Goal: Task Accomplishment & Management: Manage account settings

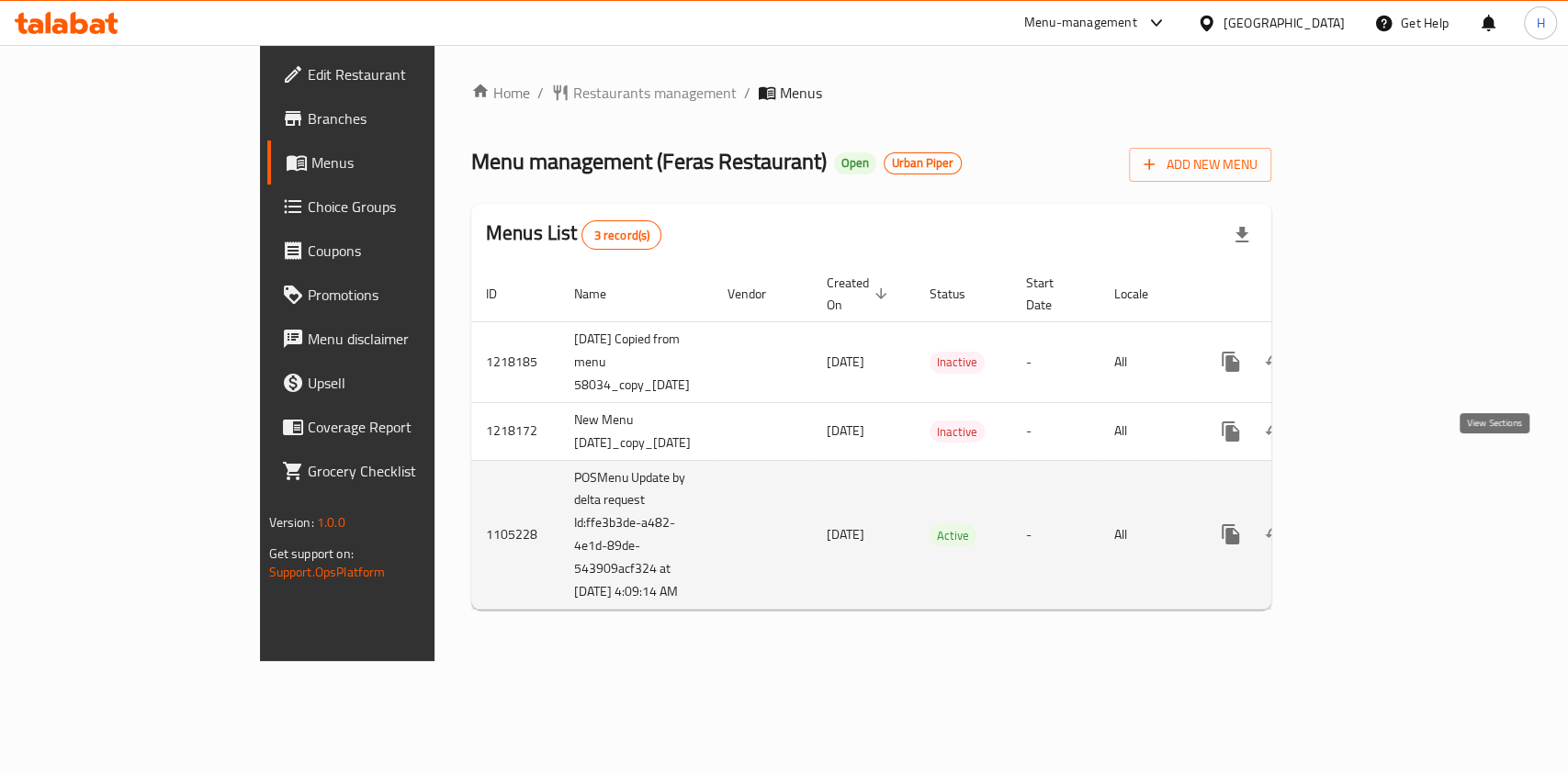
click at [1374, 524] on icon "enhanced table" at bounding box center [1362, 535] width 22 height 22
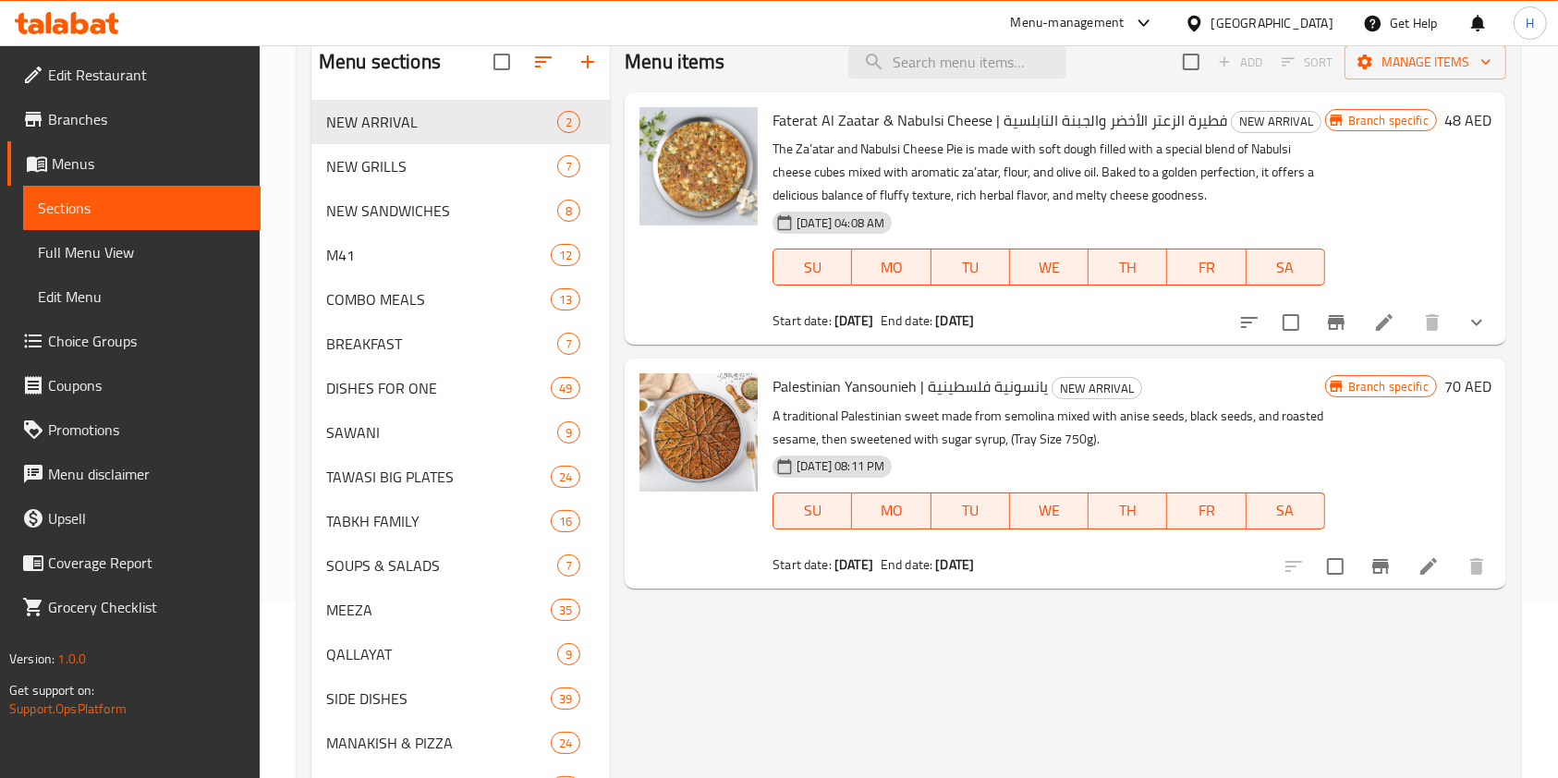
scroll to position [123, 0]
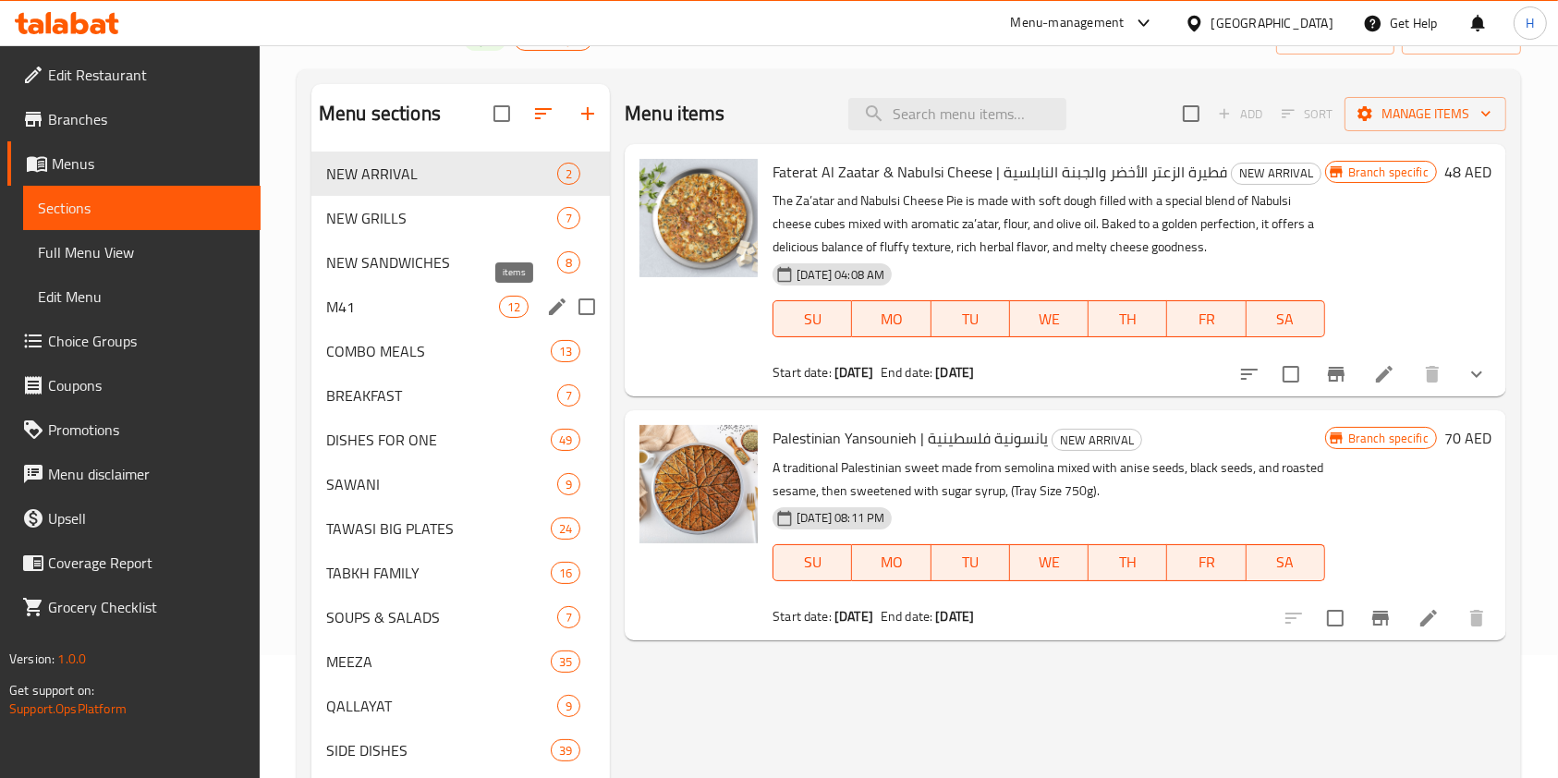
click at [496, 314] on span "M41" at bounding box center [412, 307] width 173 height 22
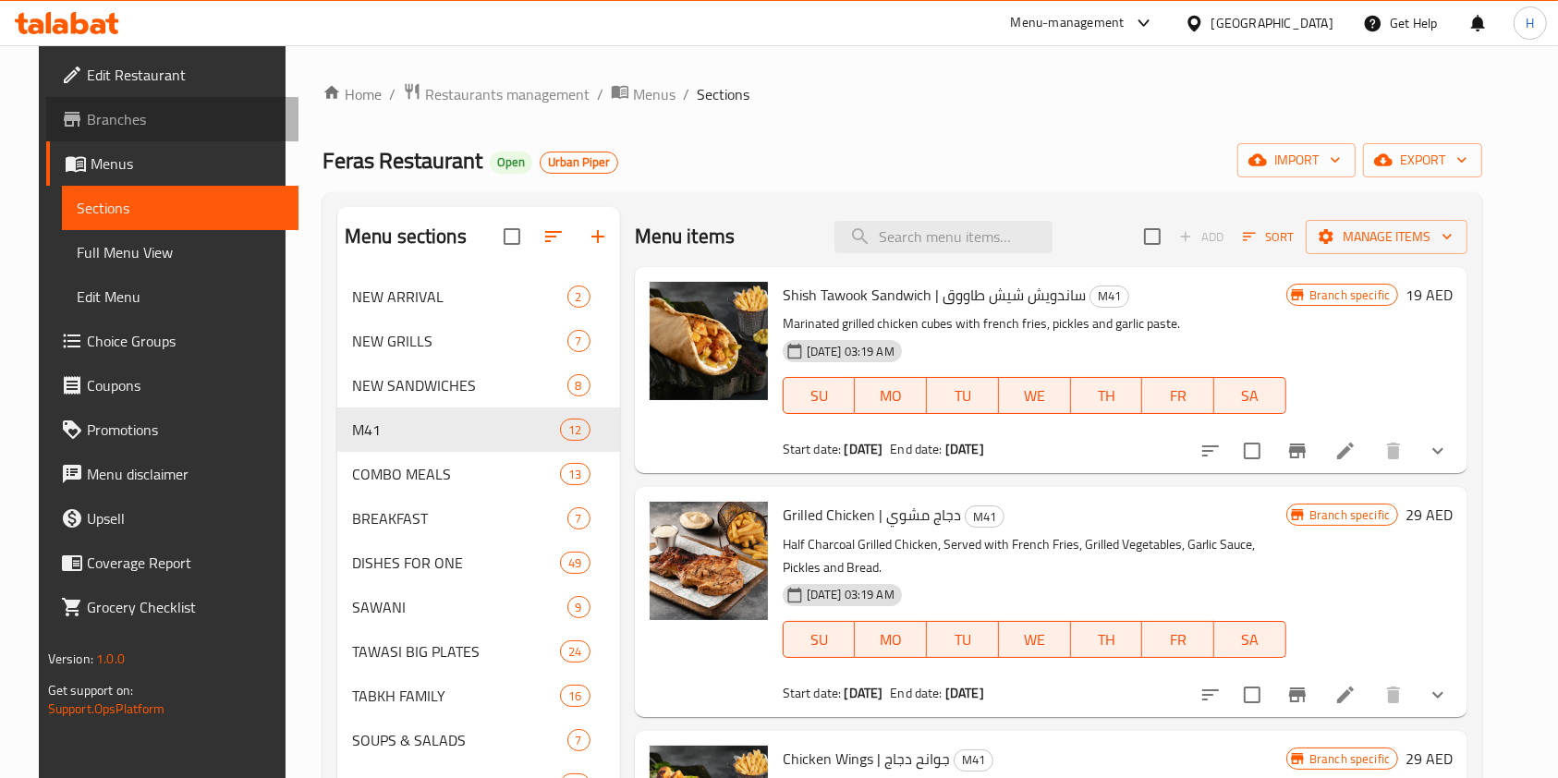
click at [151, 124] on span "Branches" at bounding box center [186, 119] width 198 height 22
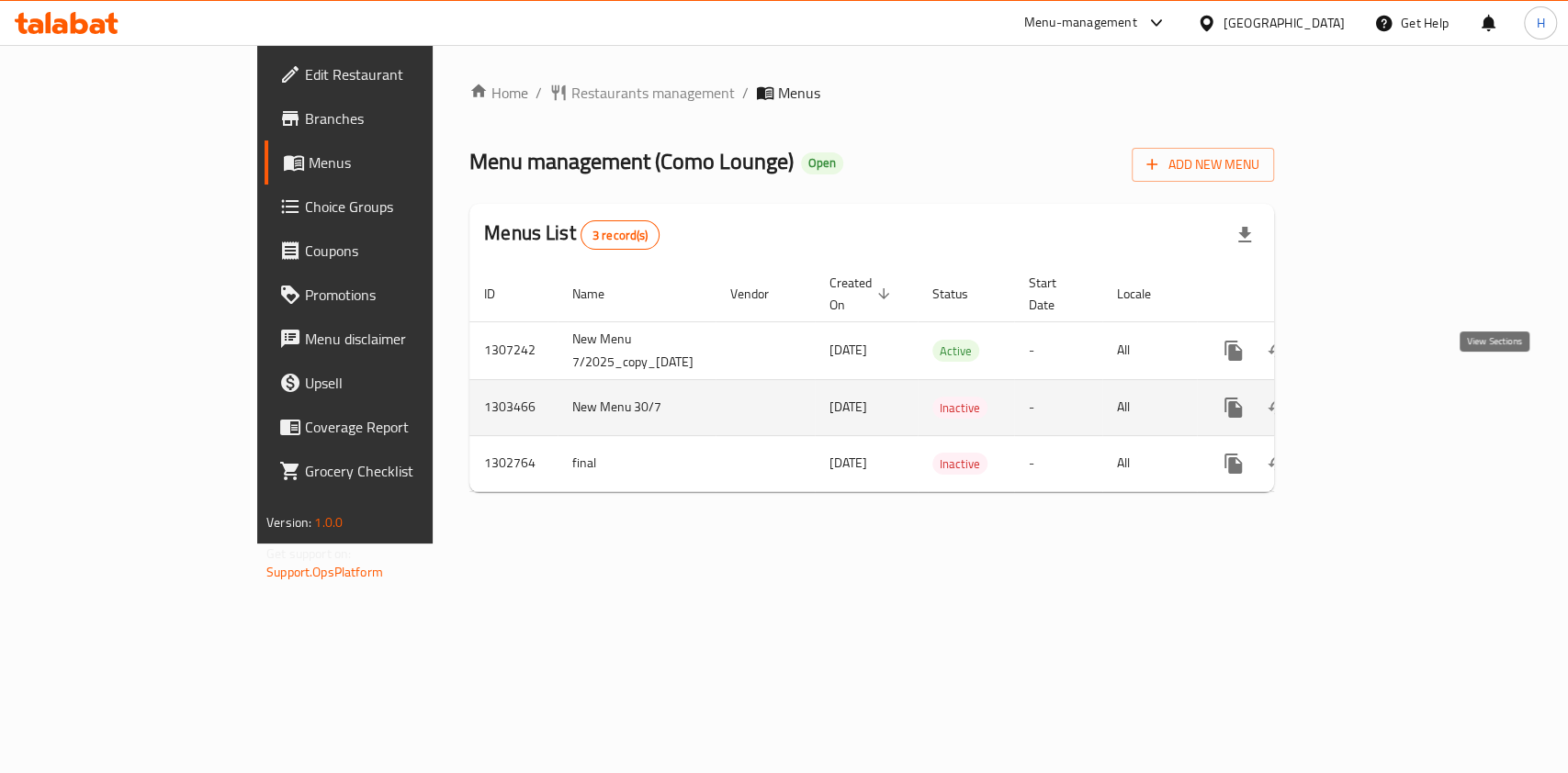
click at [1388, 390] on link "enhanced table" at bounding box center [1365, 407] width 44 height 44
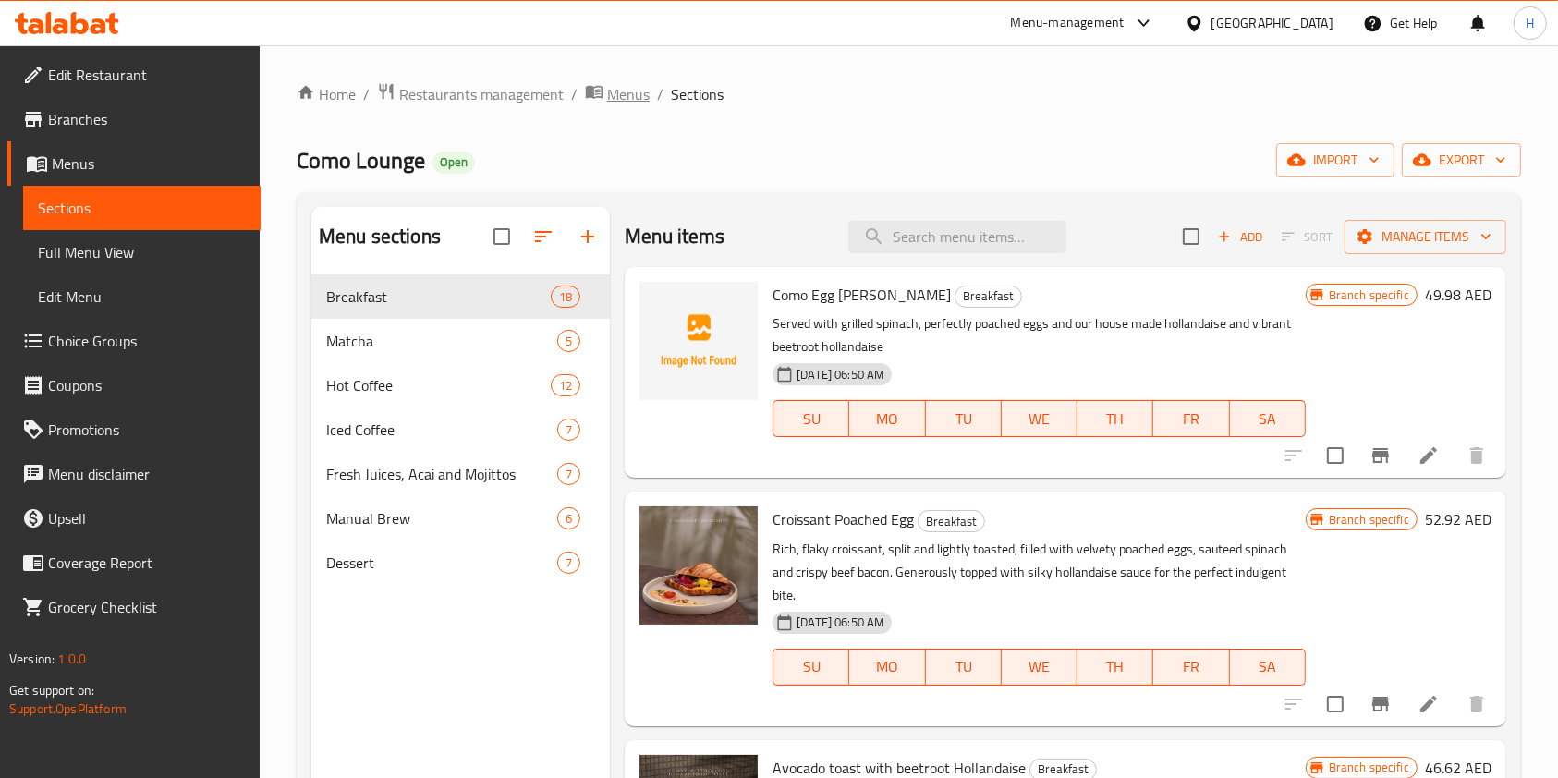
click at [630, 93] on span "Menus" at bounding box center [628, 94] width 43 height 22
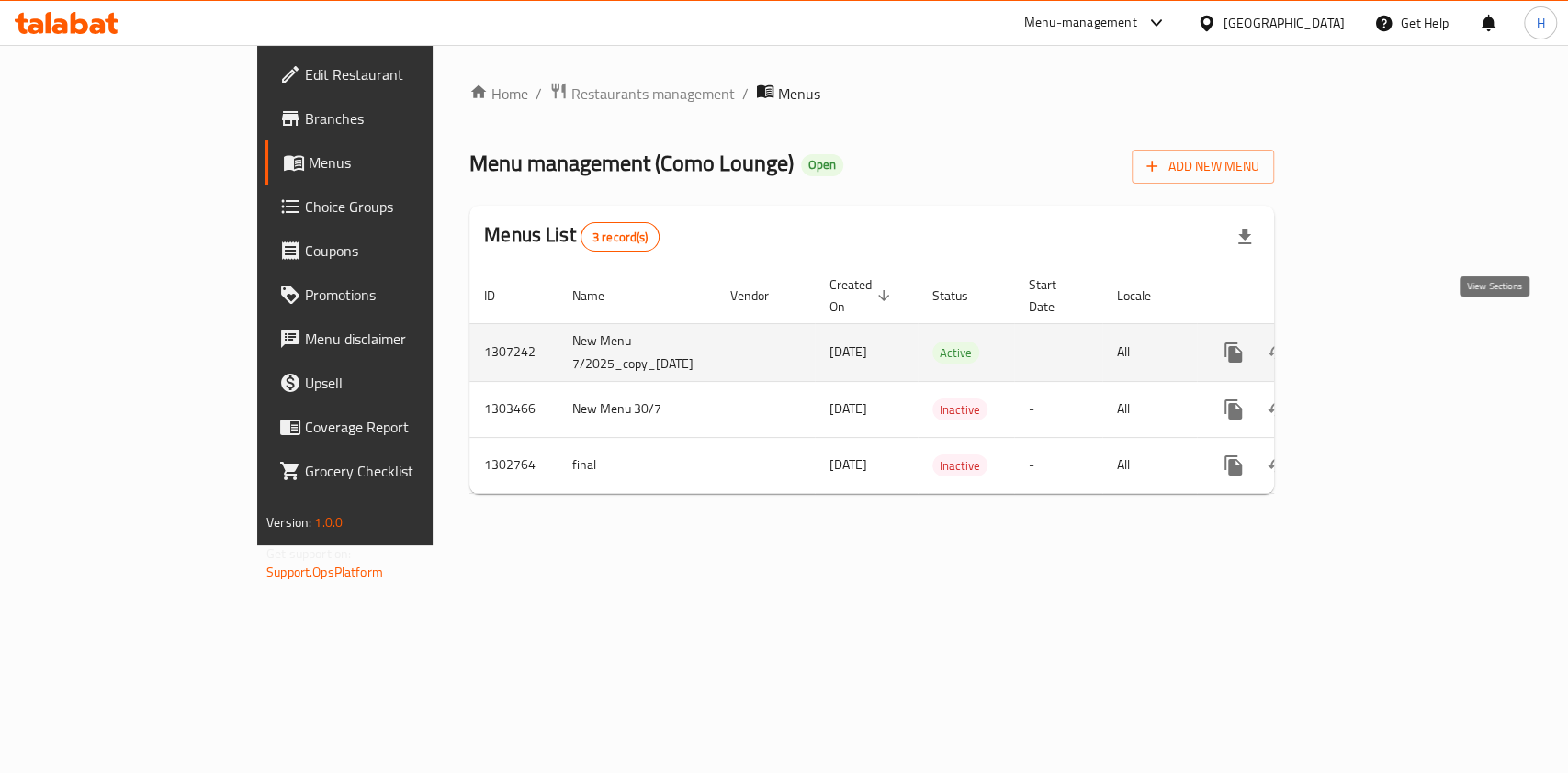
click at [1388, 346] on link "enhanced table" at bounding box center [1365, 353] width 44 height 44
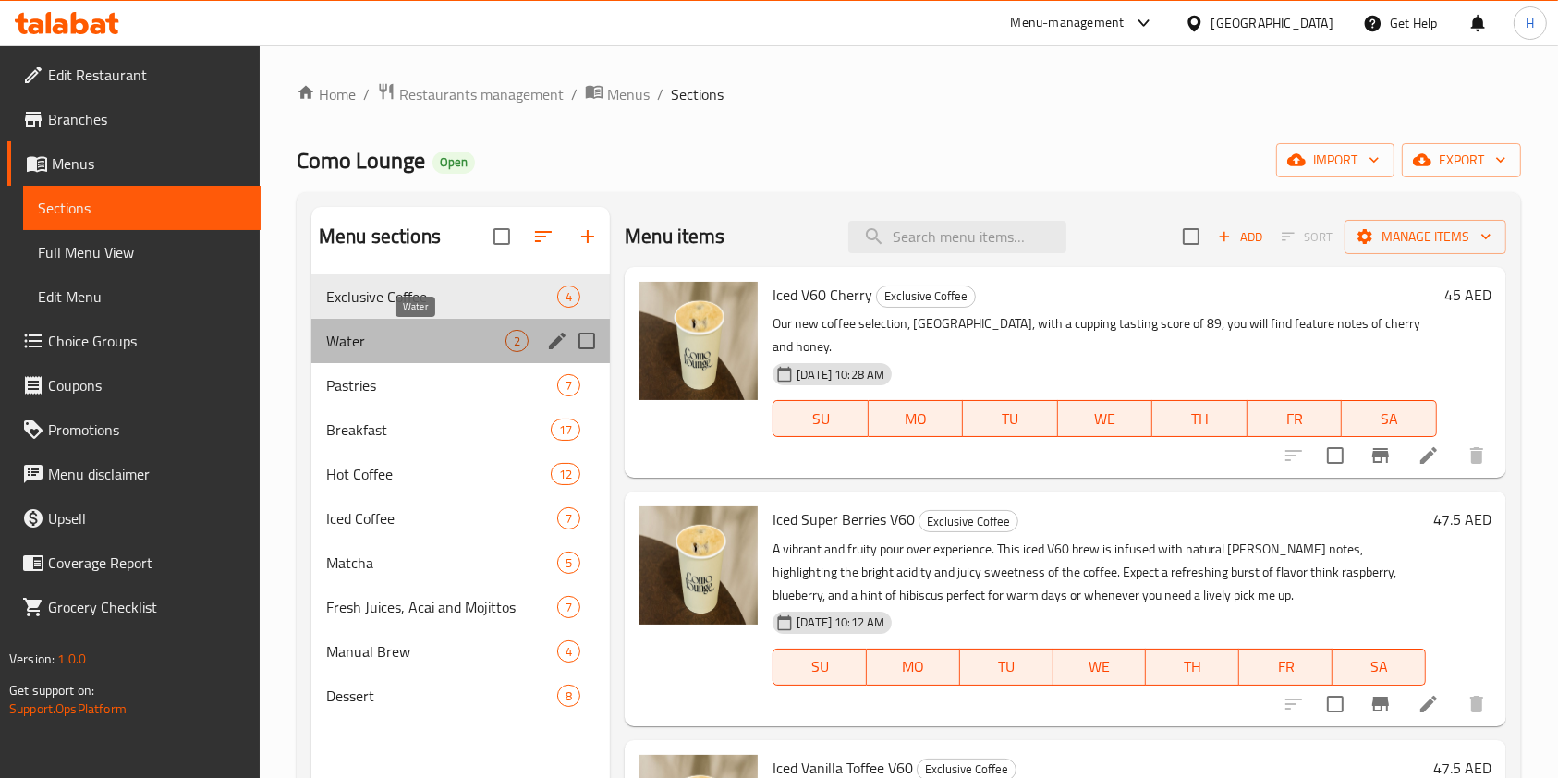
click at [488, 344] on span "Water" at bounding box center [415, 341] width 179 height 22
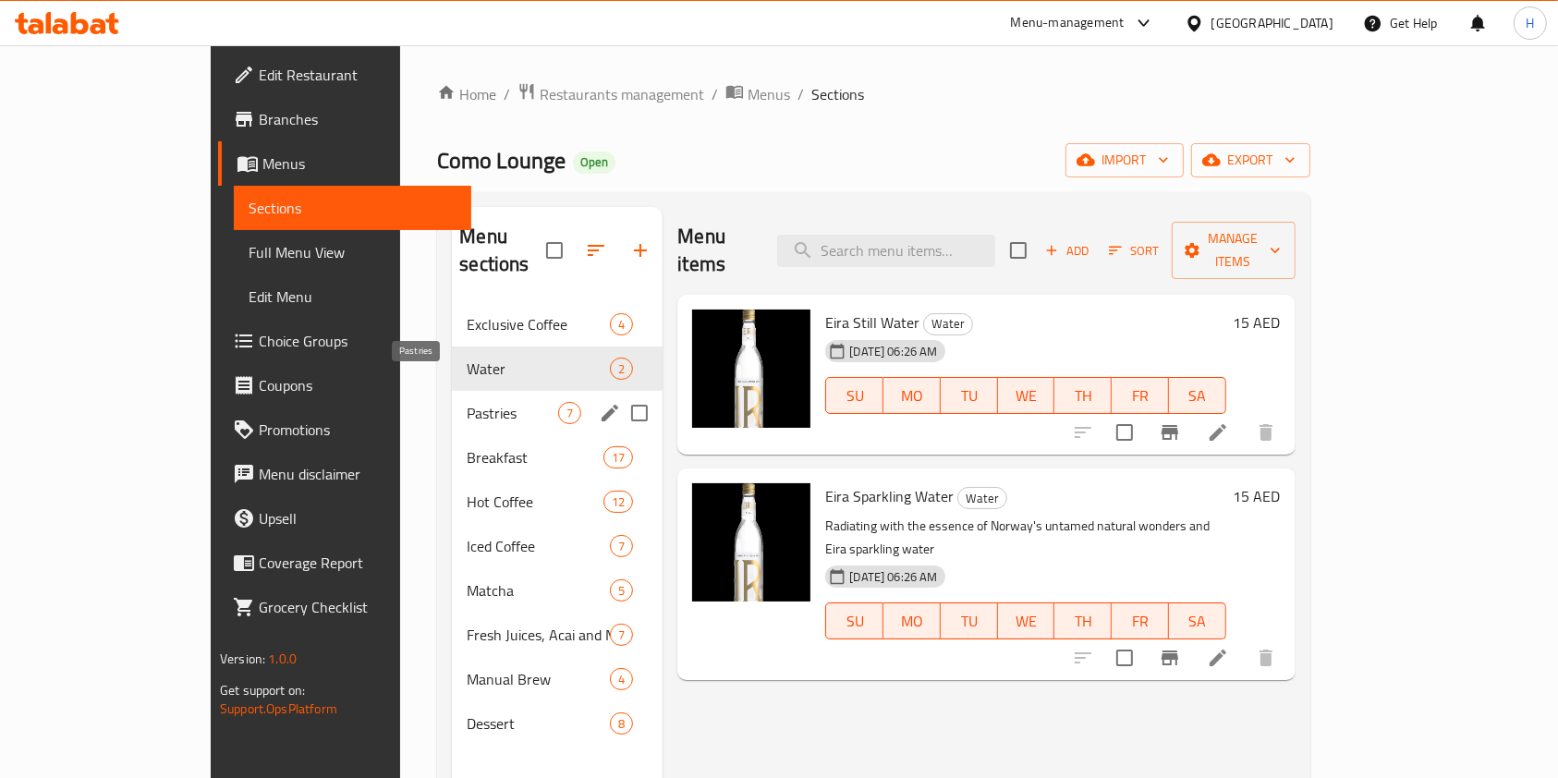
click at [494, 402] on span "Pastries" at bounding box center [512, 413] width 91 height 22
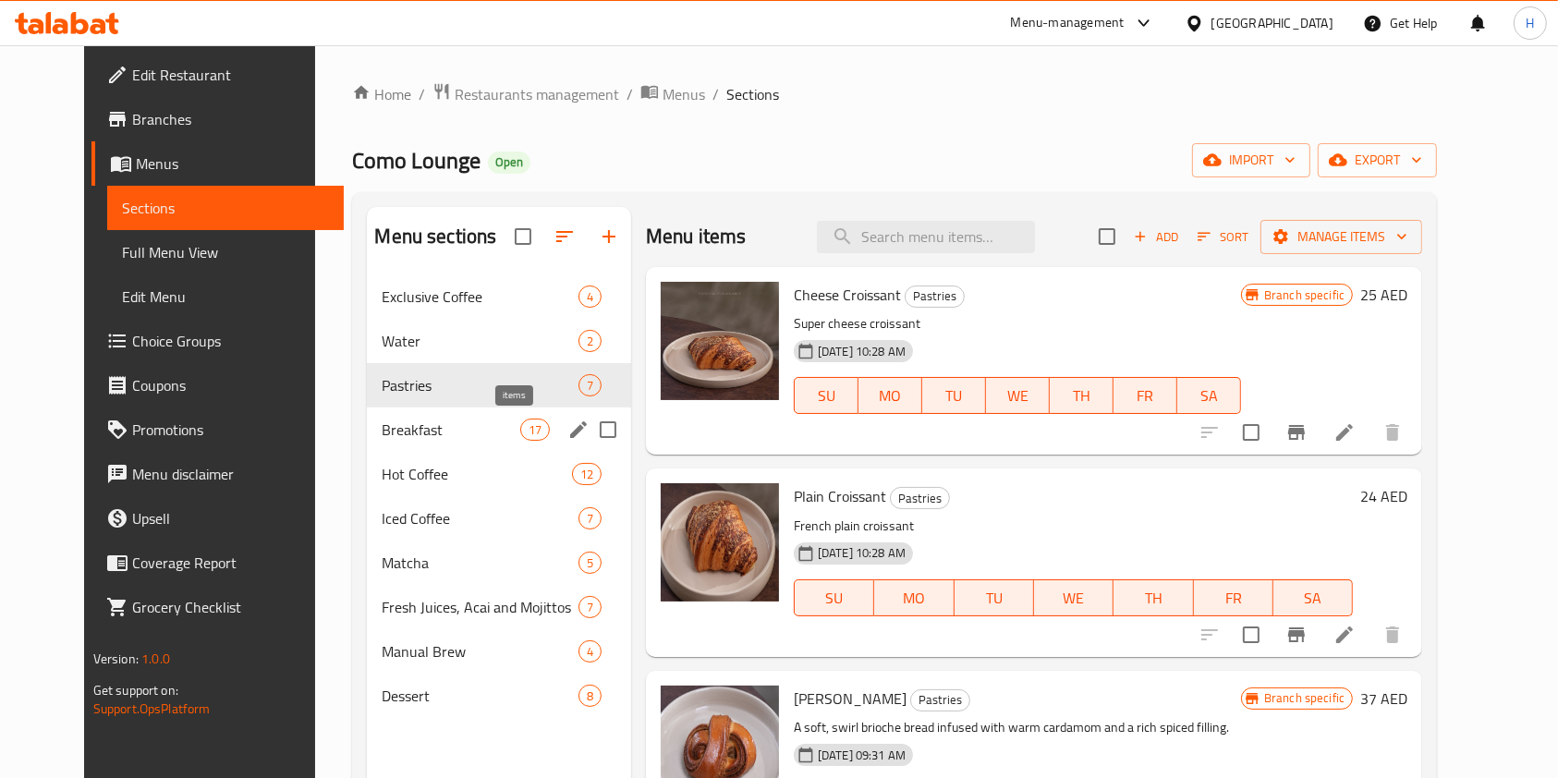
click at [521, 429] on span "17" at bounding box center [535, 430] width 28 height 18
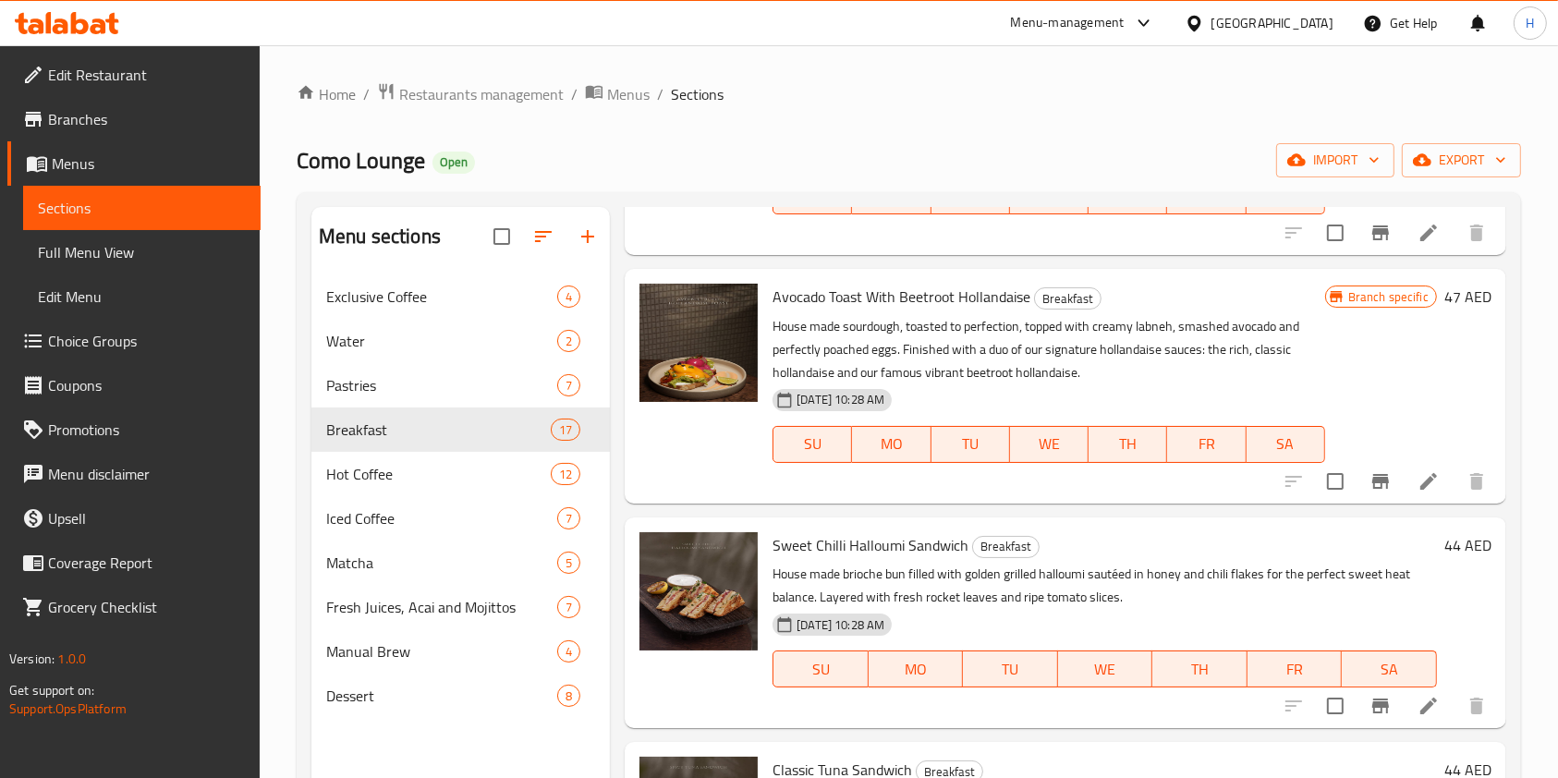
scroll to position [246, 0]
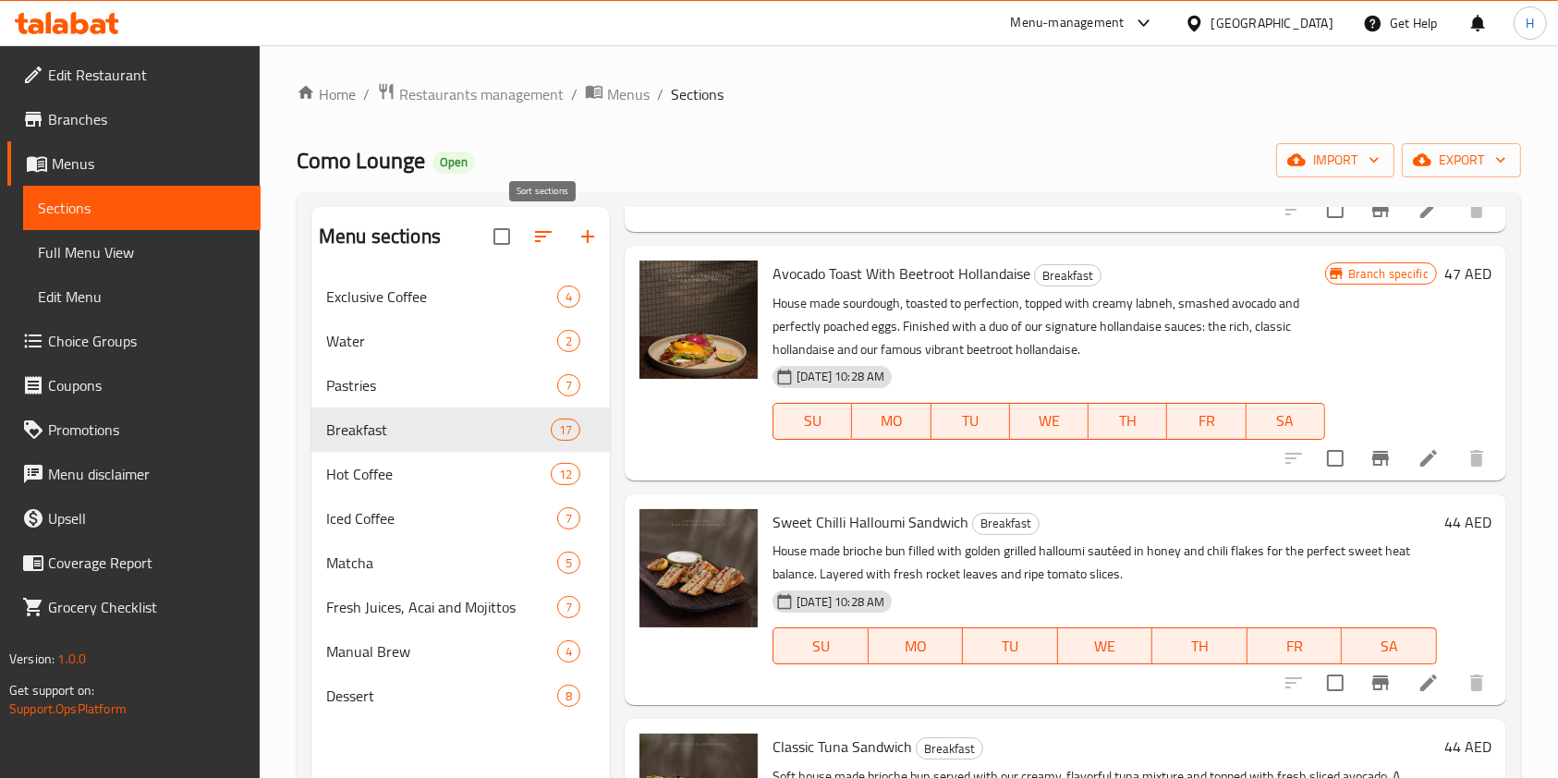
click at [544, 246] on icon "button" at bounding box center [543, 237] width 22 height 22
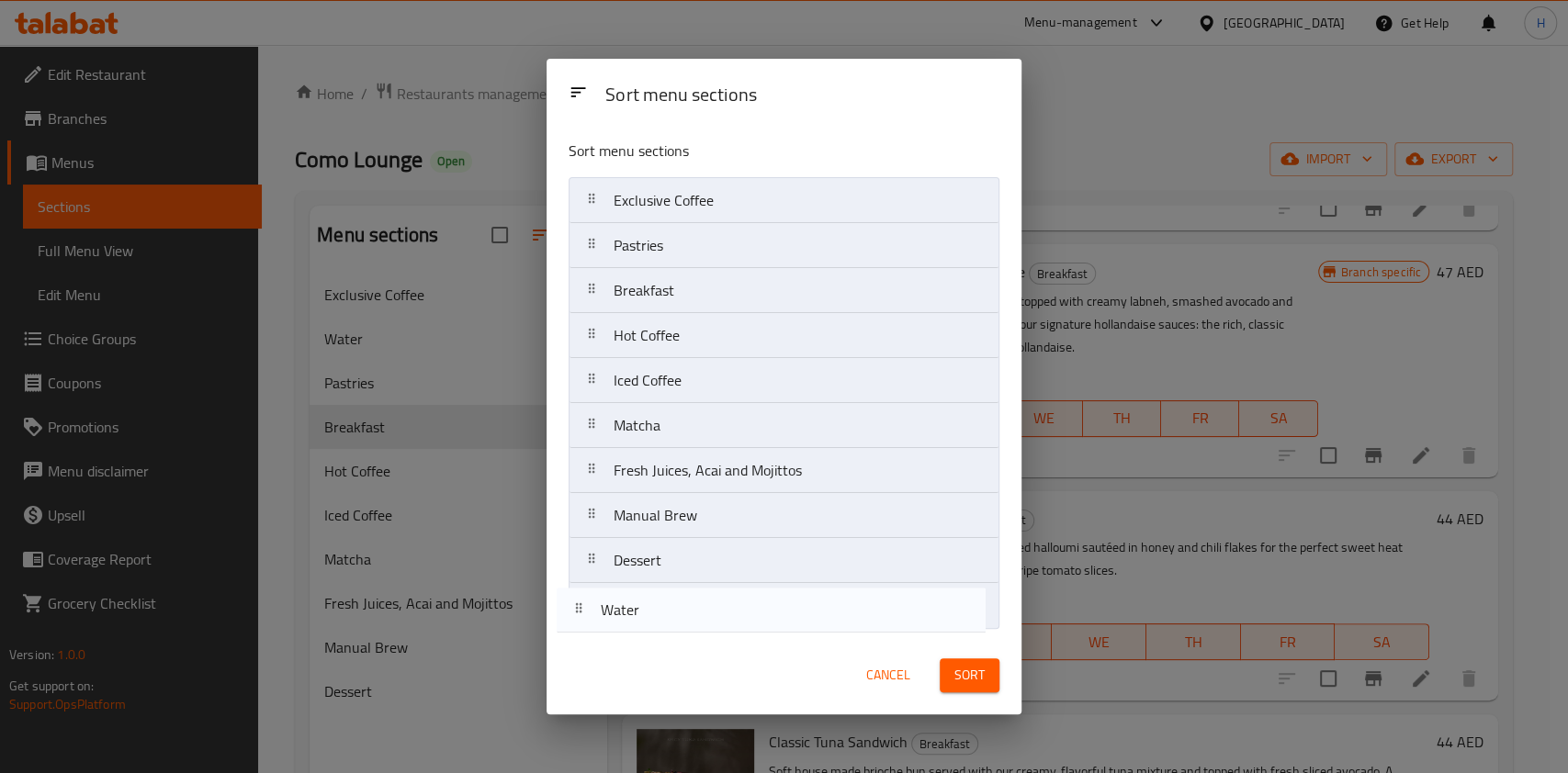
drag, startPoint x: 737, startPoint y: 240, endPoint x: 719, endPoint y: 620, distance: 380.4
click at [719, 620] on nav "Exclusive Coffee Water Pastries Breakfast Hot Coffee Iced Coffee Matcha Fresh J…" at bounding box center [783, 402] width 430 height 452
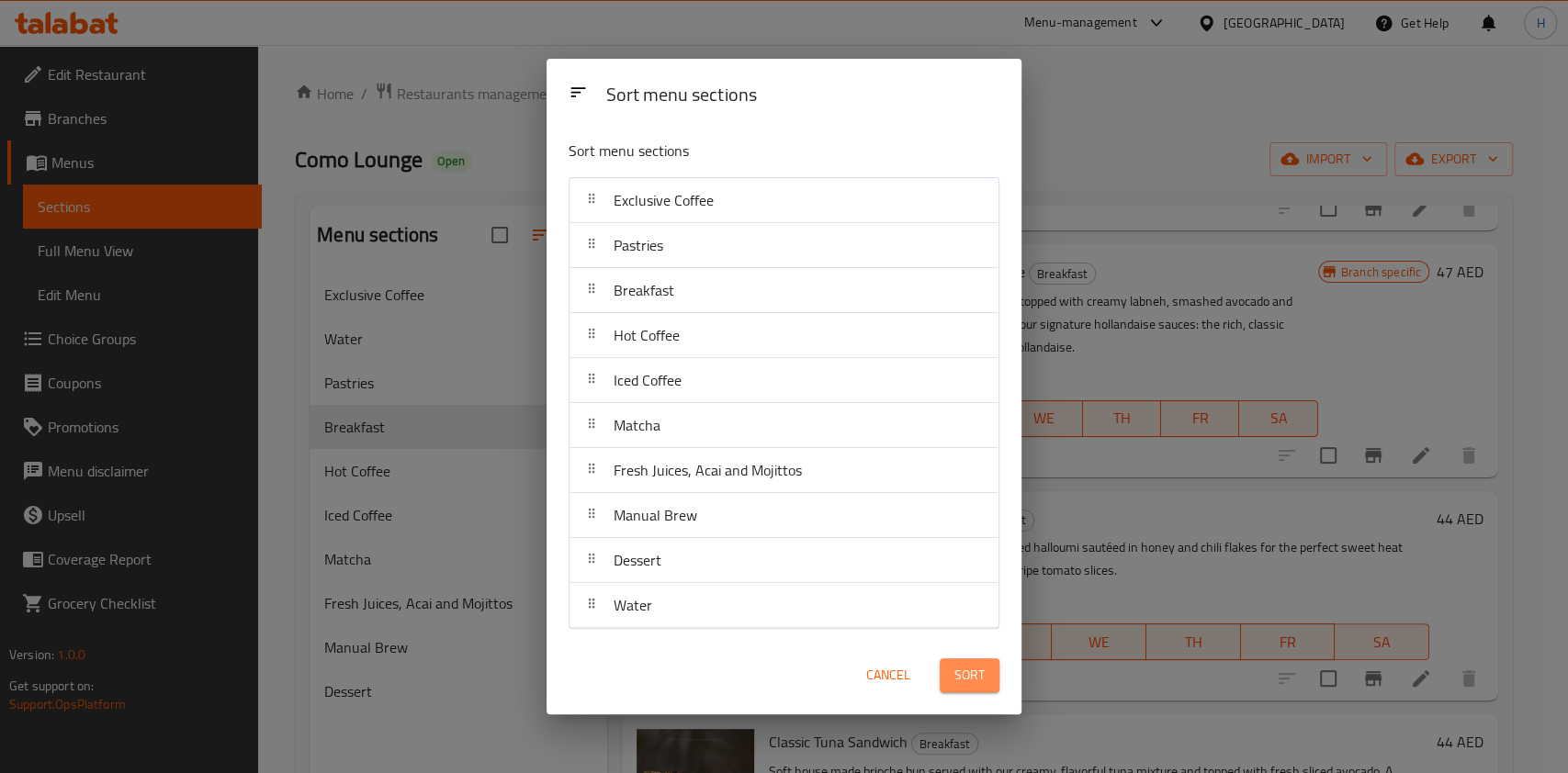
click at [963, 680] on span "Sort" at bounding box center [969, 675] width 30 height 23
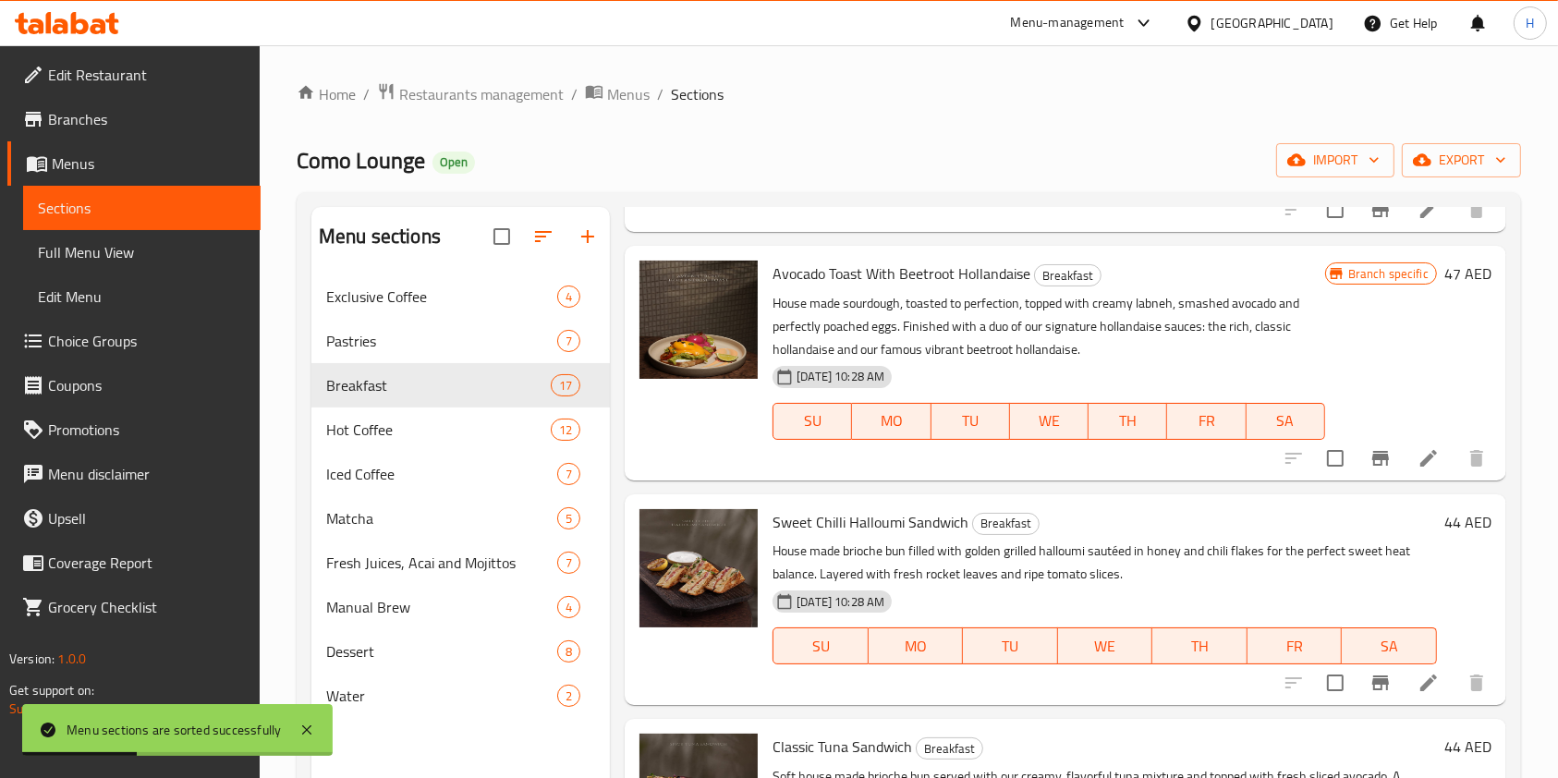
scroll to position [0, 0]
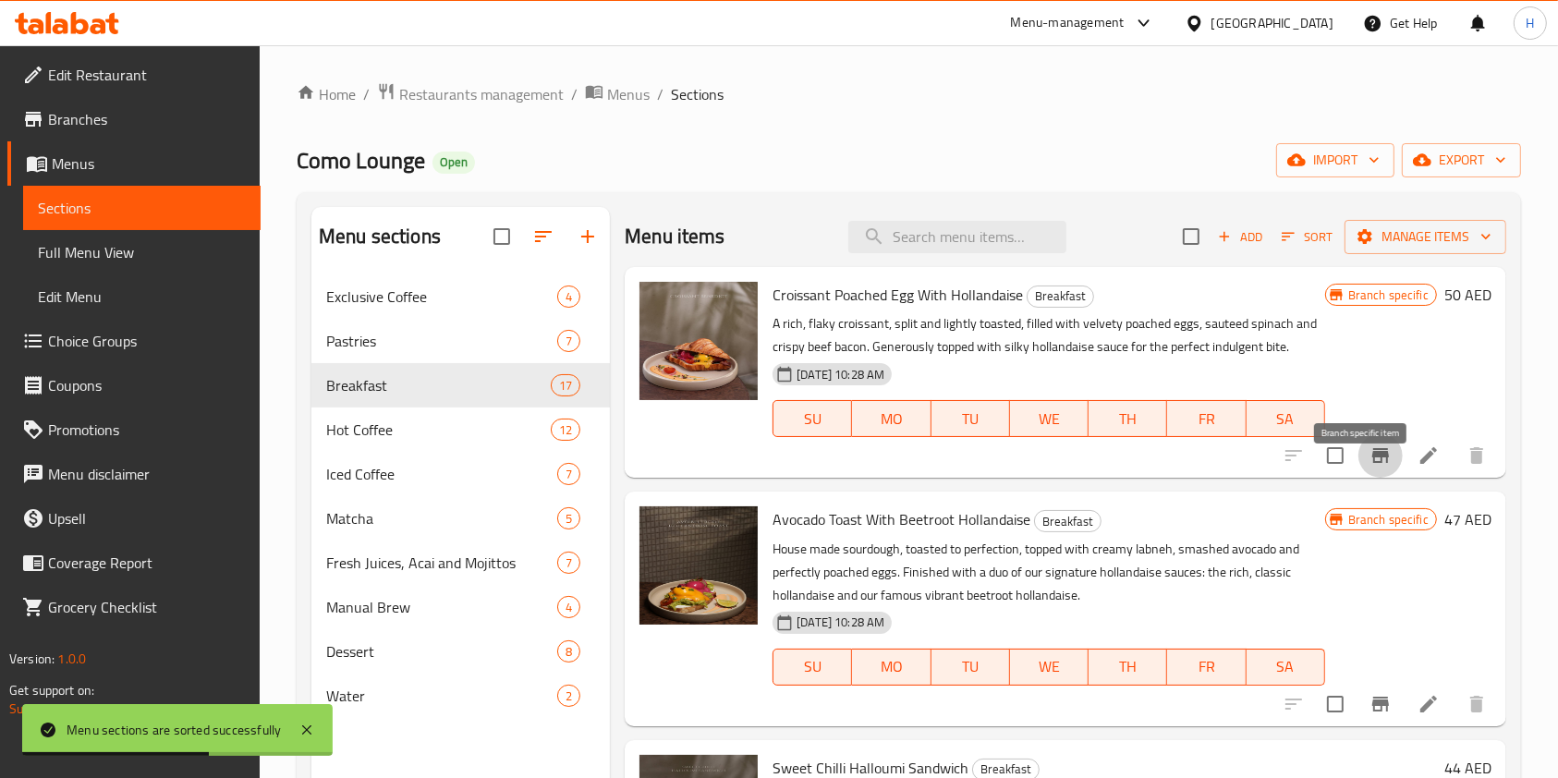
click at [1372, 463] on icon "Branch-specific-item" at bounding box center [1380, 455] width 17 height 15
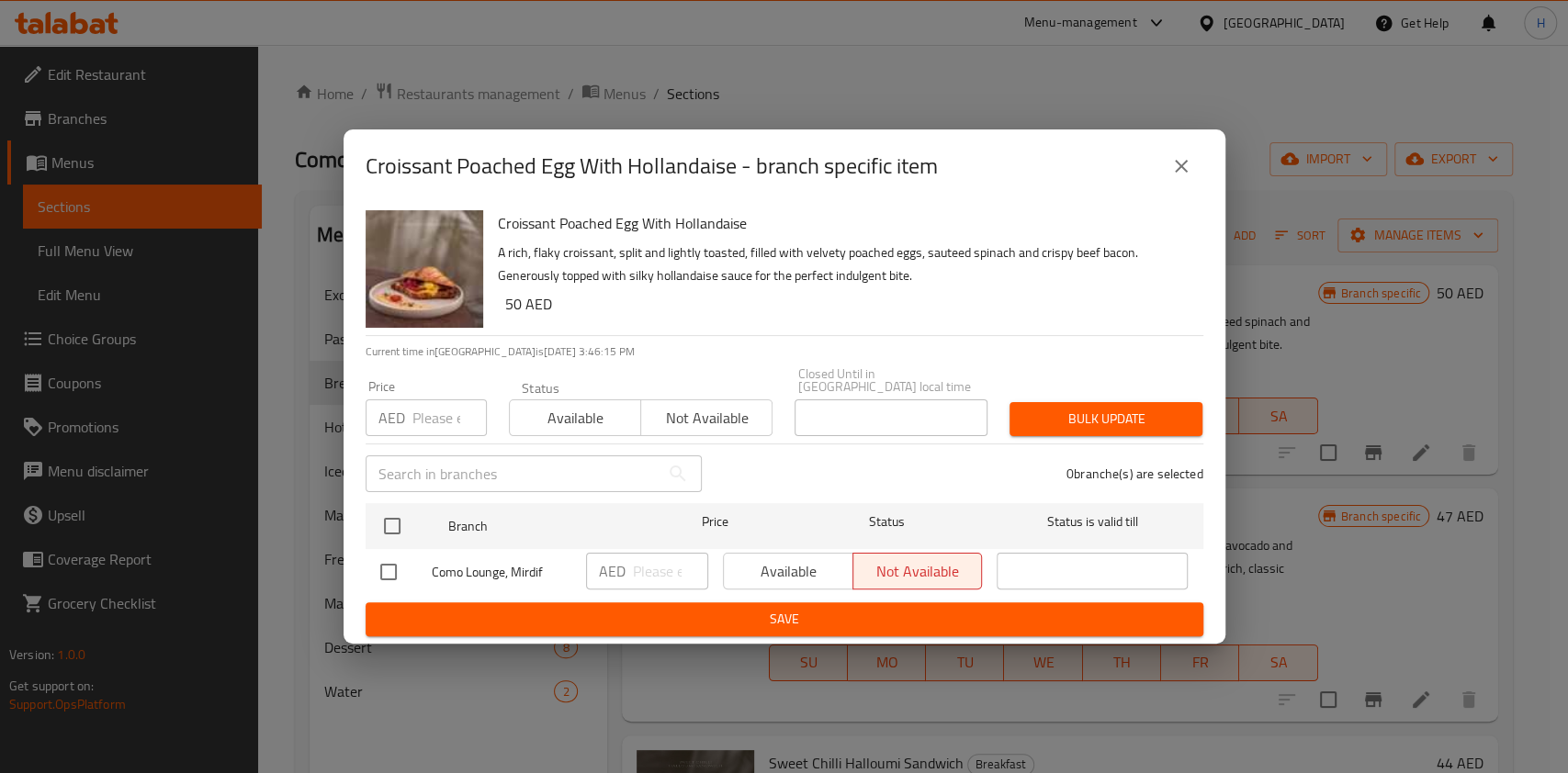
click at [1193, 159] on button "close" at bounding box center [1180, 166] width 44 height 44
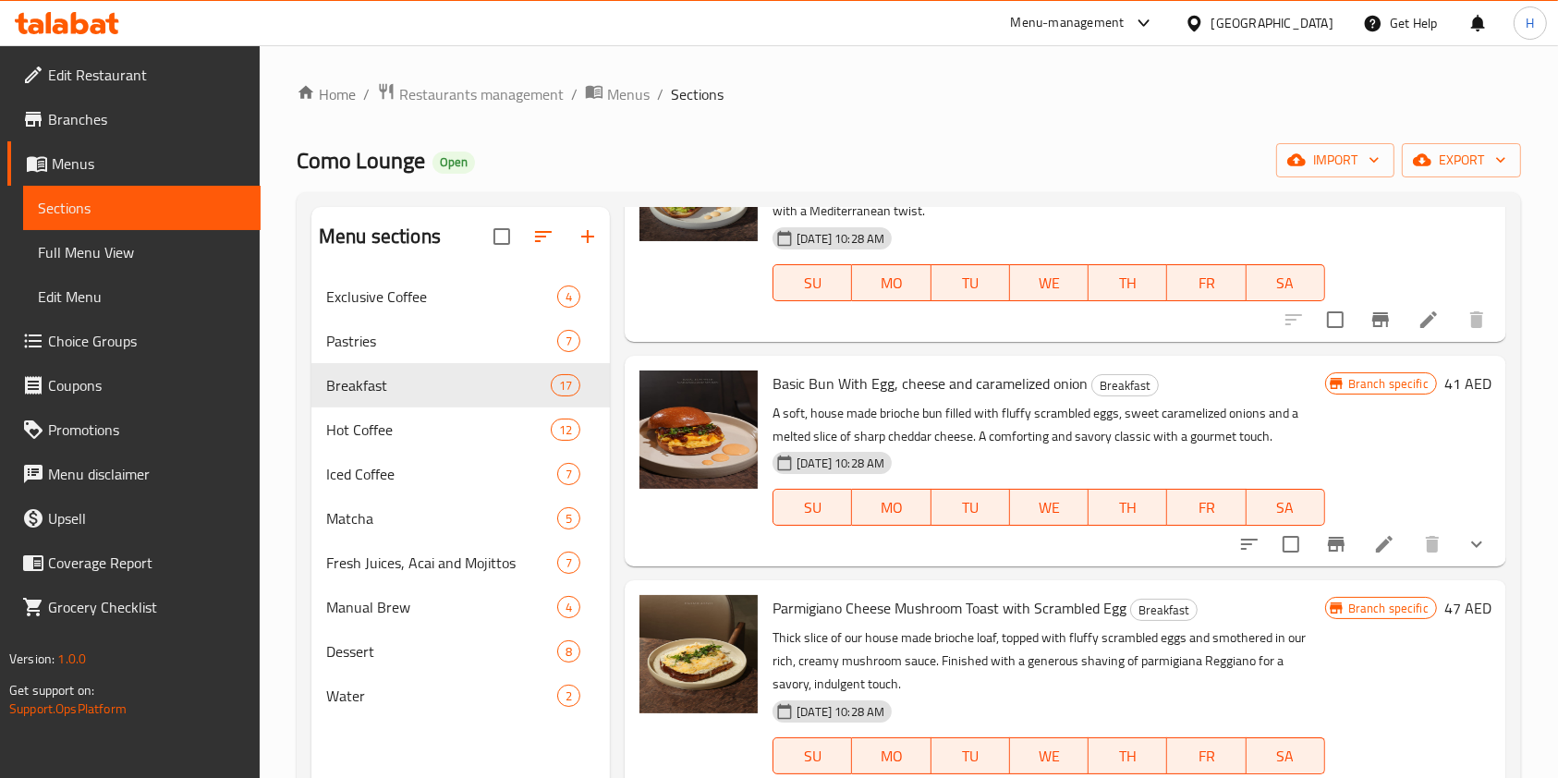
scroll to position [2094, 0]
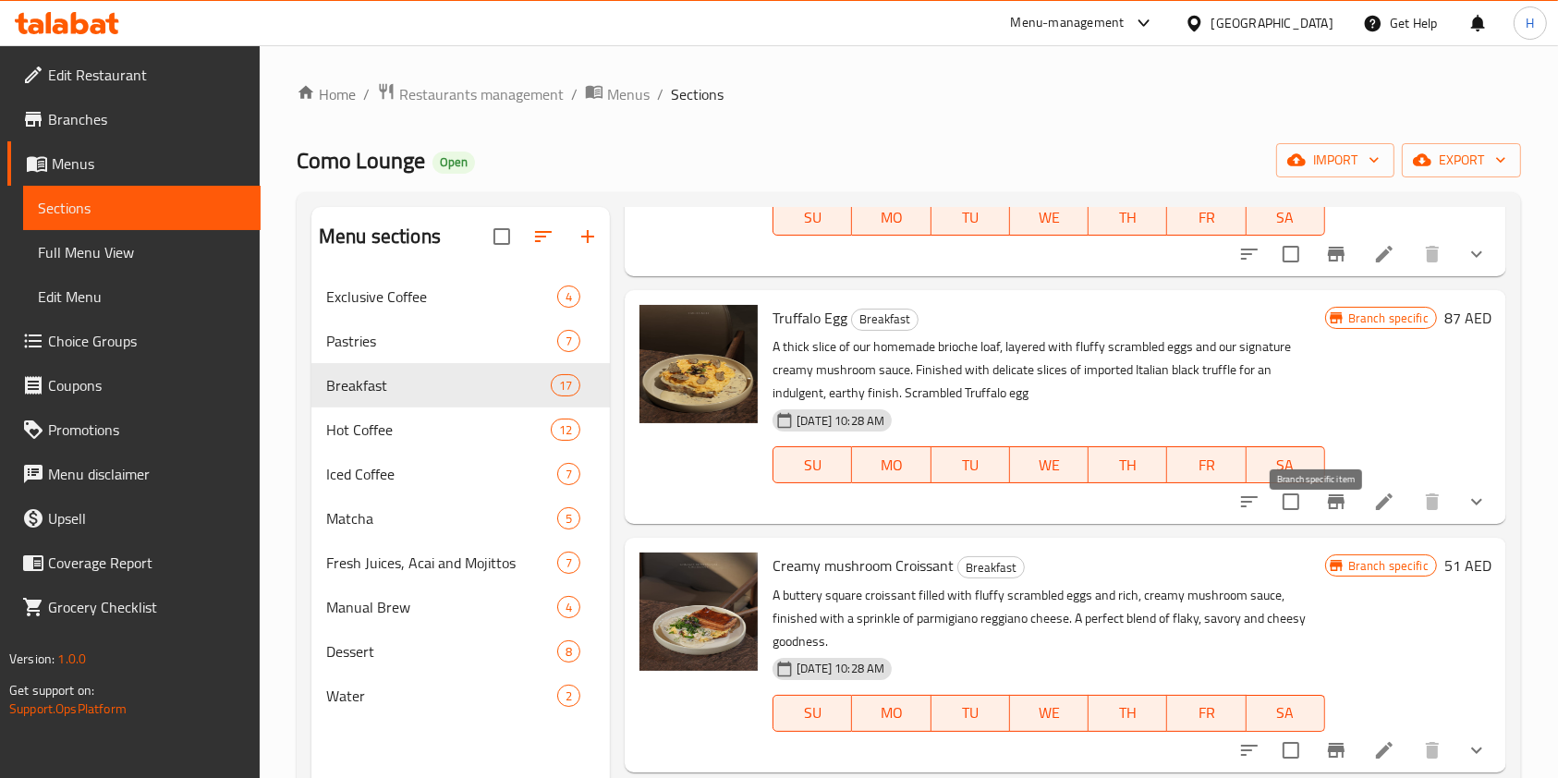
click at [1331, 524] on button "Branch-specific-item" at bounding box center [1336, 502] width 44 height 44
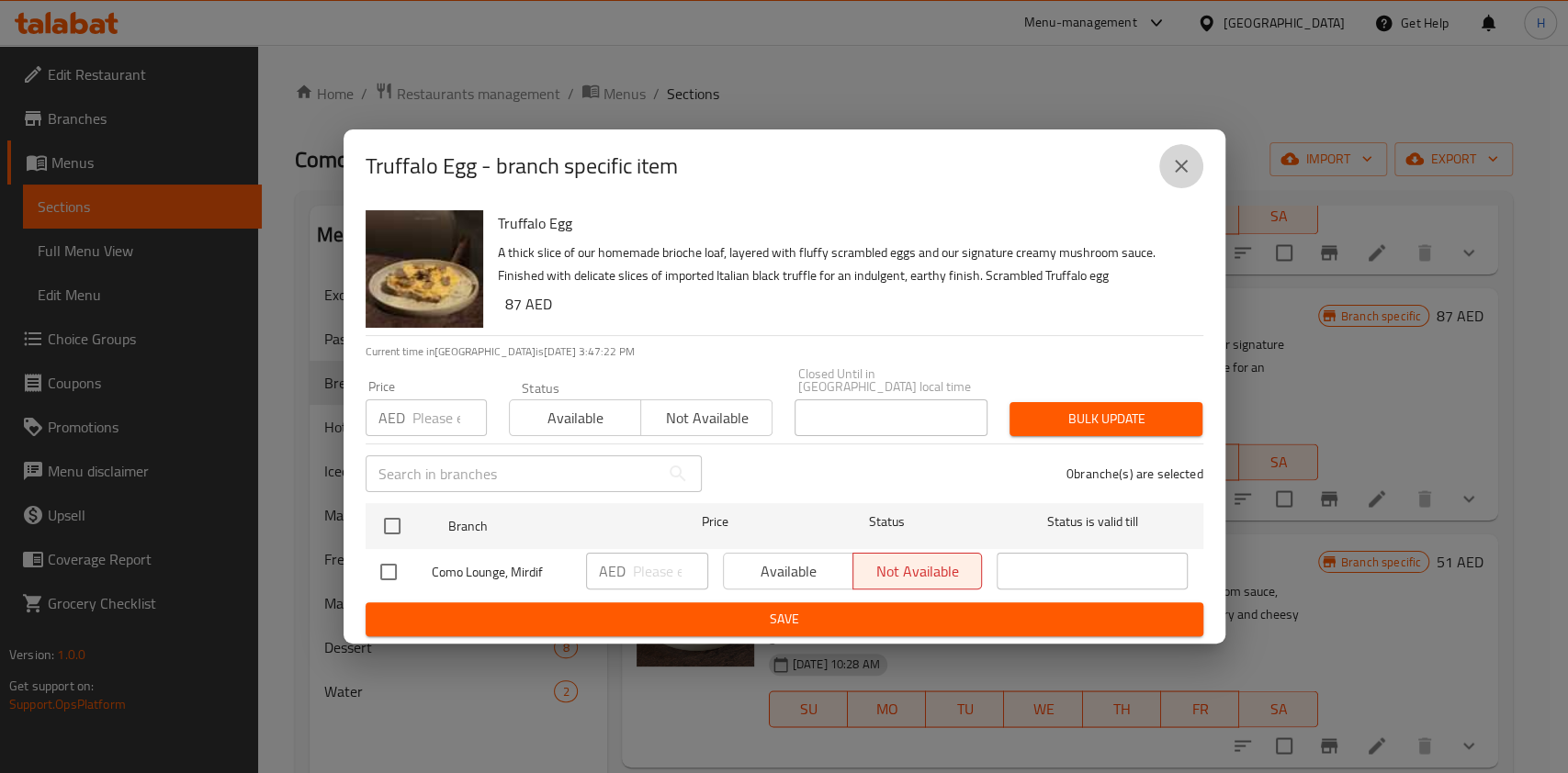
click at [1181, 158] on icon "close" at bounding box center [1180, 166] width 22 height 22
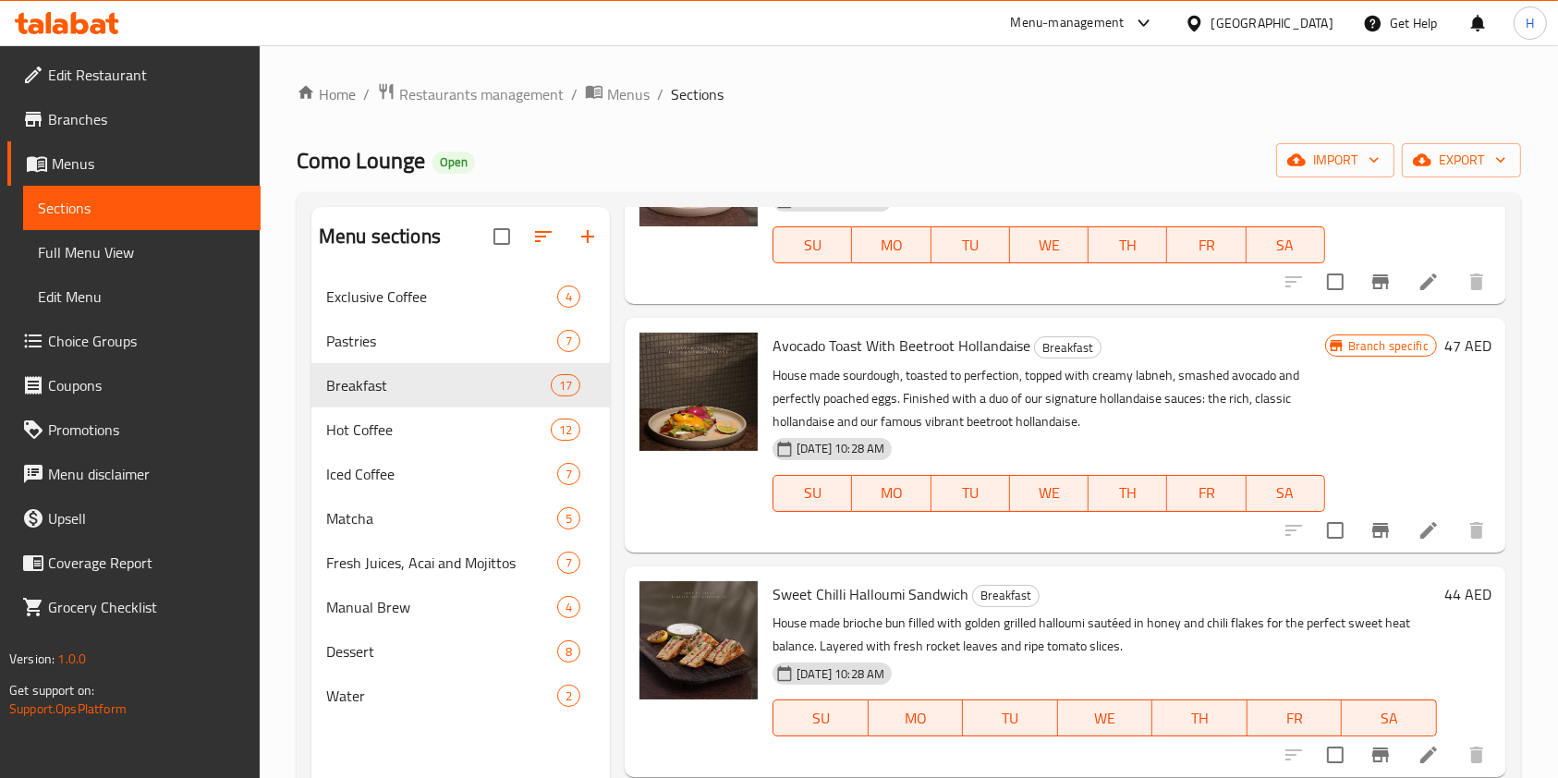
scroll to position [0, 0]
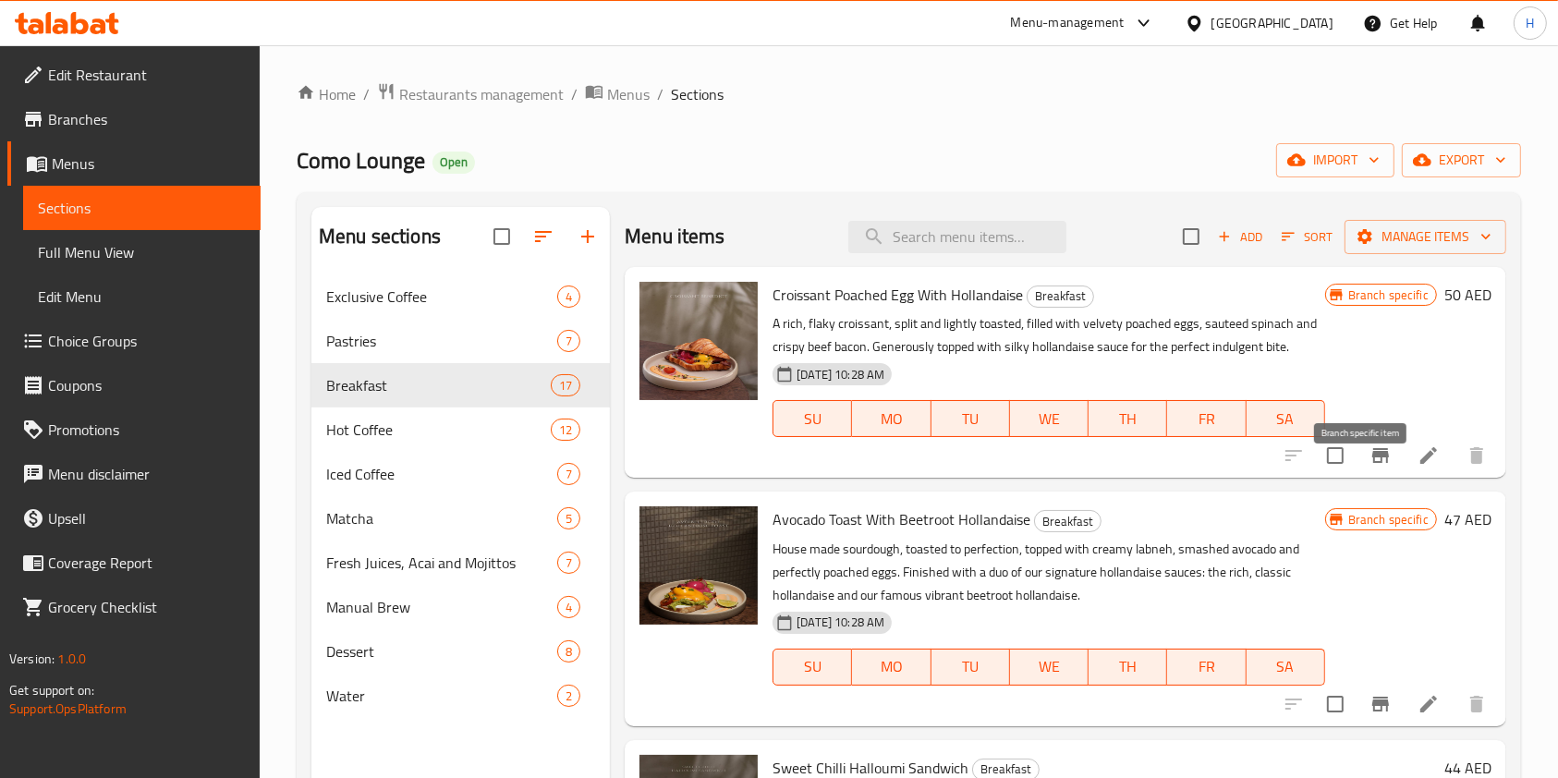
click at [1372, 463] on icon "Branch-specific-item" at bounding box center [1380, 455] width 17 height 15
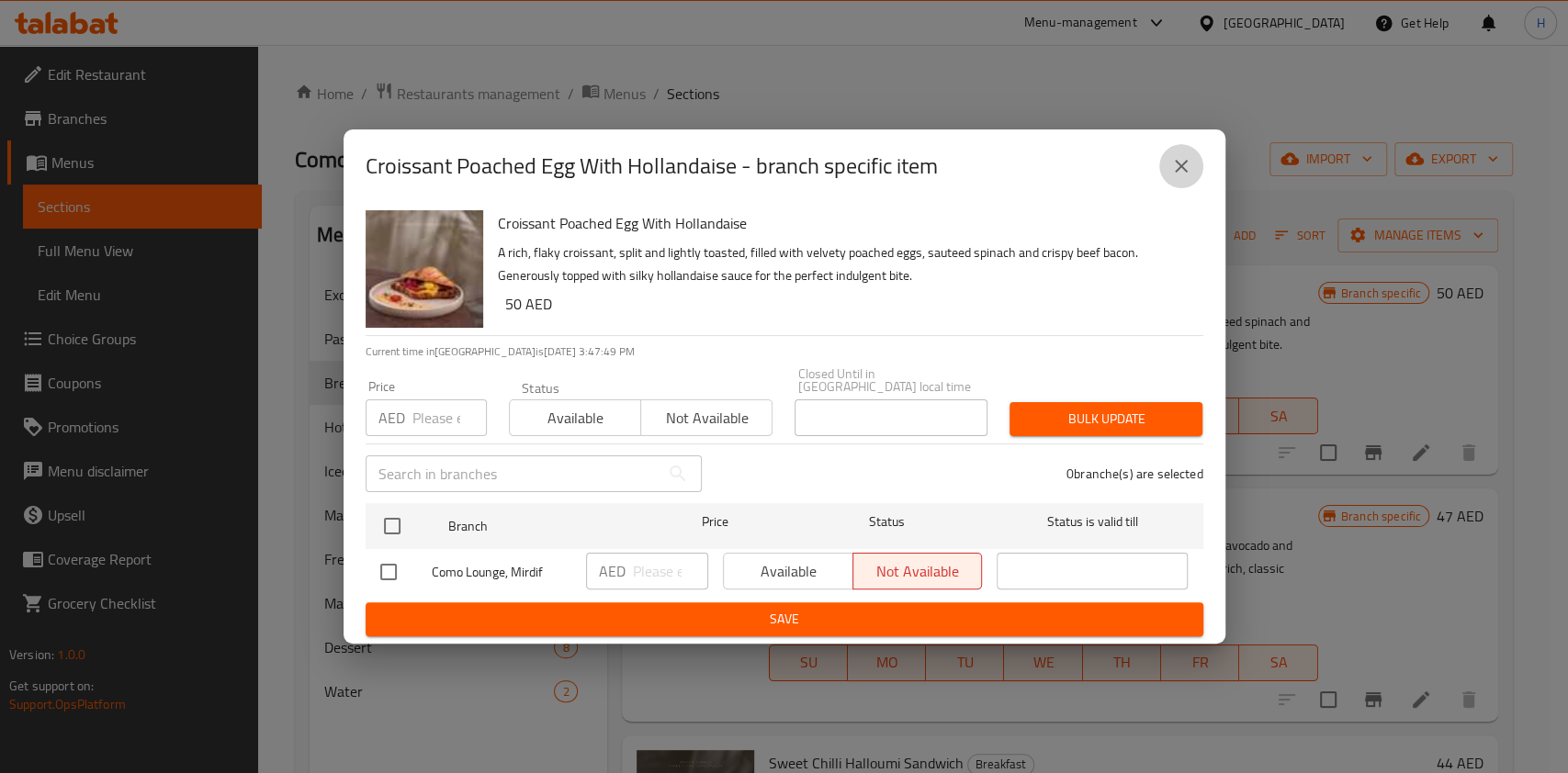
click at [1190, 176] on icon "close" at bounding box center [1180, 166] width 22 height 22
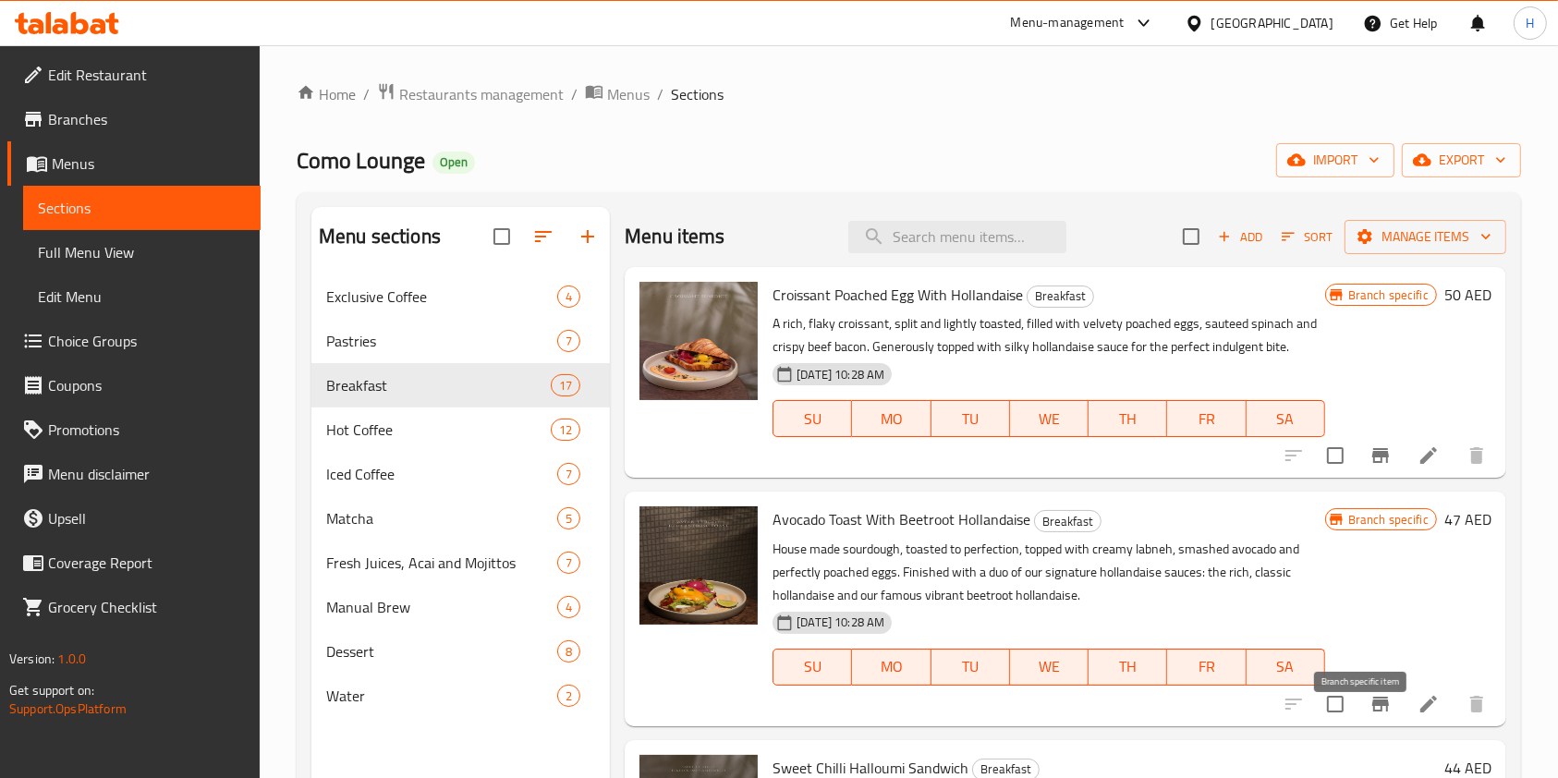
click at [1359, 726] on button "Branch-specific-item" at bounding box center [1381, 704] width 44 height 44
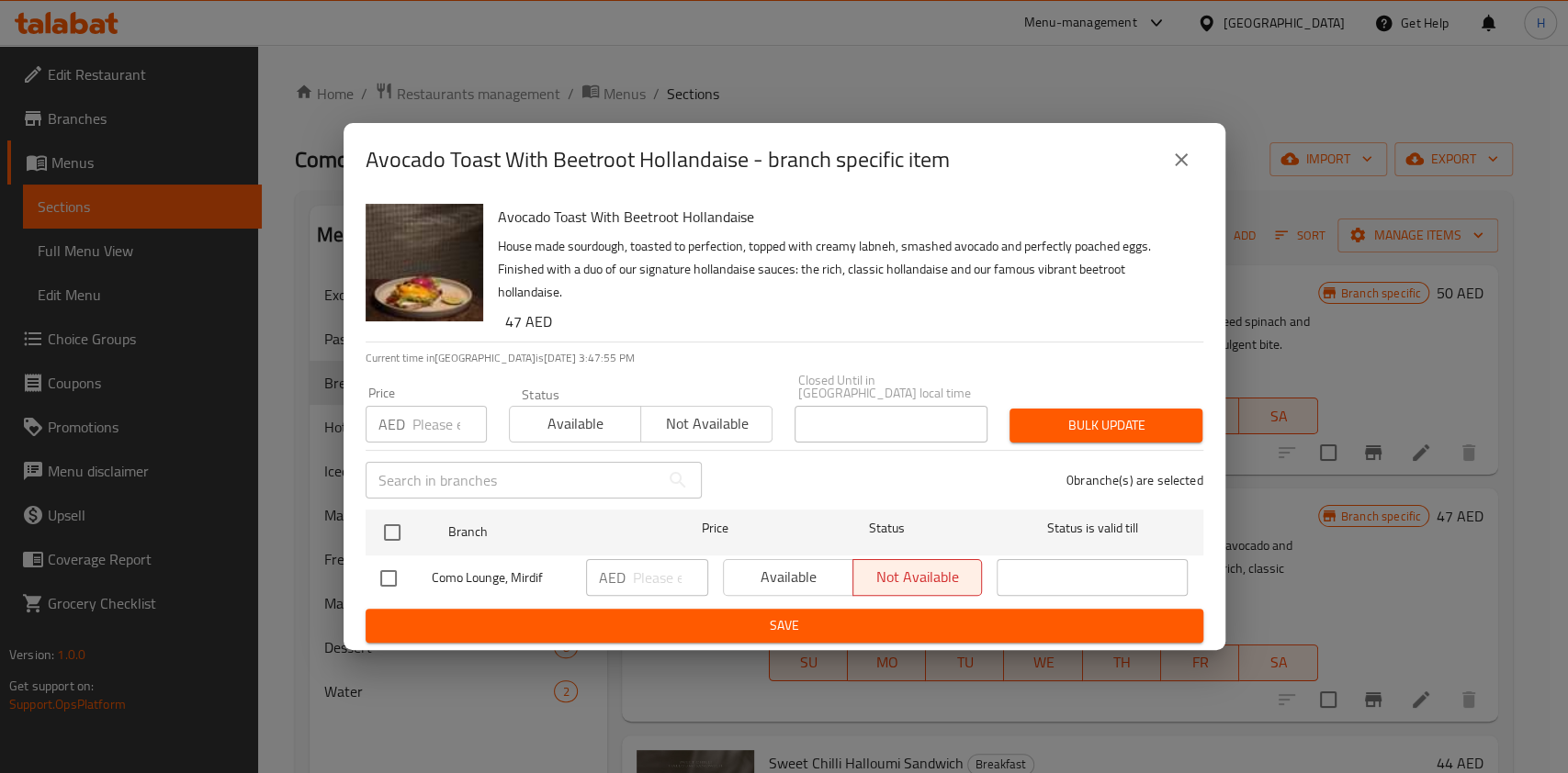
click at [1179, 164] on icon "close" at bounding box center [1180, 160] width 22 height 22
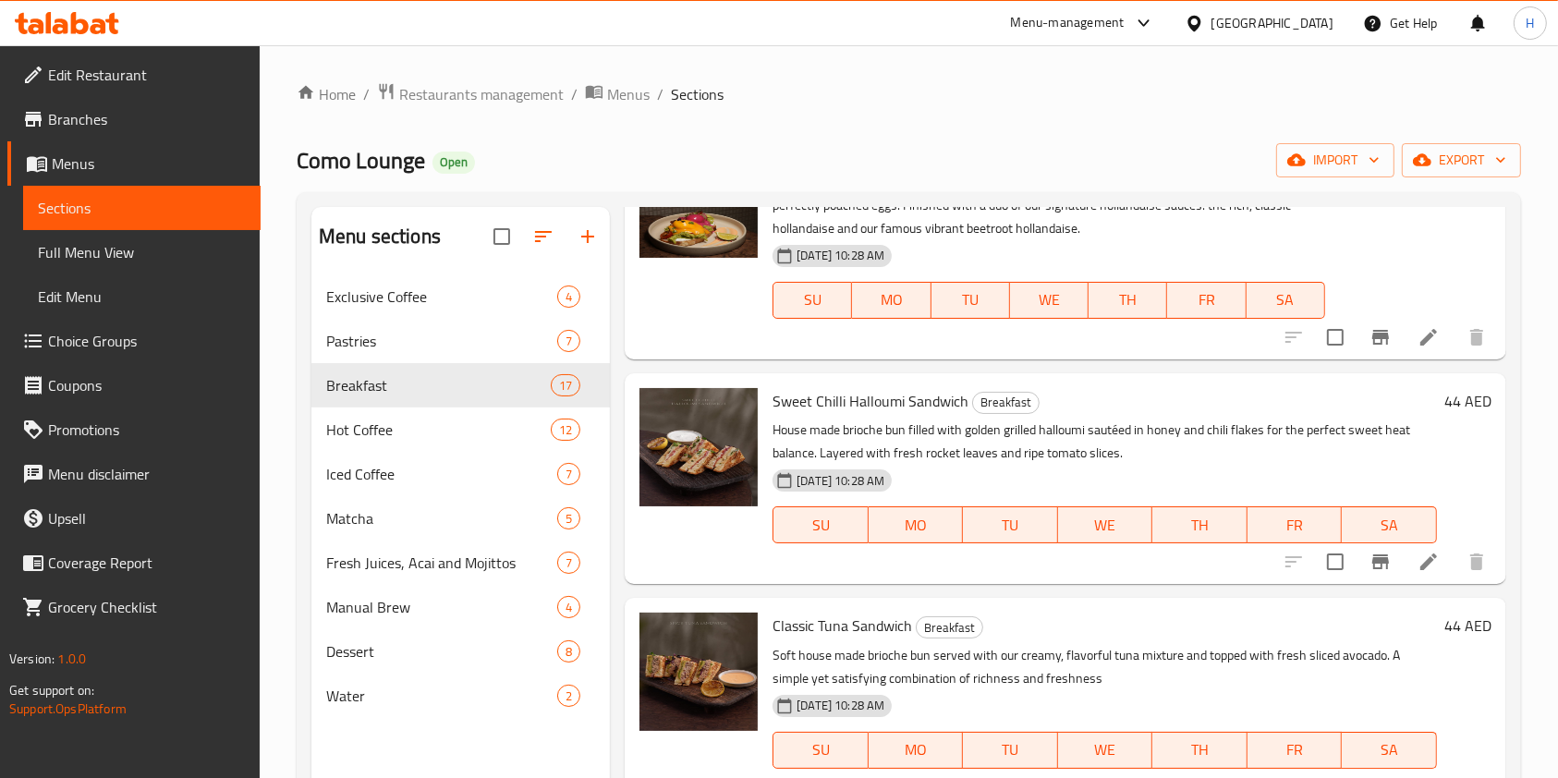
scroll to position [616, 0]
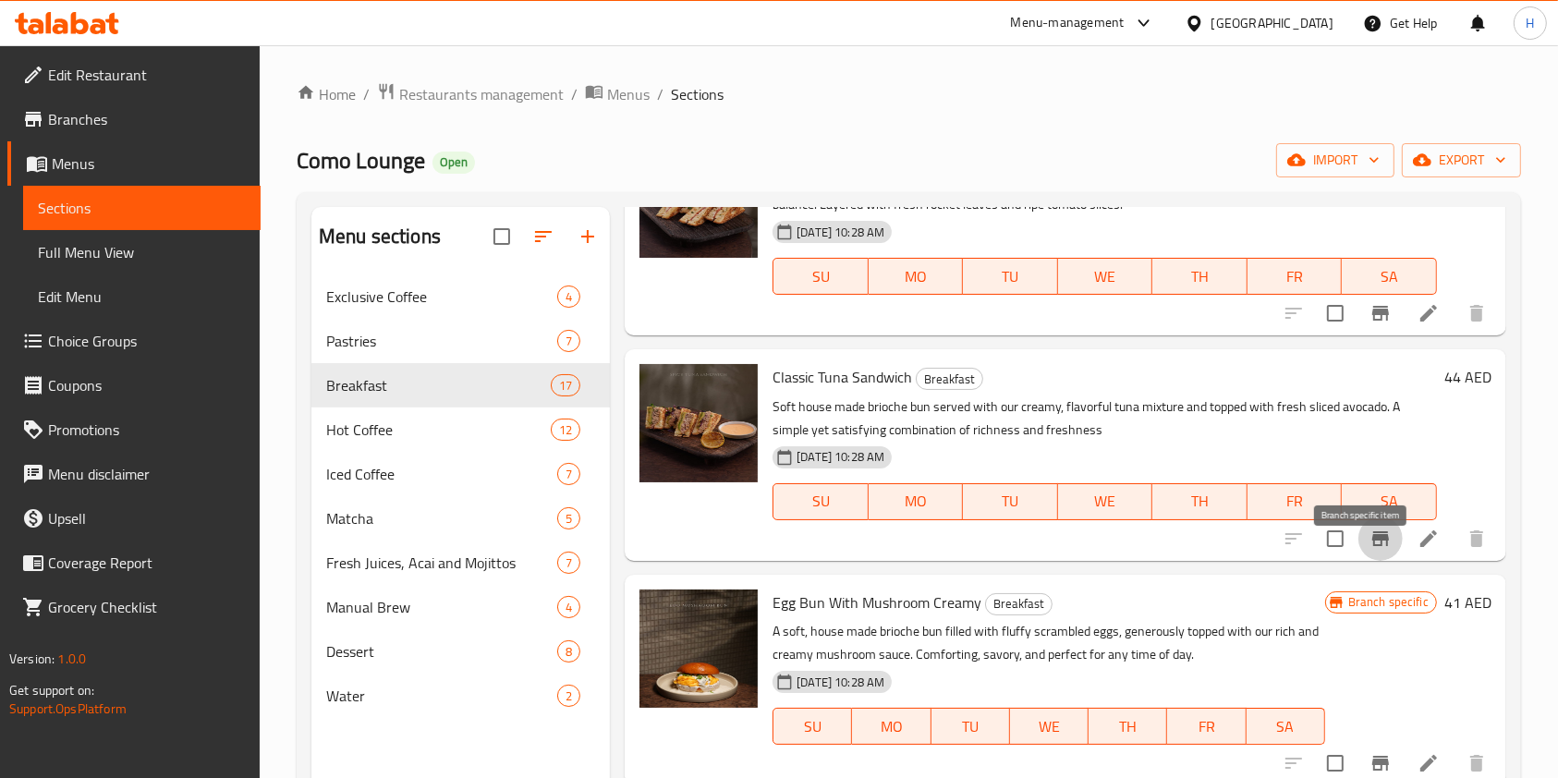
click at [1372, 546] on icon "Branch-specific-item" at bounding box center [1380, 538] width 17 height 15
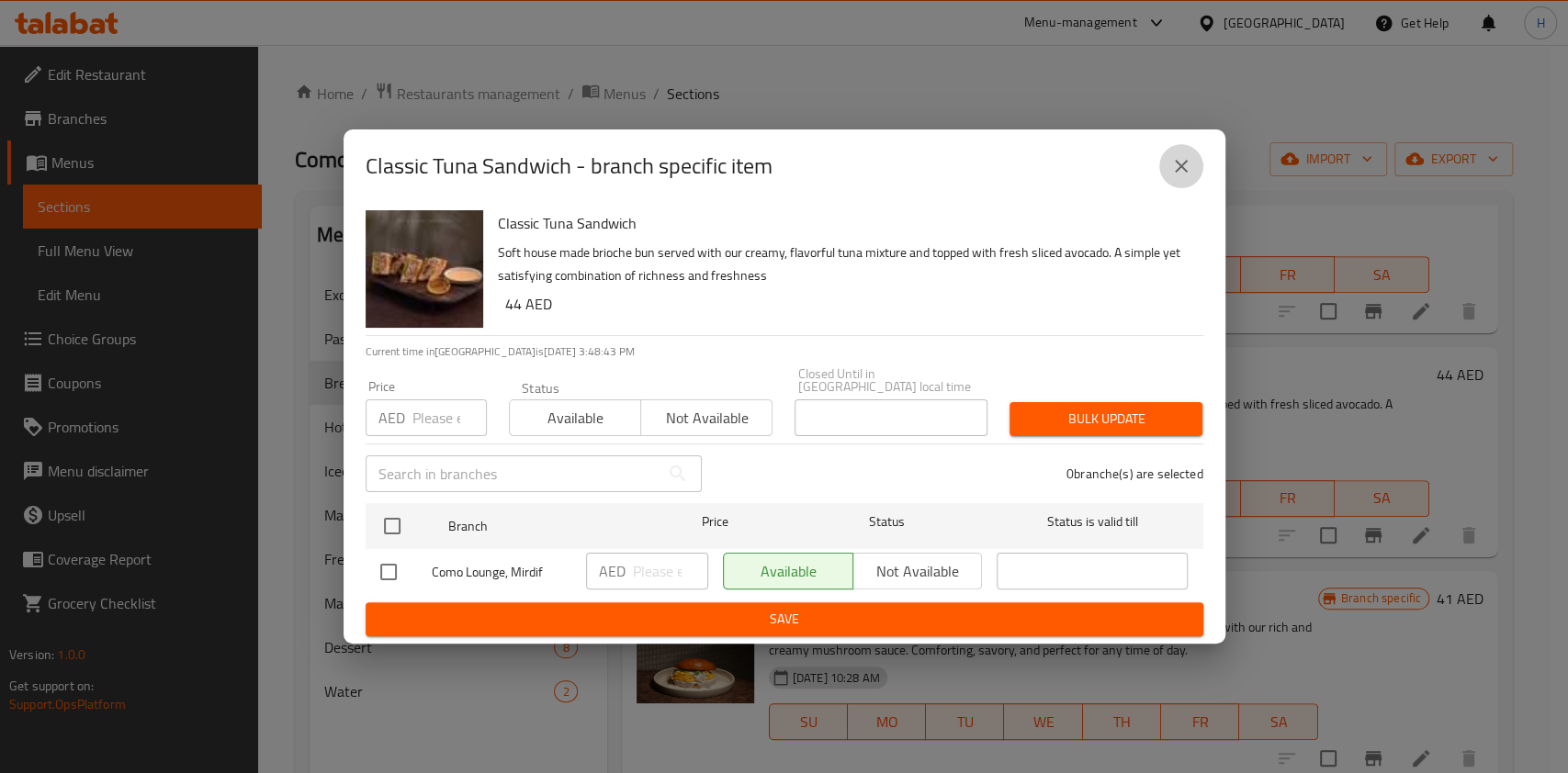
click at [1173, 157] on icon "close" at bounding box center [1180, 166] width 22 height 22
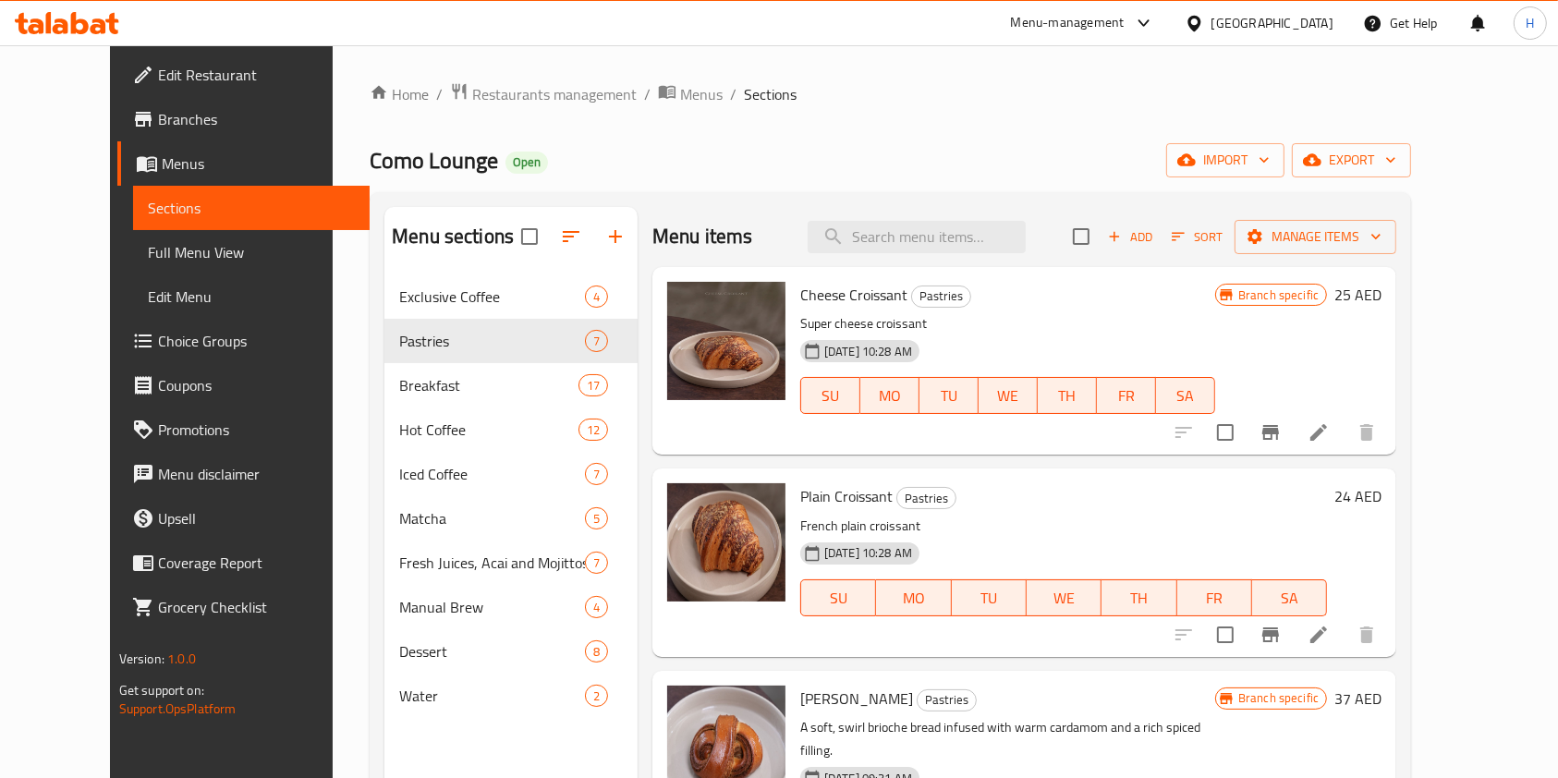
click at [158, 341] on span "Choice Groups" at bounding box center [257, 341] width 198 height 22
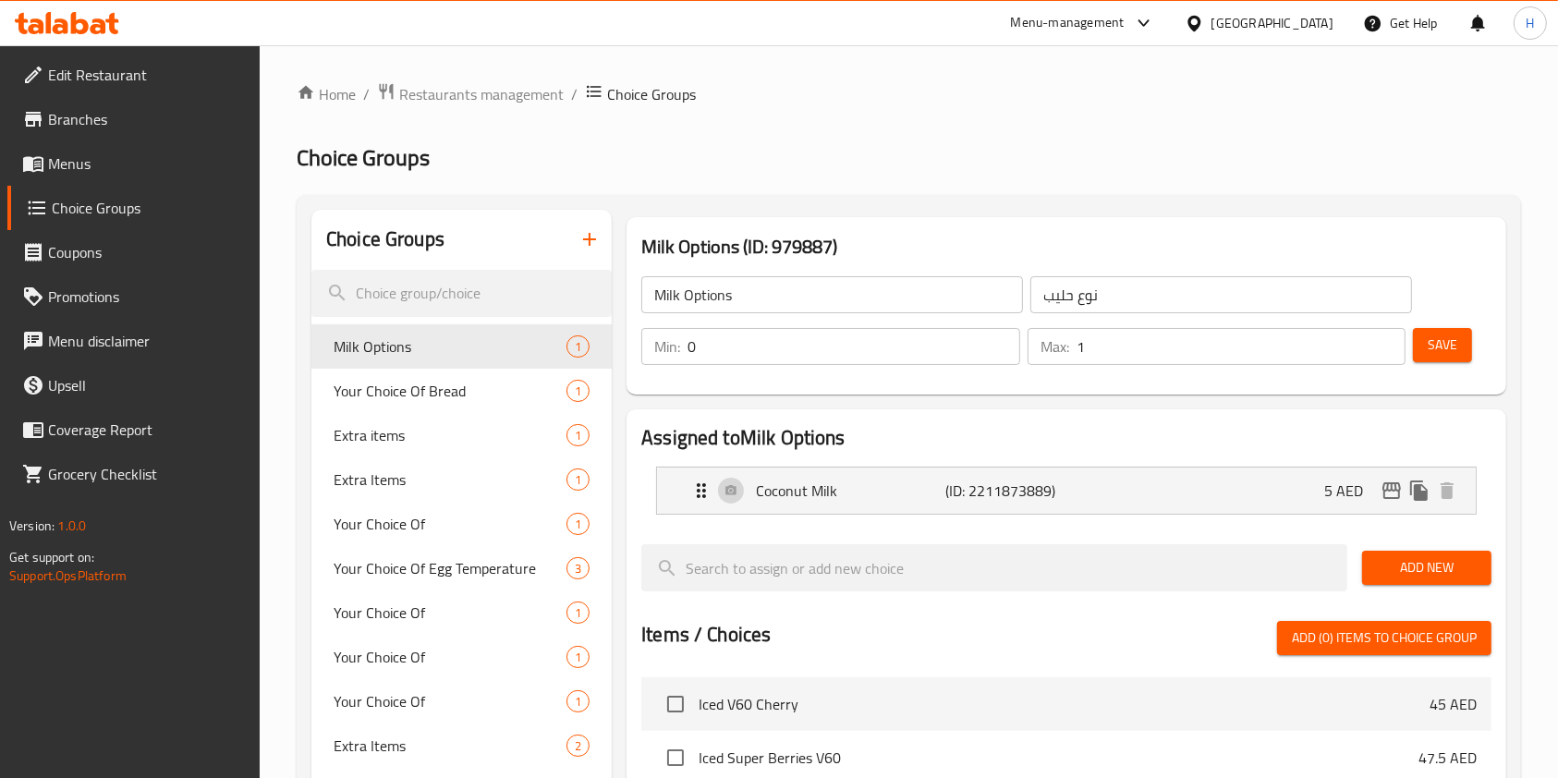
click at [127, 154] on span "Menus" at bounding box center [147, 163] width 198 height 22
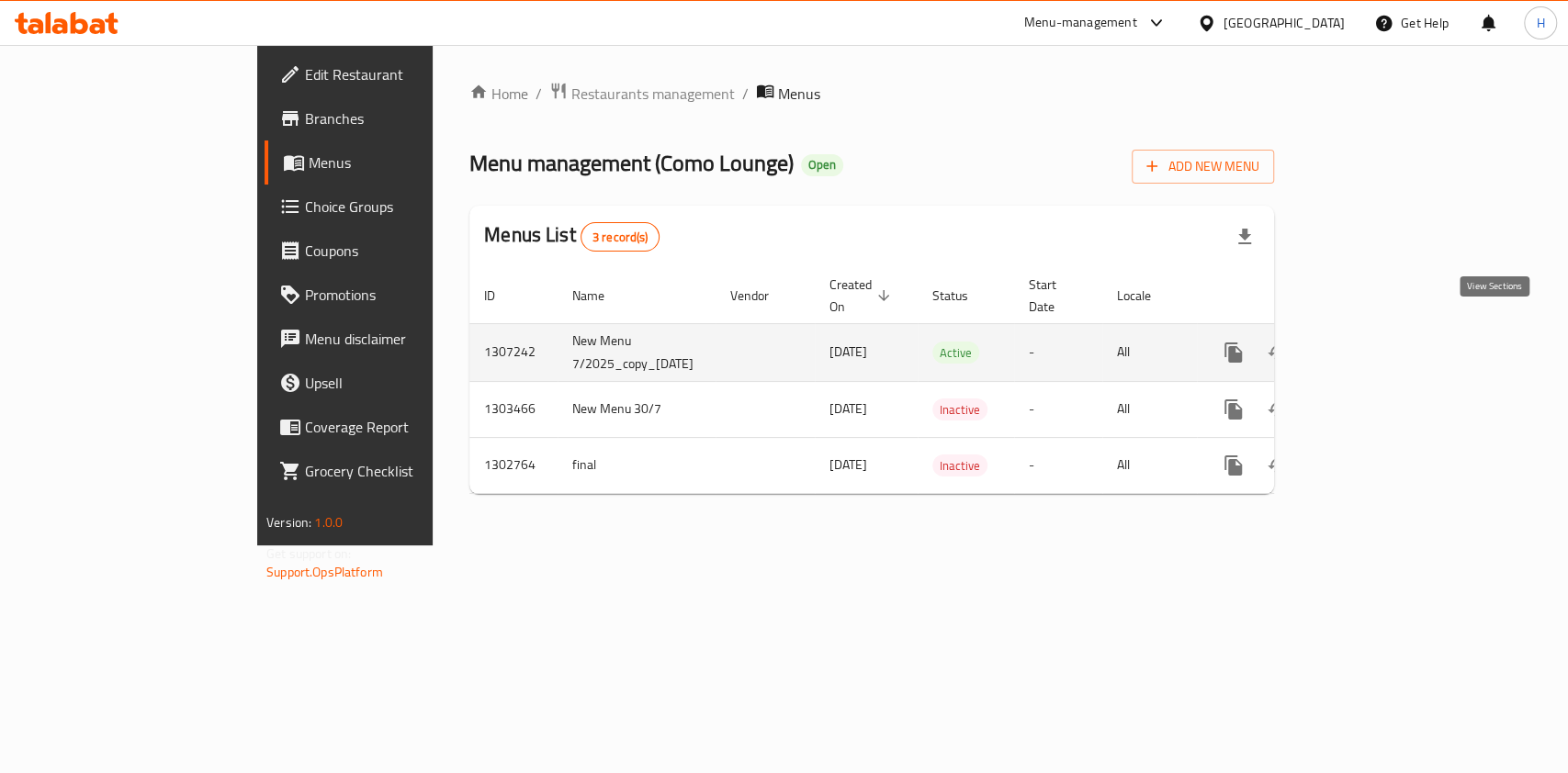
click at [1376, 342] on icon "enhanced table" at bounding box center [1365, 353] width 22 height 22
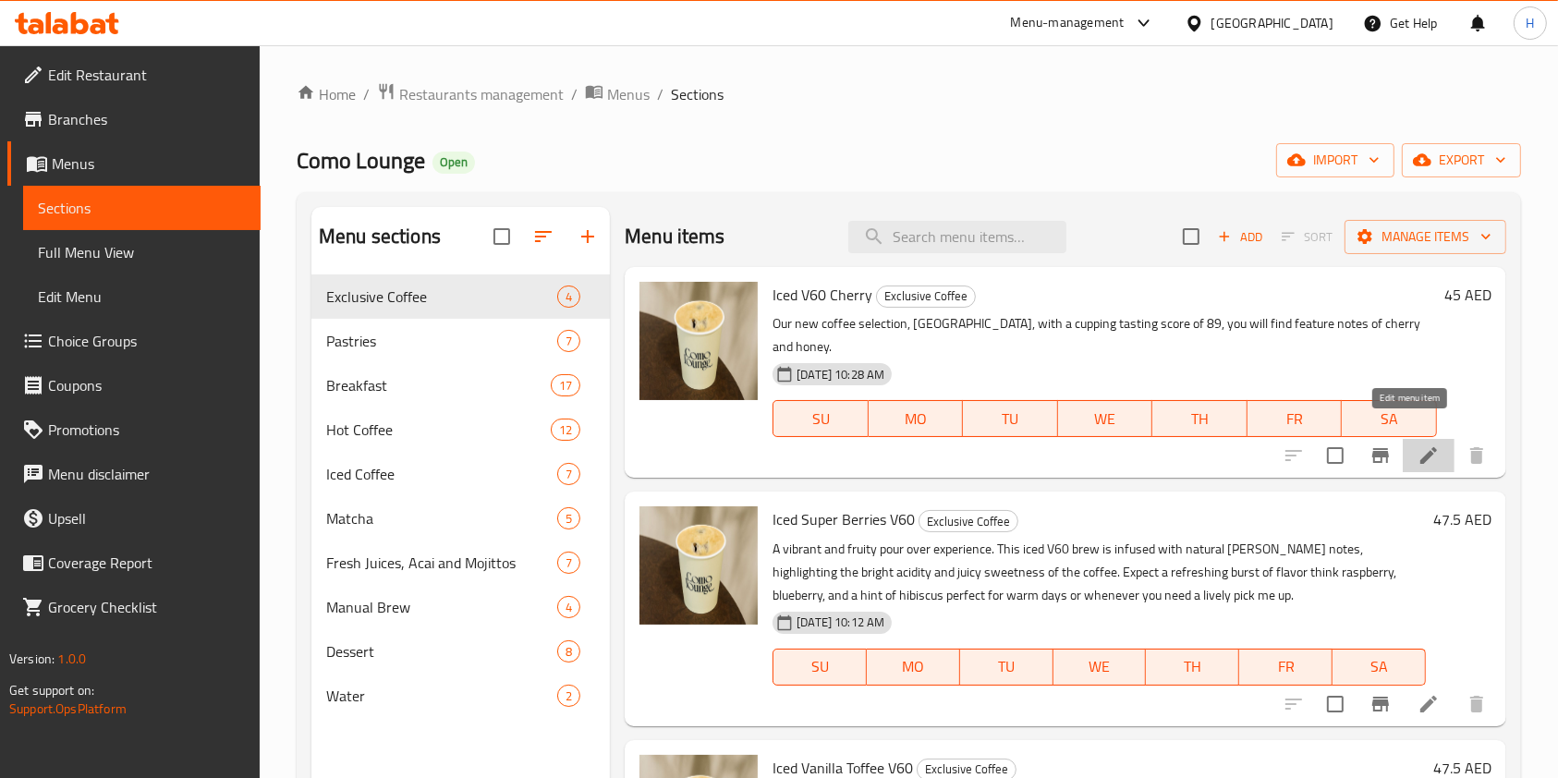
click at [1421, 447] on icon at bounding box center [1429, 455] width 17 height 17
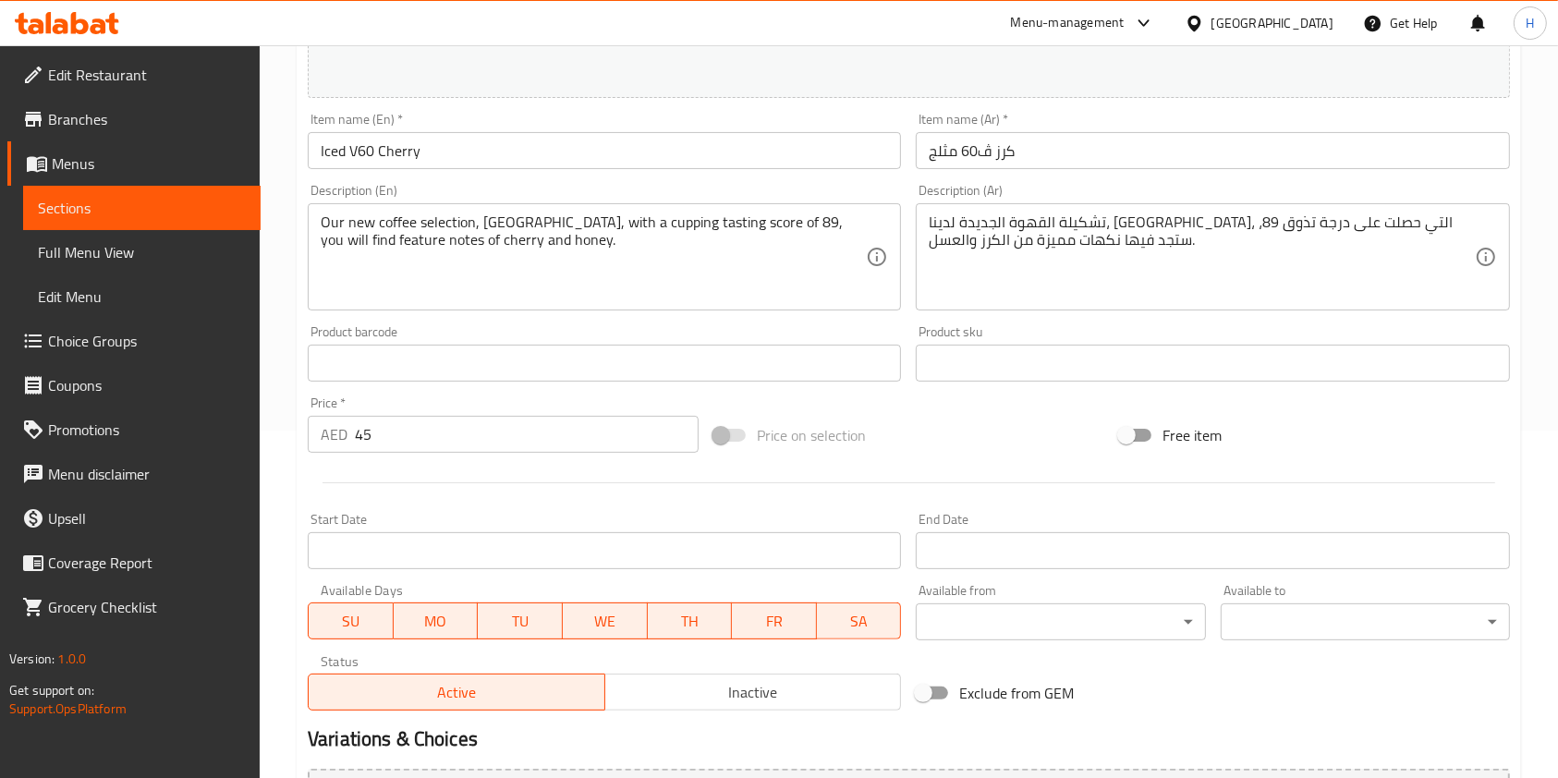
scroll to position [555, 0]
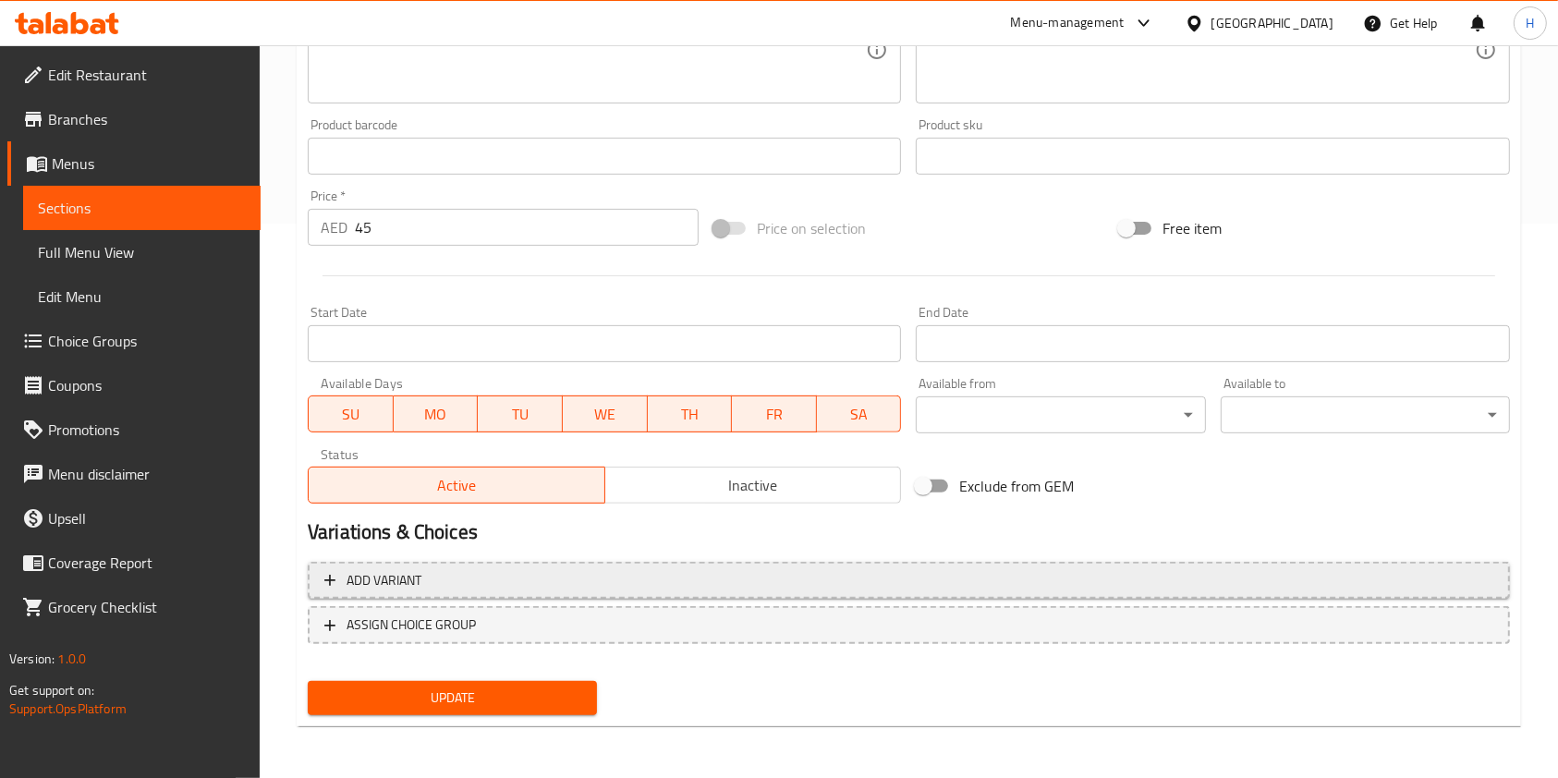
click at [407, 589] on span "Add variant" at bounding box center [384, 580] width 75 height 23
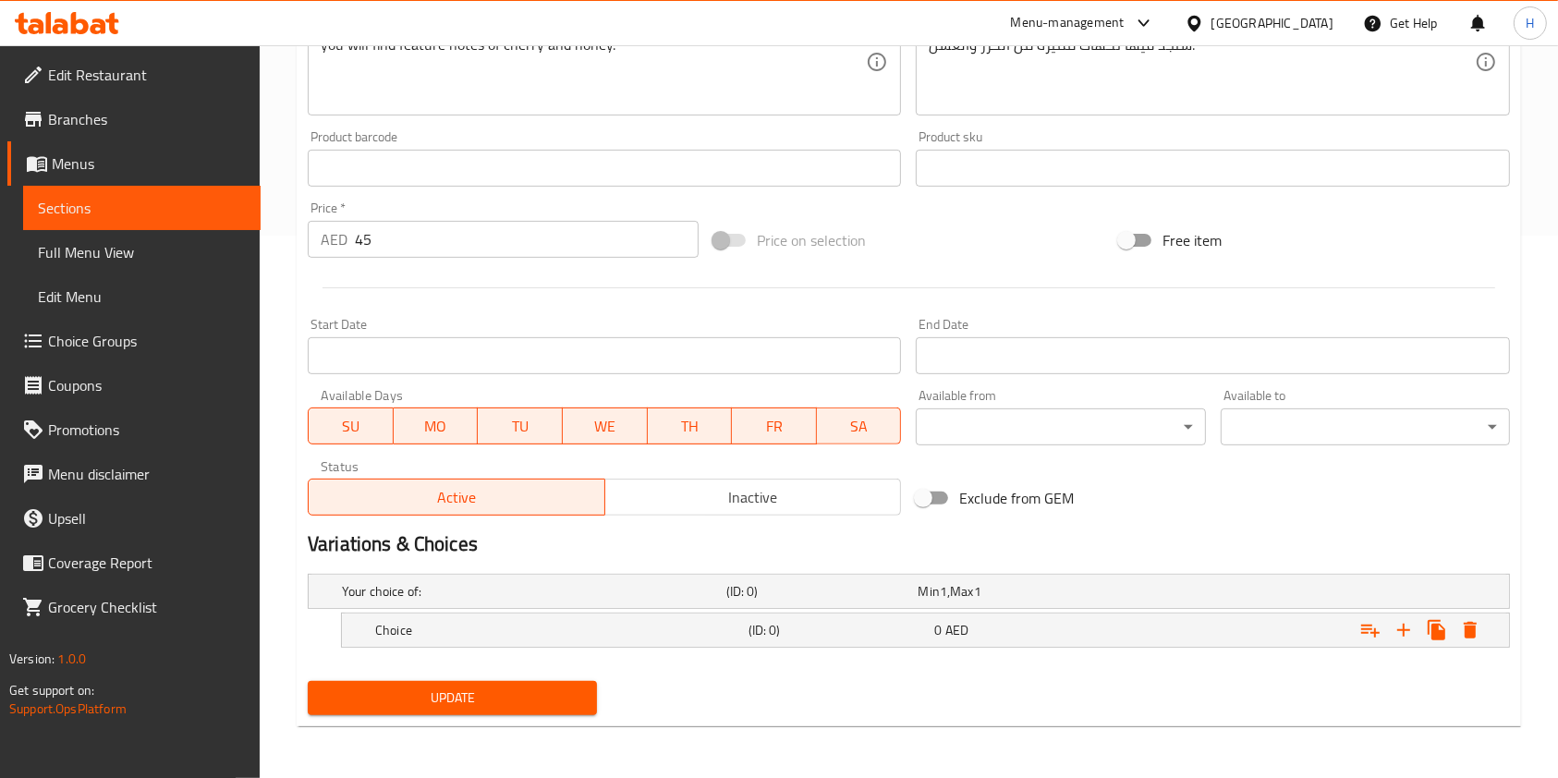
scroll to position [542, 0]
click at [617, 585] on h5 "Your choice of:" at bounding box center [530, 592] width 377 height 18
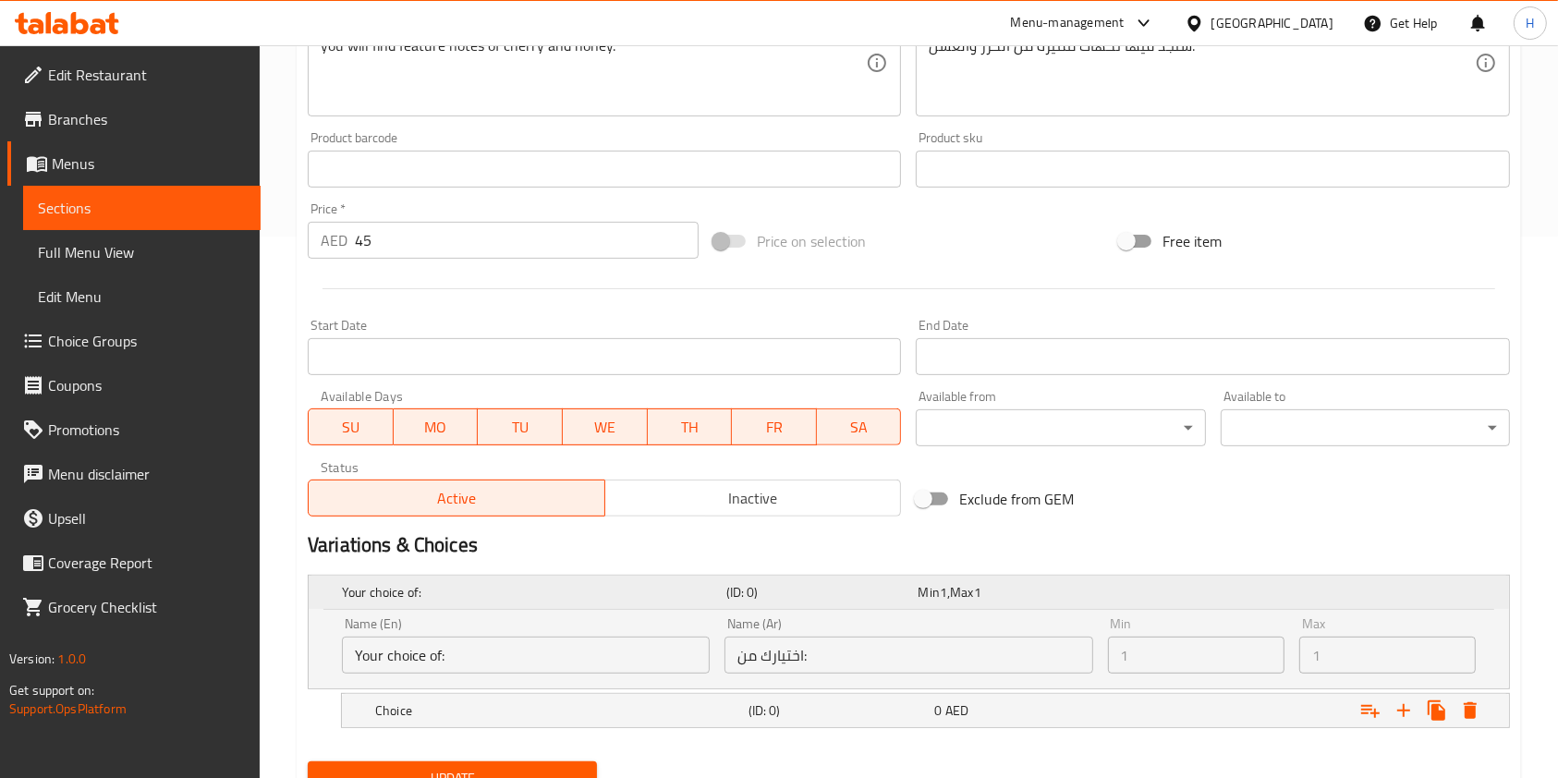
click at [475, 606] on div "Your choice of: (ID: 0) Min 1 , Max 1" at bounding box center [914, 592] width 1153 height 41
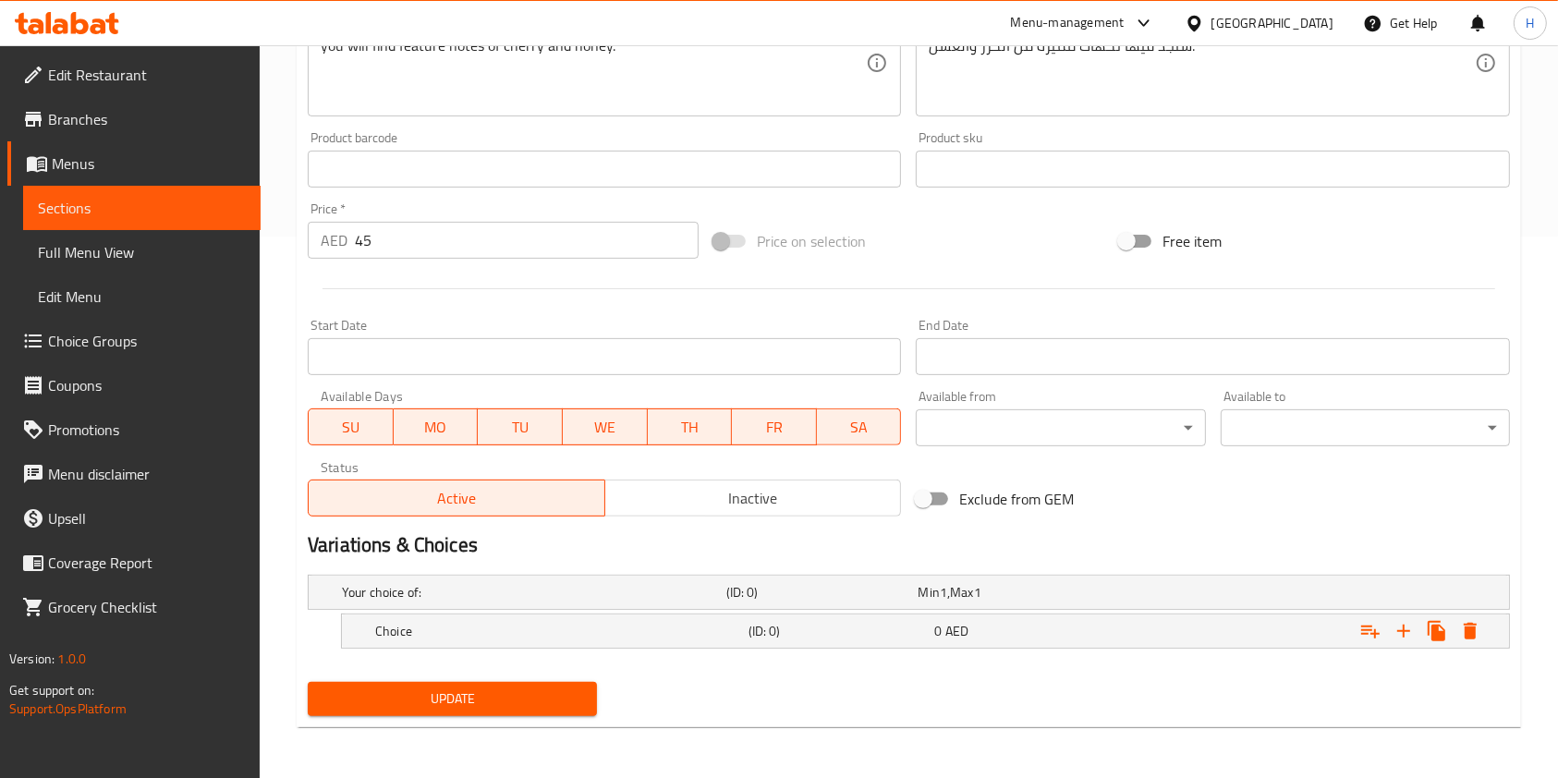
click at [1338, 708] on div "Update" at bounding box center [908, 699] width 1217 height 49
click at [945, 535] on h2 "Variations & Choices" at bounding box center [909, 545] width 1202 height 28
click at [139, 177] on link "Menus" at bounding box center [133, 163] width 253 height 44
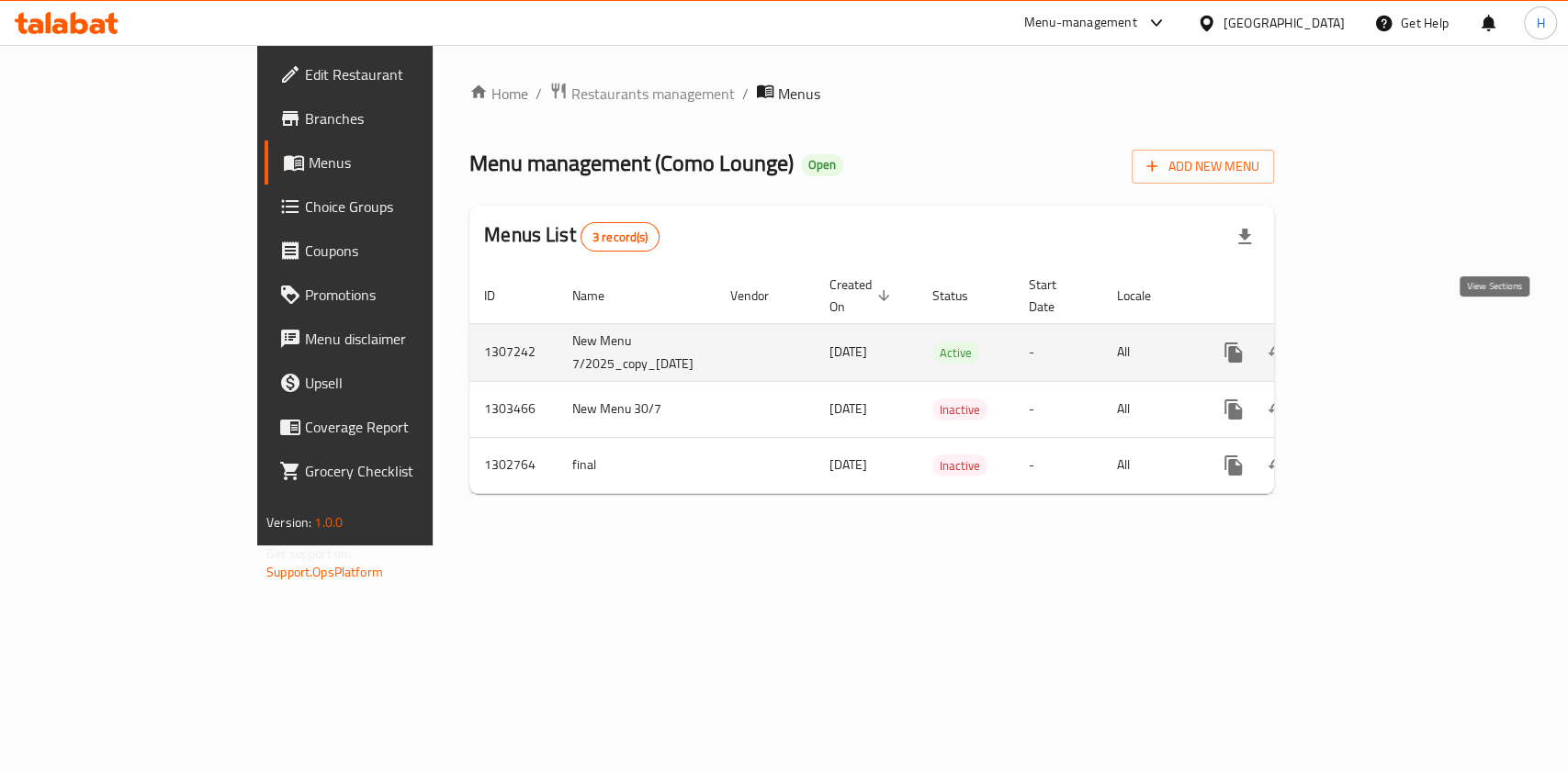
click at [1376, 342] on icon "enhanced table" at bounding box center [1365, 353] width 22 height 22
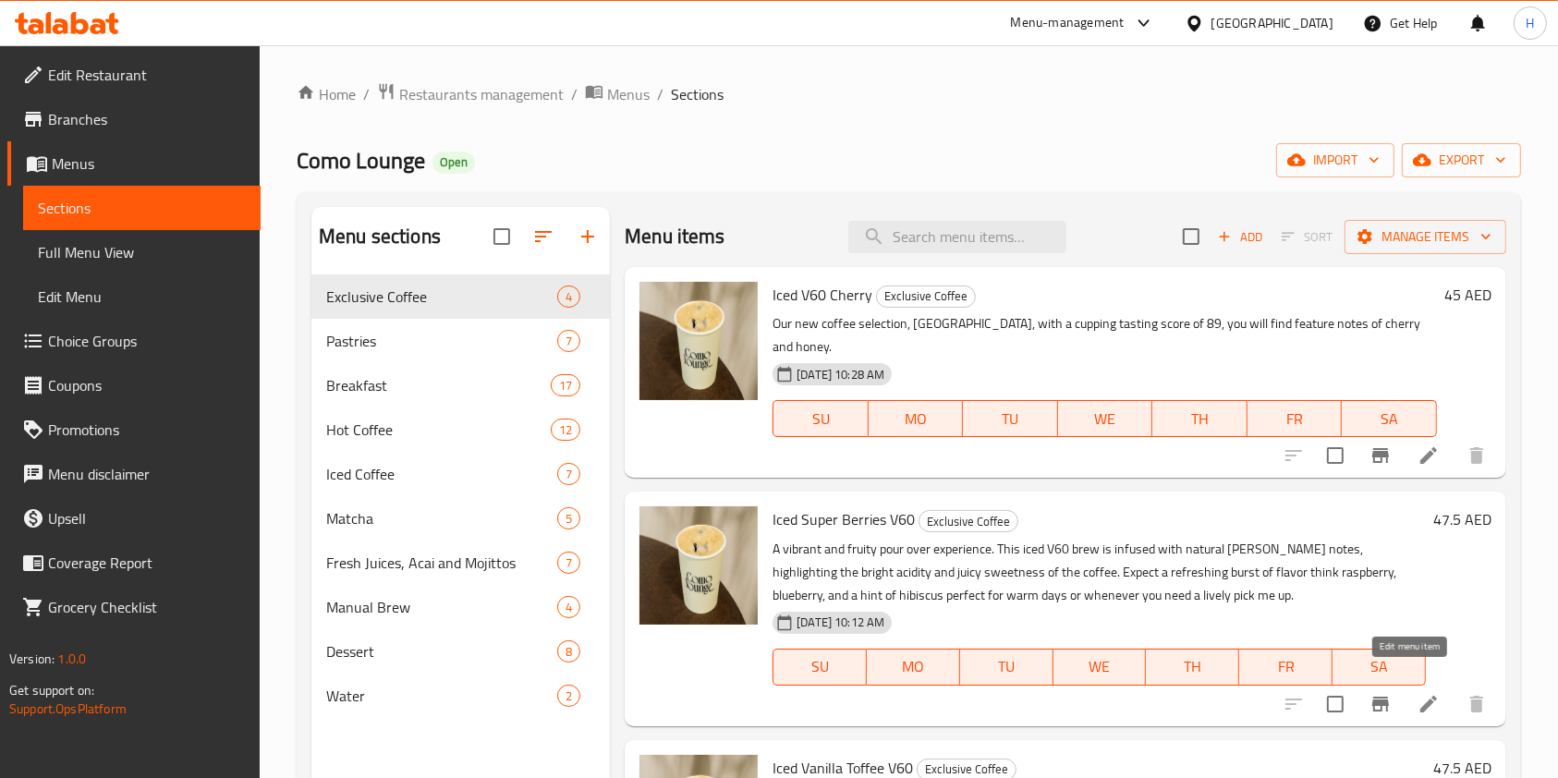
click at [1420, 693] on icon at bounding box center [1429, 704] width 22 height 22
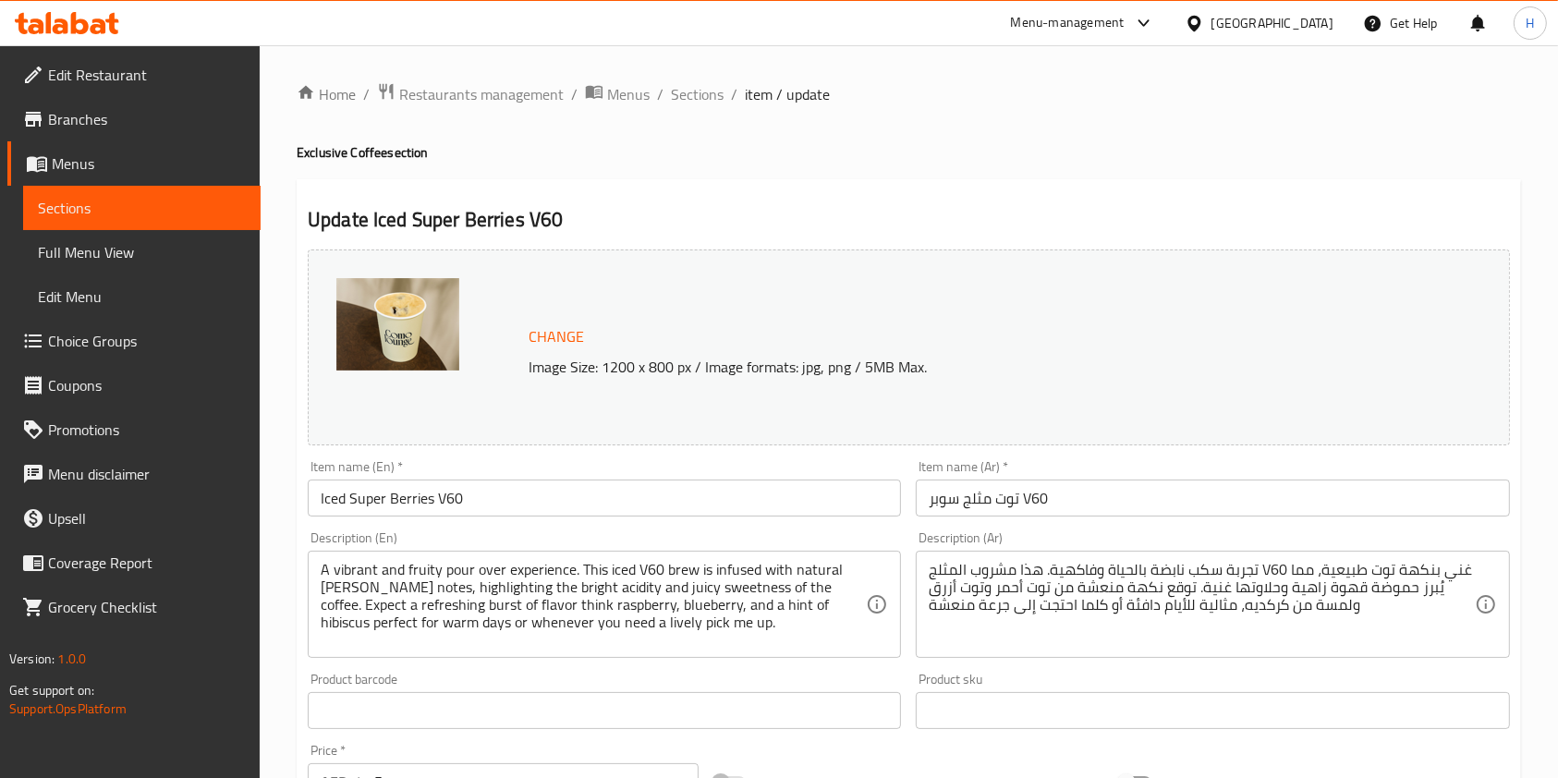
scroll to position [555, 0]
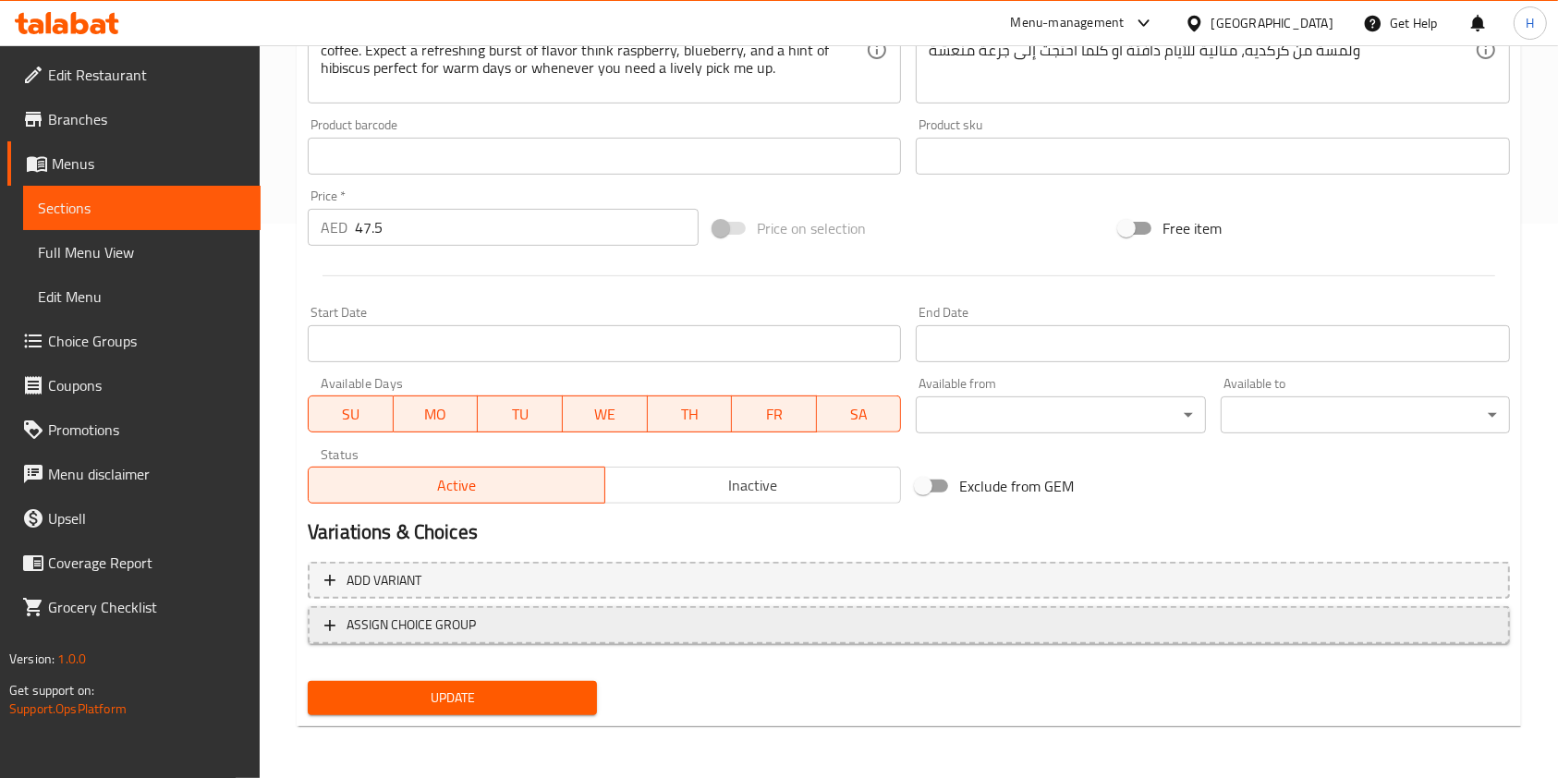
click at [520, 620] on span "ASSIGN CHOICE GROUP" at bounding box center [908, 625] width 1169 height 23
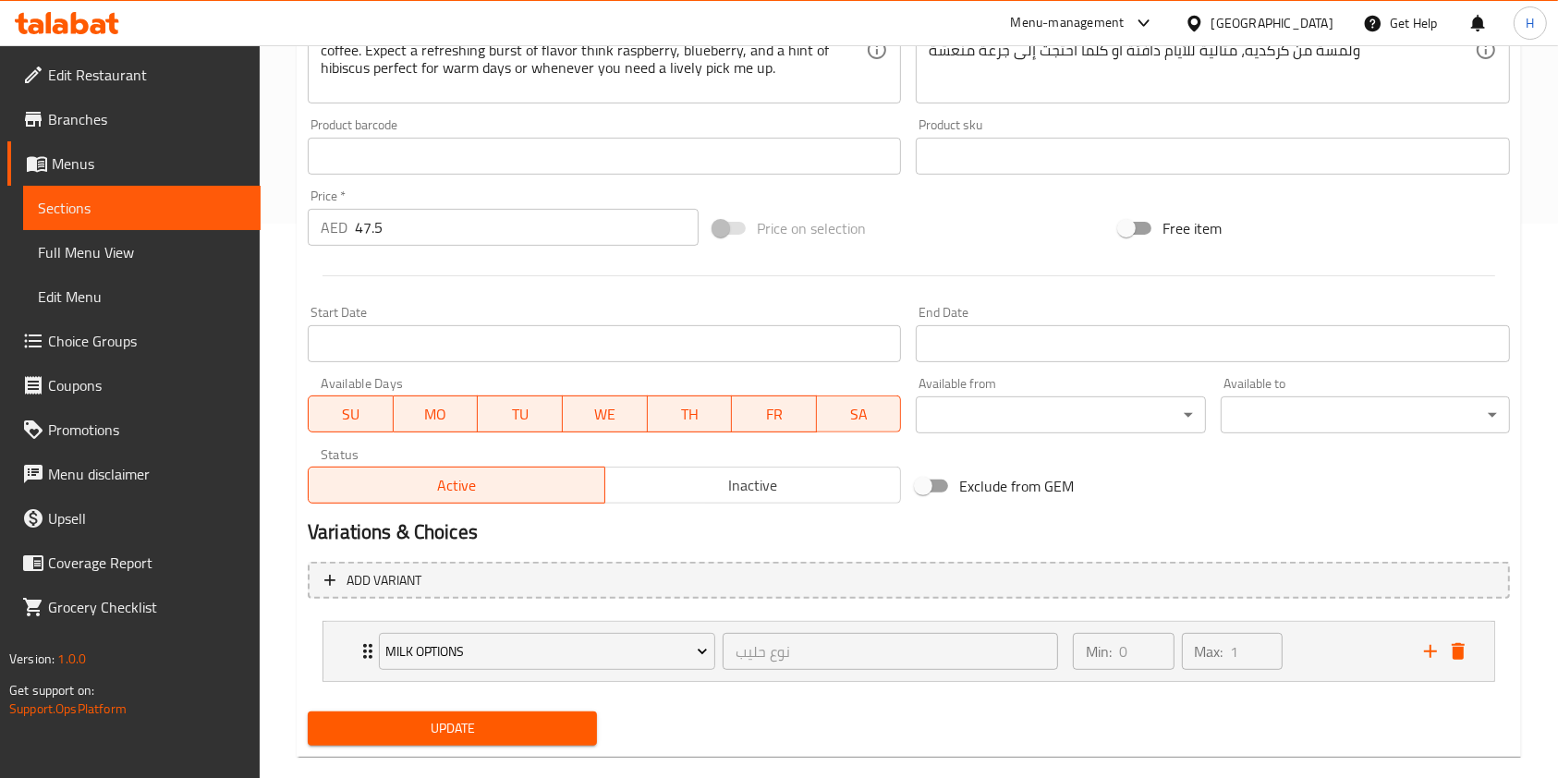
click at [570, 600] on div "Add variant Milk Options نوع حليب ​ Min: 0 ​ Max: 1 ​ Coconut Milk (ID: 2211873…" at bounding box center [908, 630] width 1217 height 151
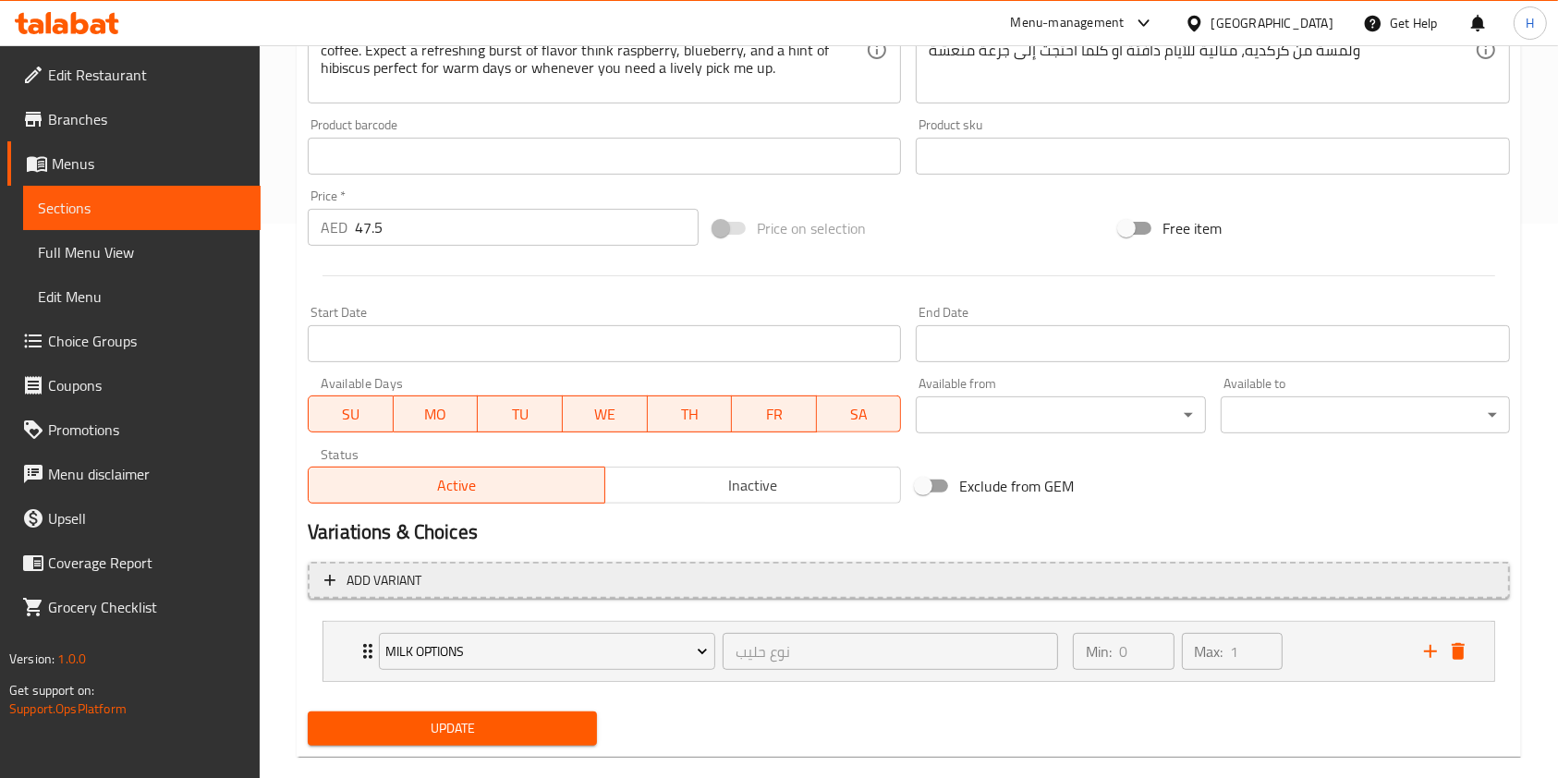
click at [584, 580] on span "Add variant" at bounding box center [908, 580] width 1169 height 23
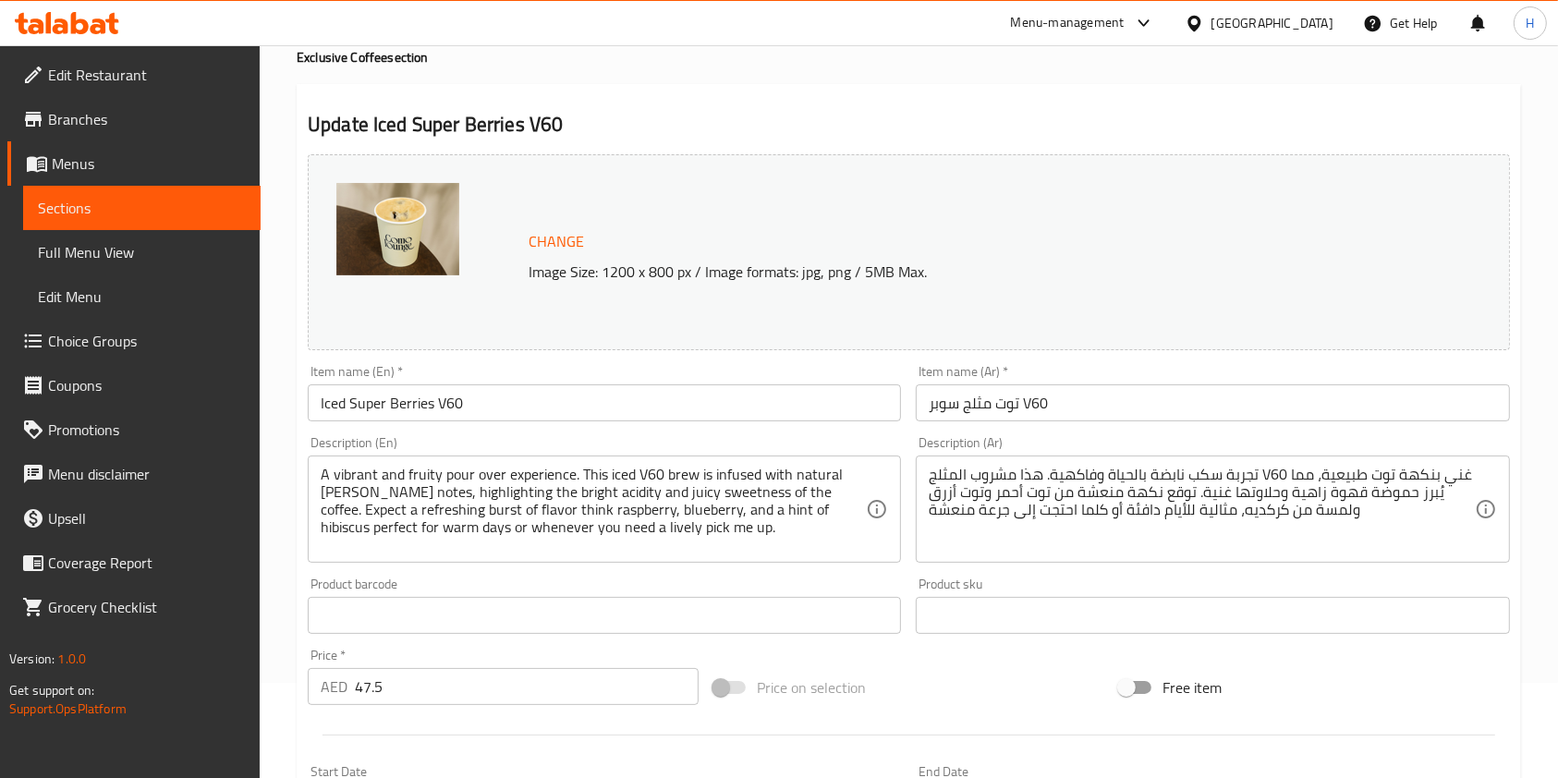
scroll to position [0, 0]
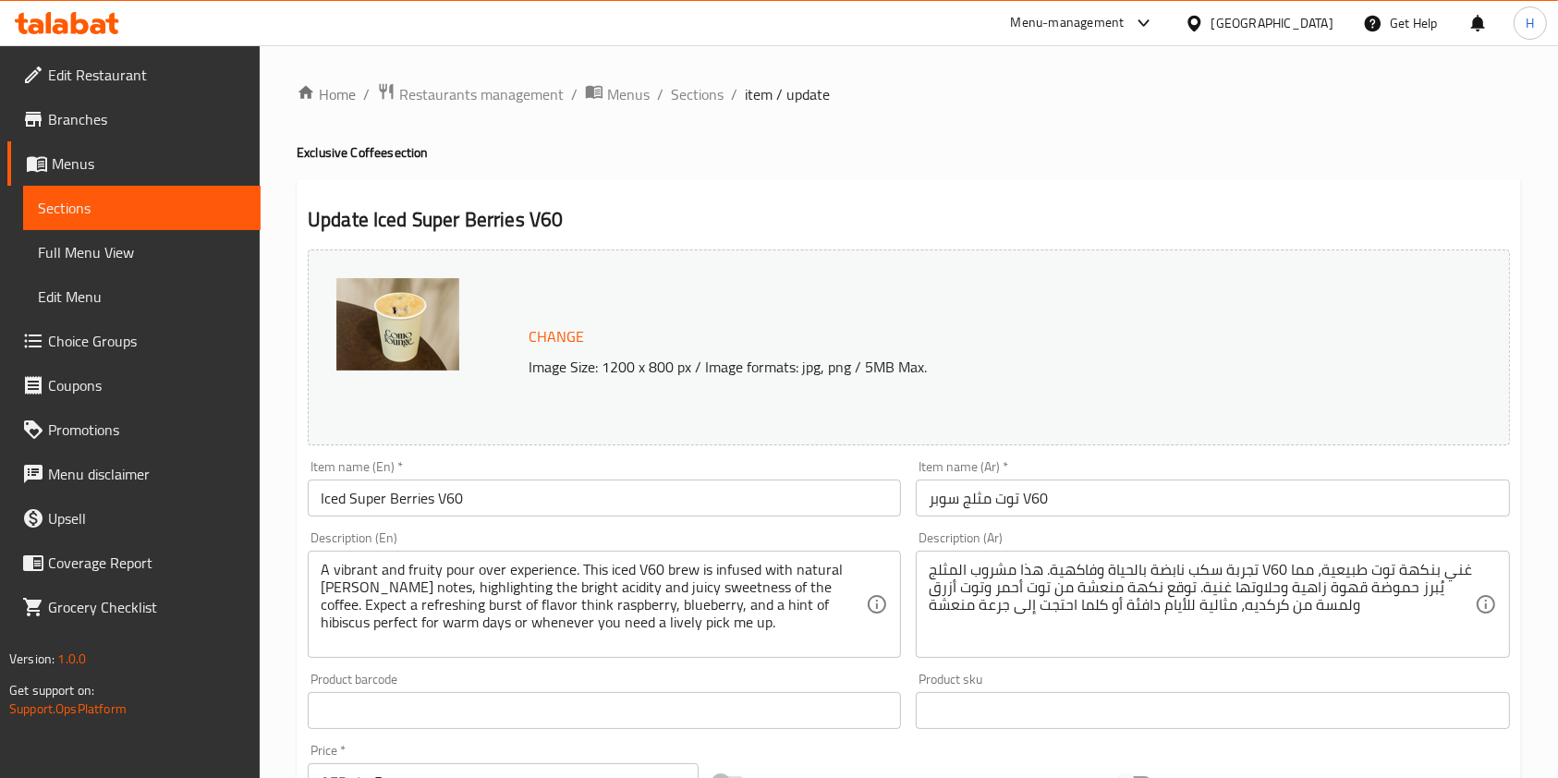
click at [201, 205] on span "Sections" at bounding box center [142, 208] width 208 height 22
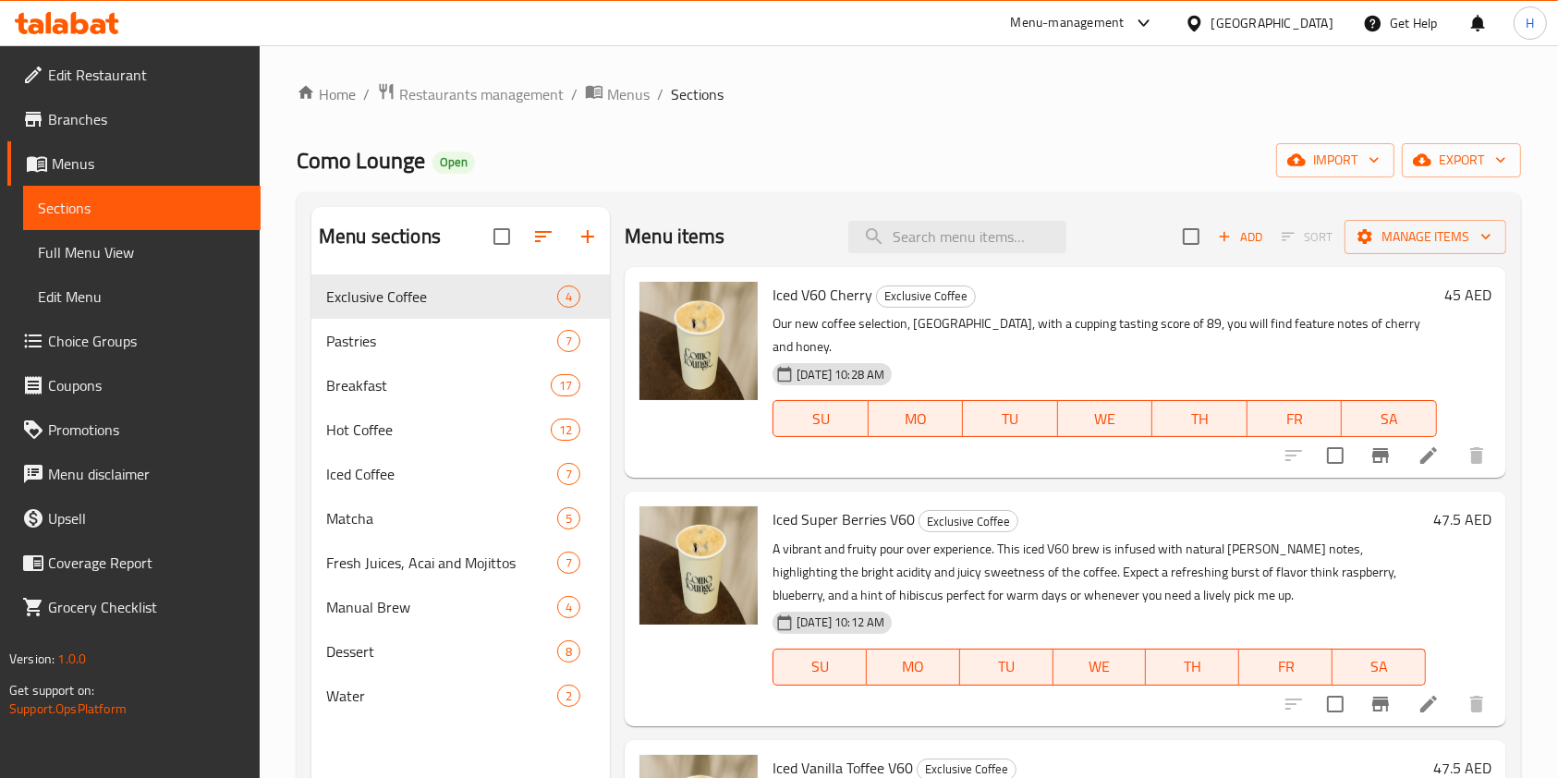
scroll to position [214, 0]
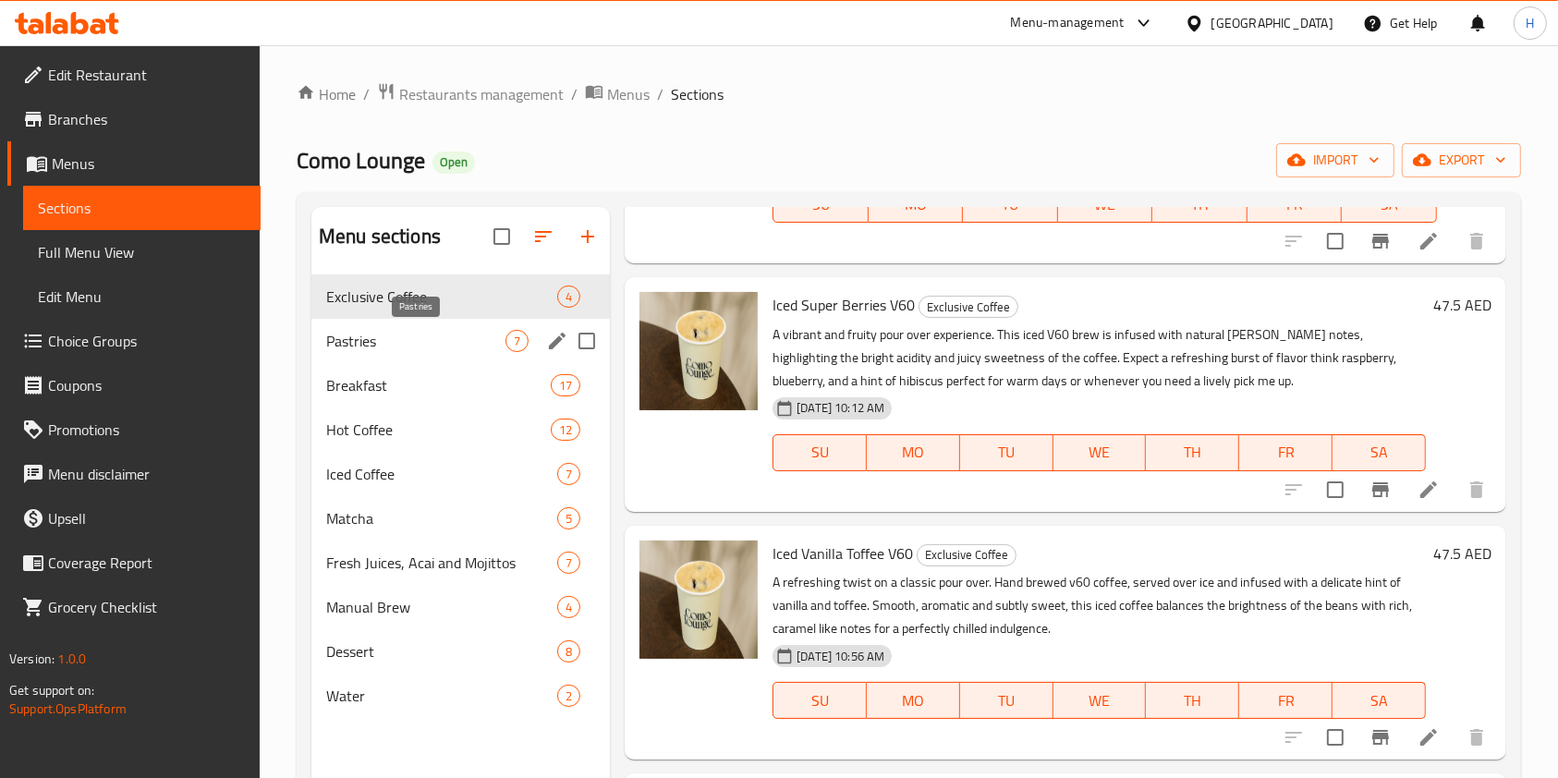
drag, startPoint x: 437, startPoint y: 350, endPoint x: 442, endPoint y: 381, distance: 30.8
click at [436, 351] on span "Pastries" at bounding box center [415, 341] width 179 height 22
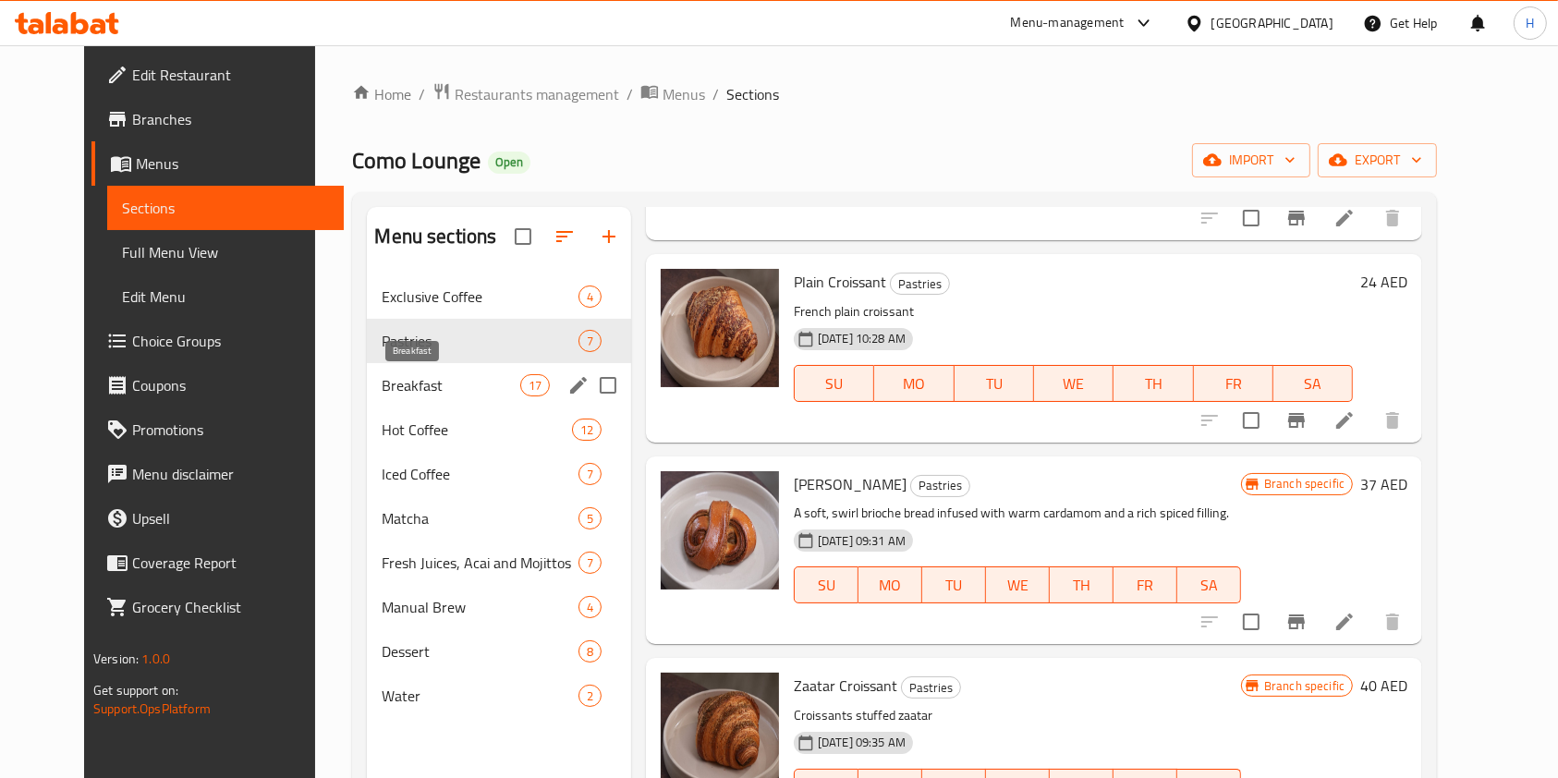
click at [442, 388] on span "Breakfast" at bounding box center [451, 385] width 138 height 22
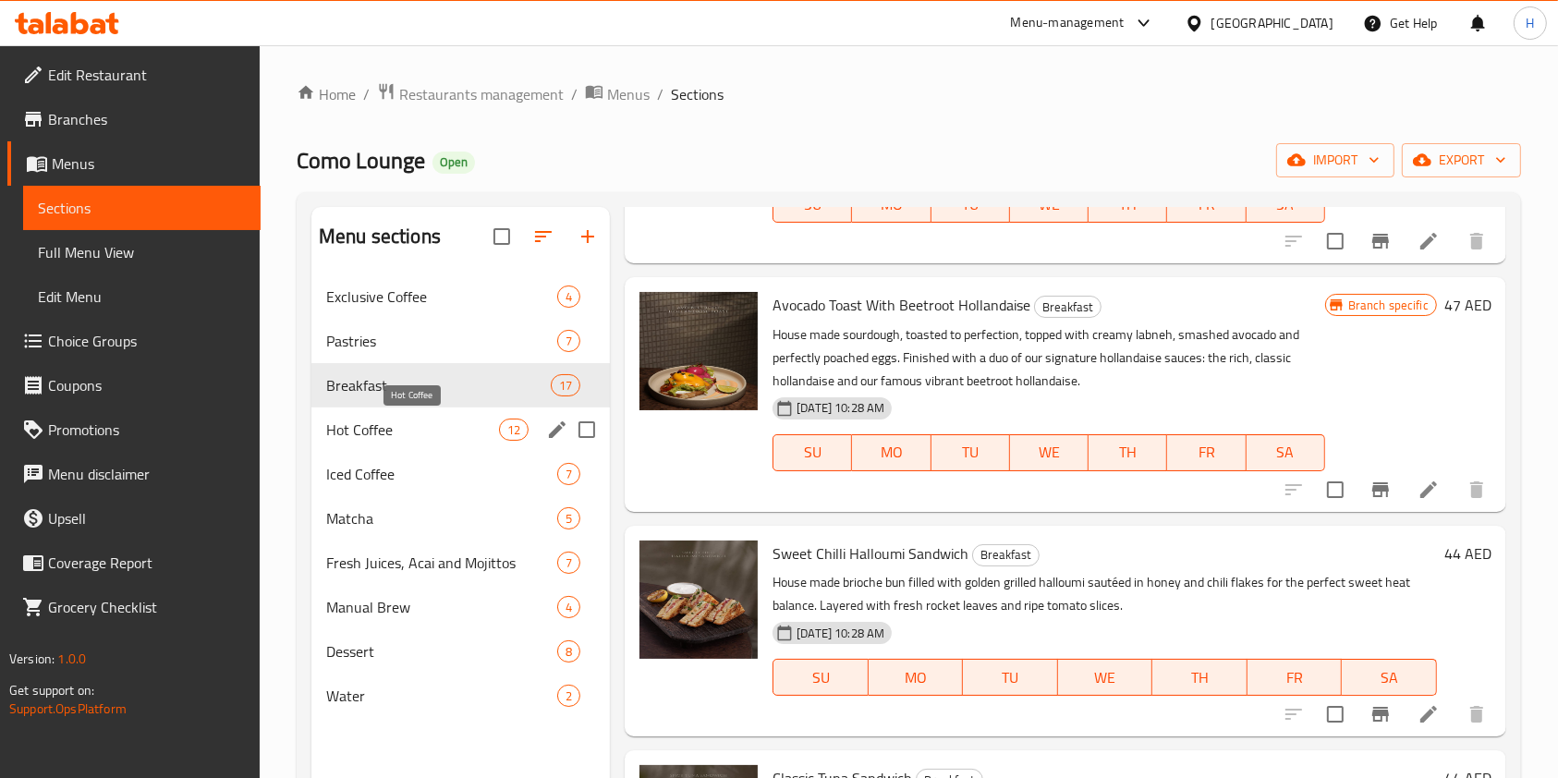
click at [438, 429] on span "Hot Coffee" at bounding box center [412, 430] width 173 height 22
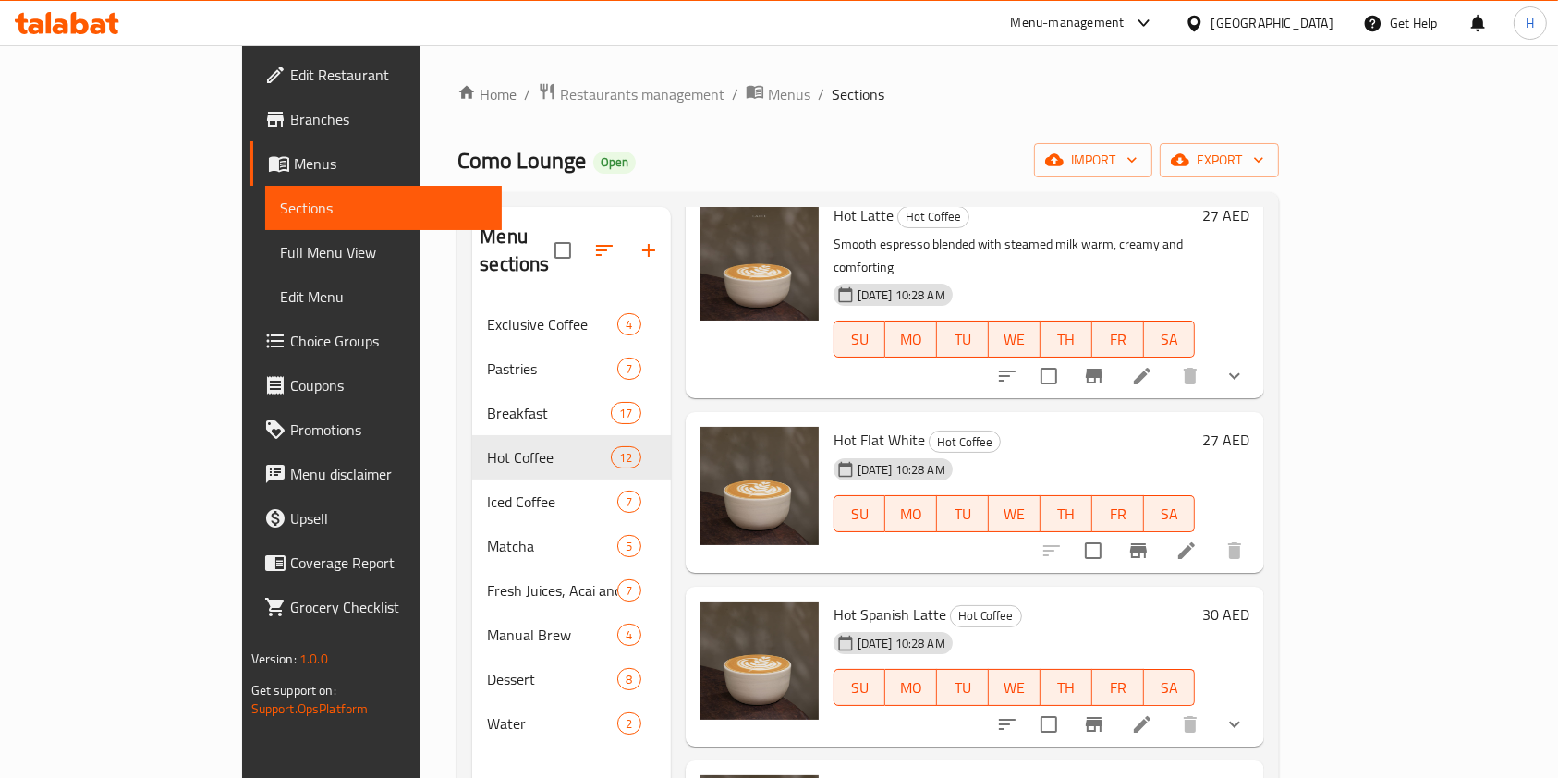
scroll to position [985, 0]
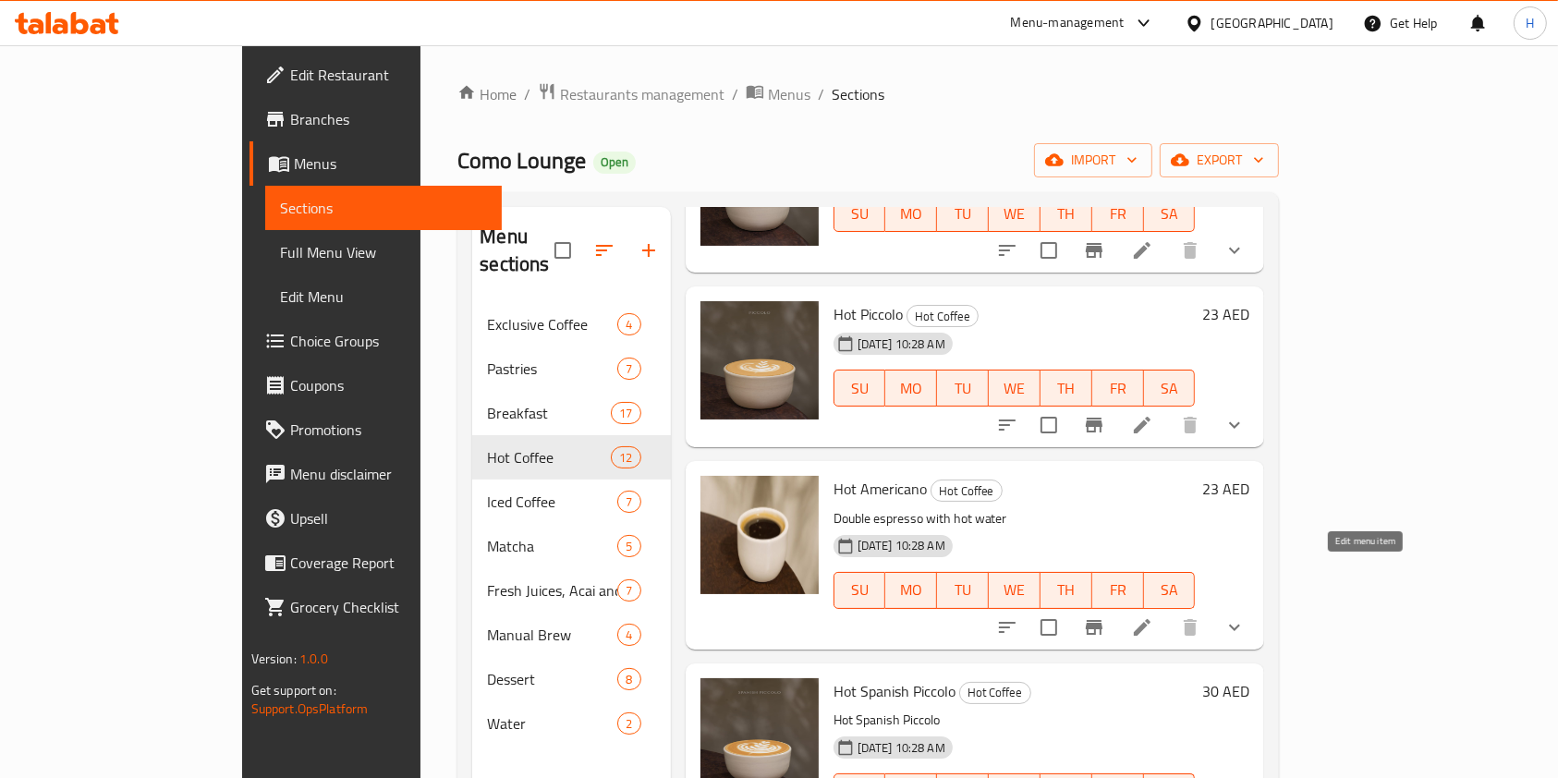
click at [1151, 618] on icon at bounding box center [1142, 626] width 17 height 17
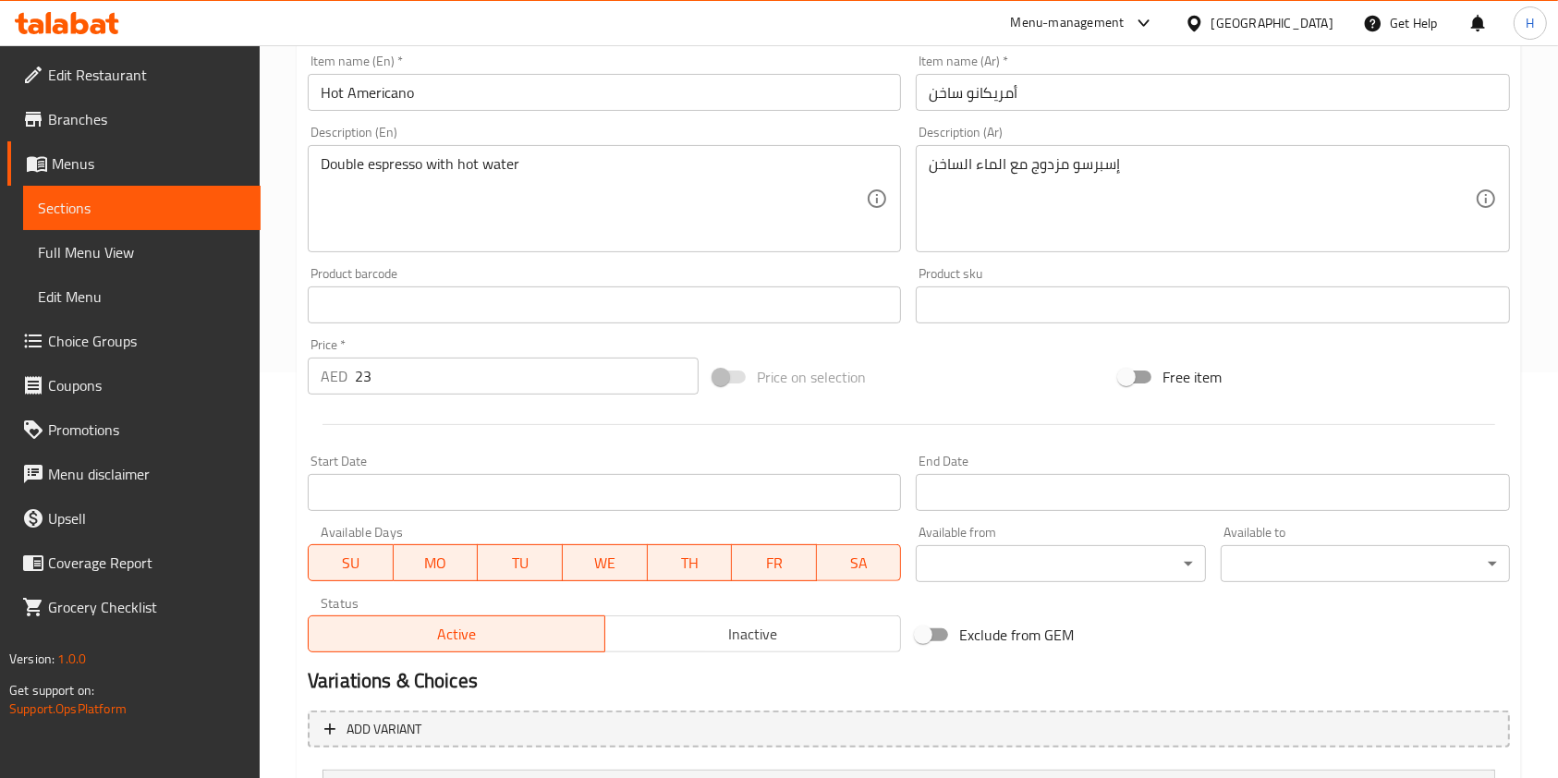
scroll to position [660, 0]
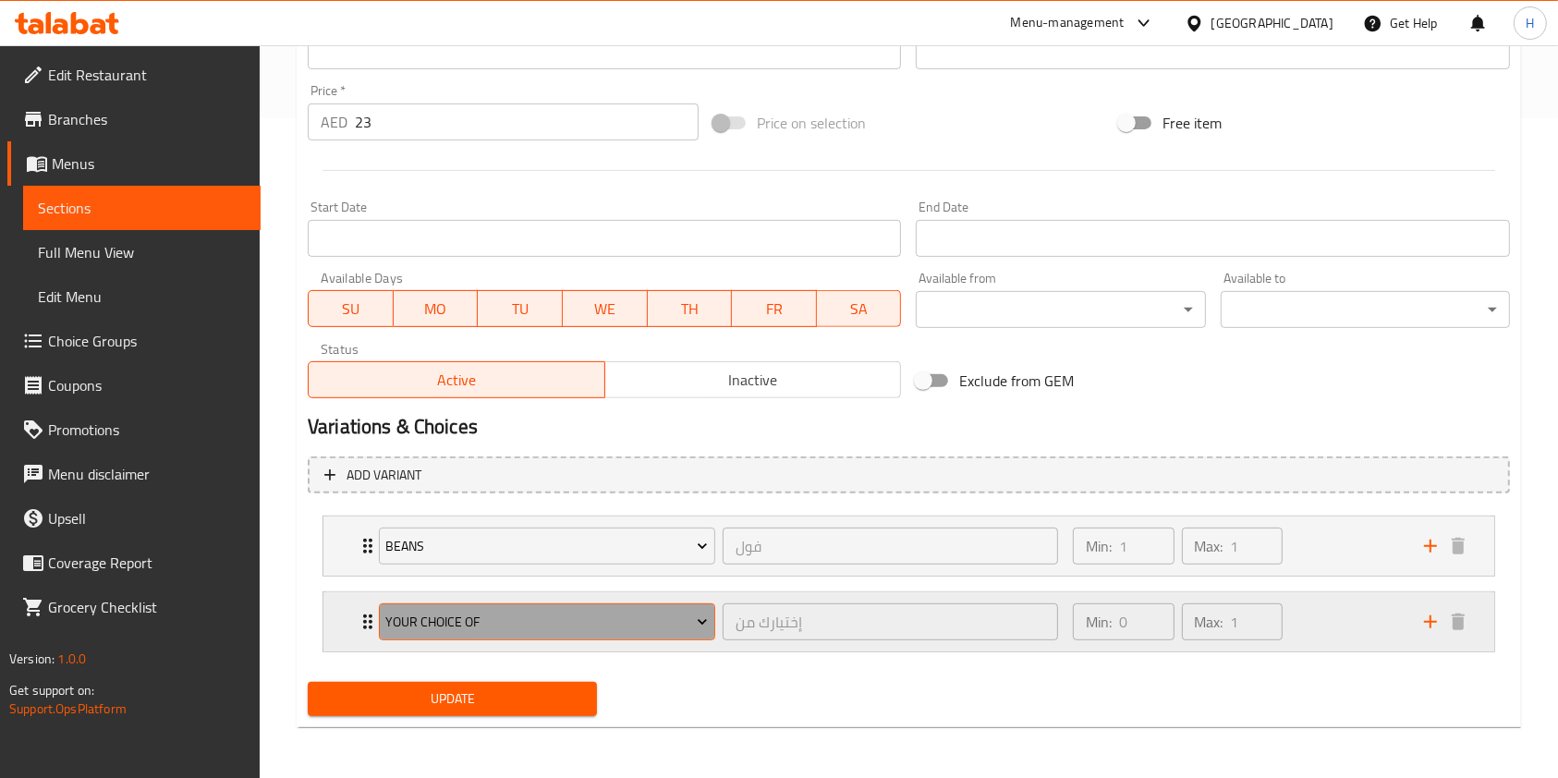
click at [704, 617] on icon "Expand" at bounding box center [702, 622] width 18 height 18
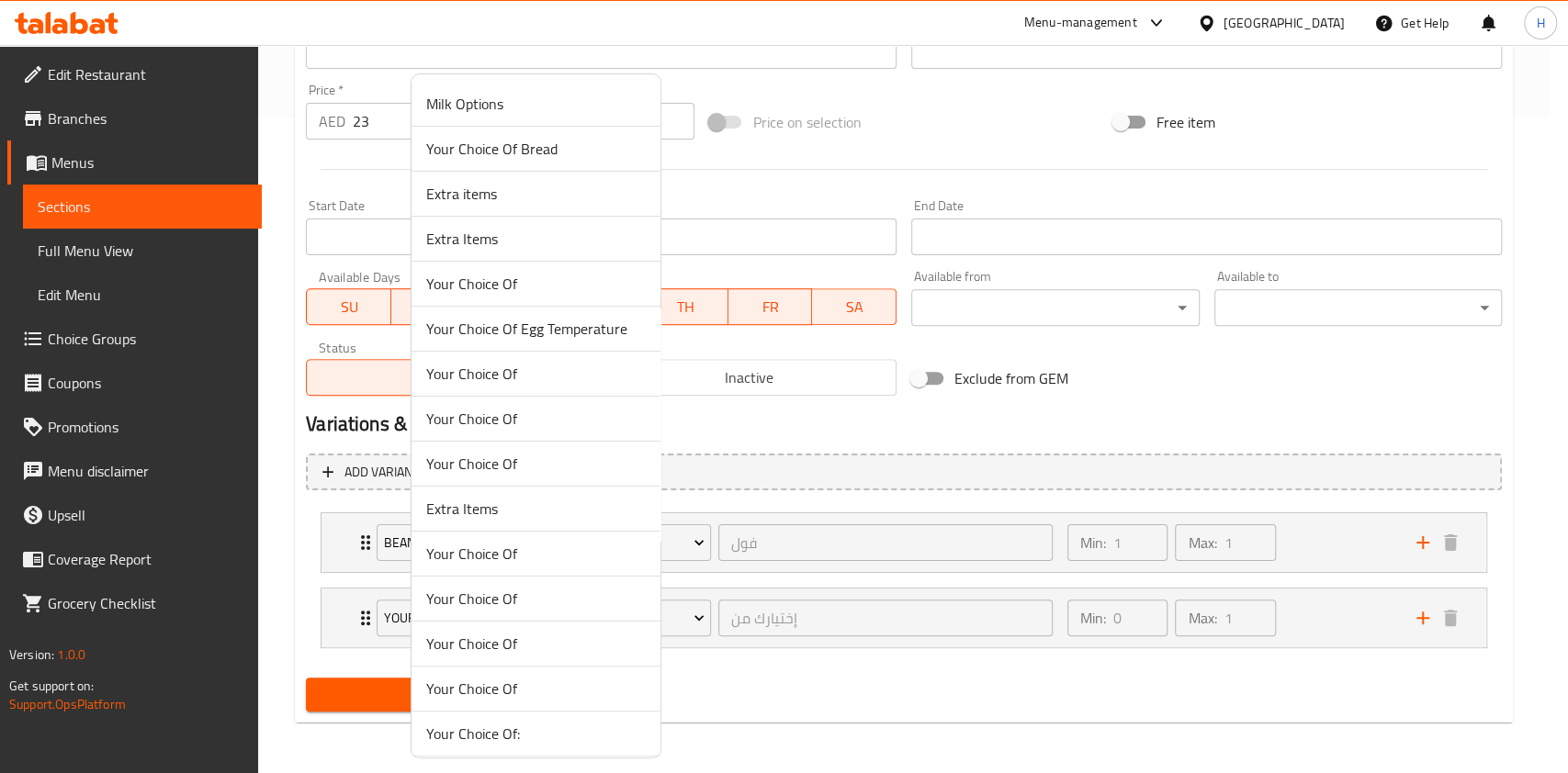
click at [731, 680] on div at bounding box center [784, 386] width 1568 height 773
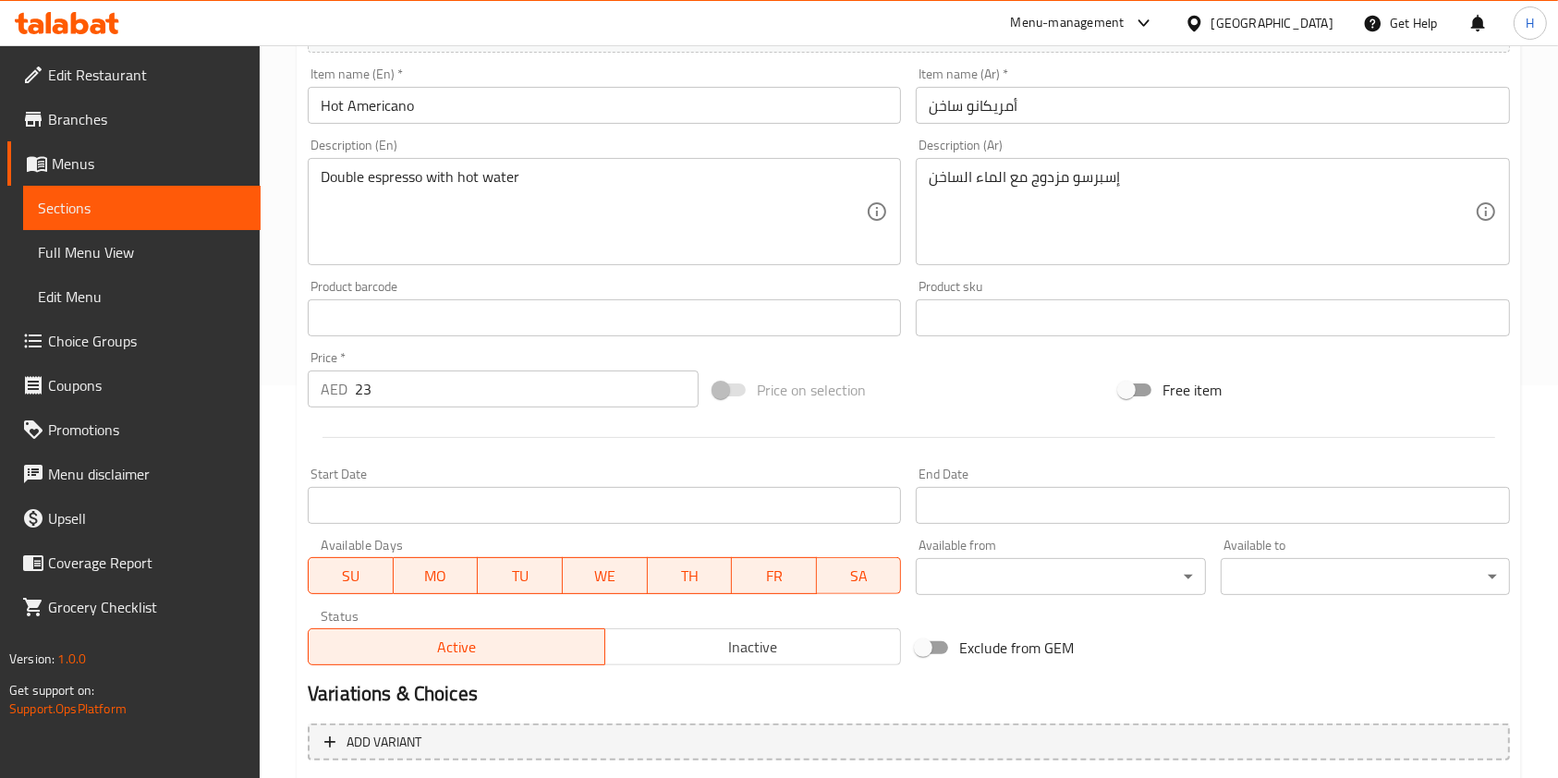
scroll to position [44, 0]
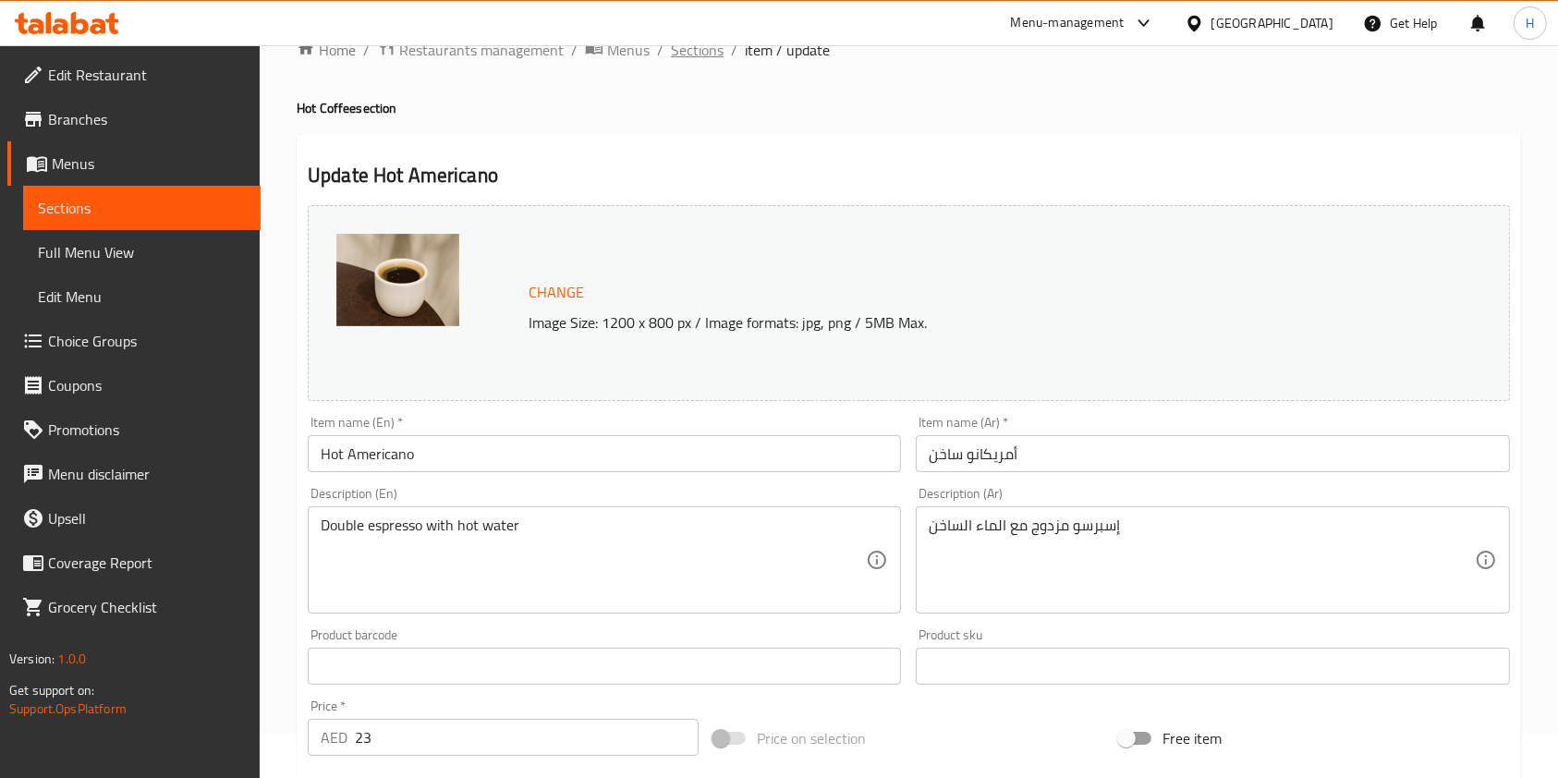
click at [696, 49] on span "Sections" at bounding box center [697, 50] width 53 height 22
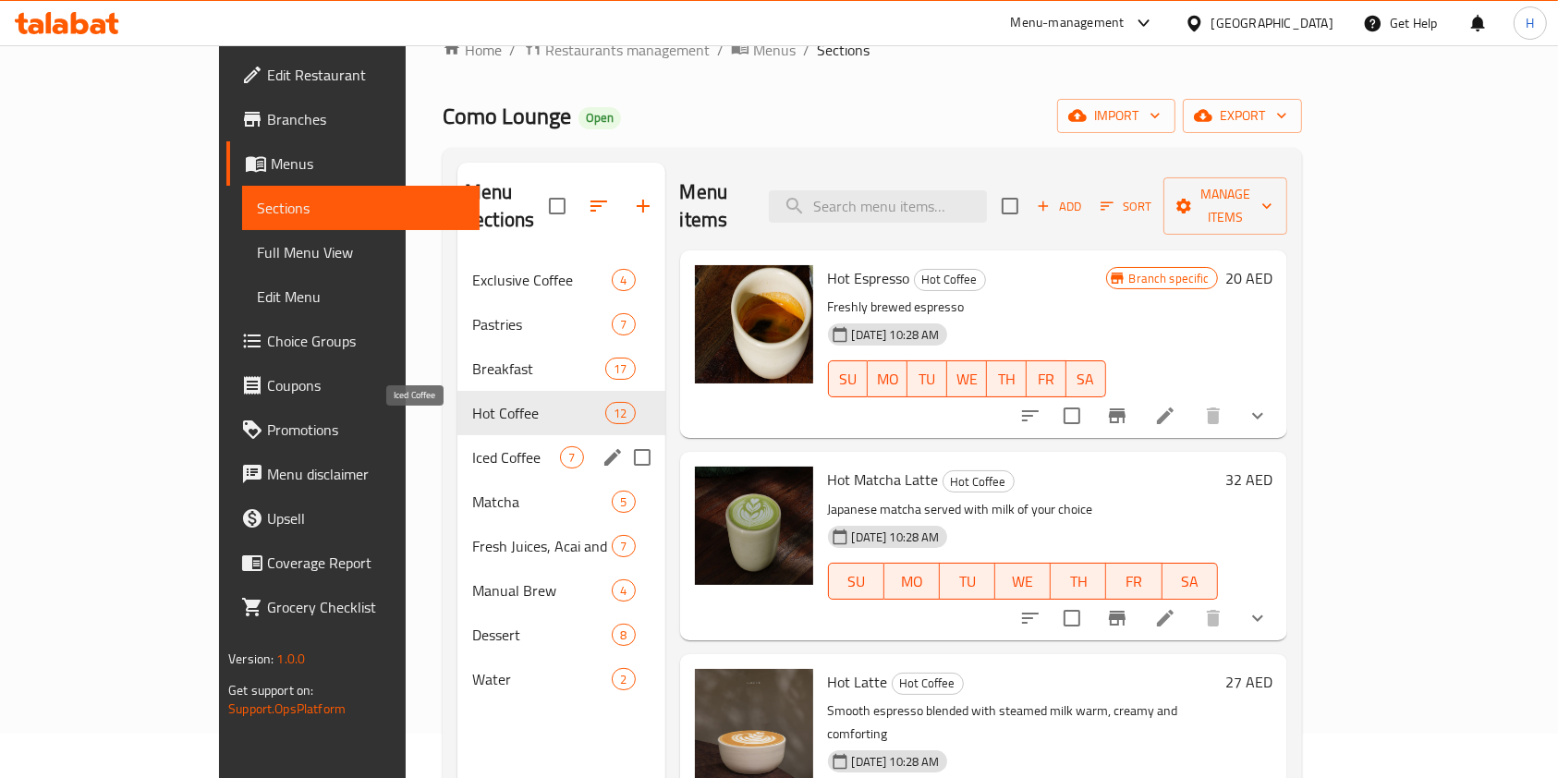
click at [472, 446] on span "Iced Coffee" at bounding box center [516, 457] width 88 height 22
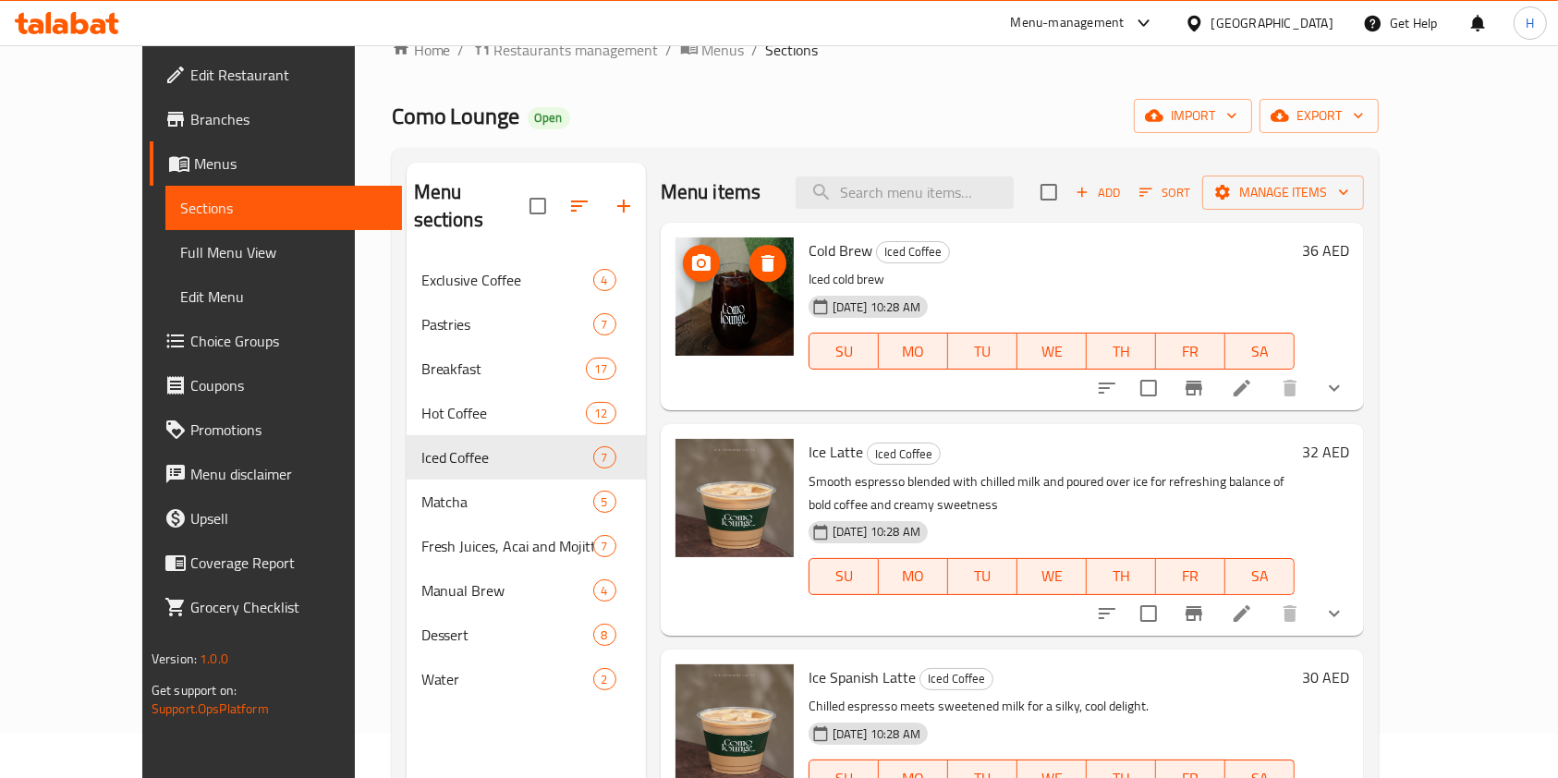
click at [704, 312] on img at bounding box center [735, 297] width 118 height 118
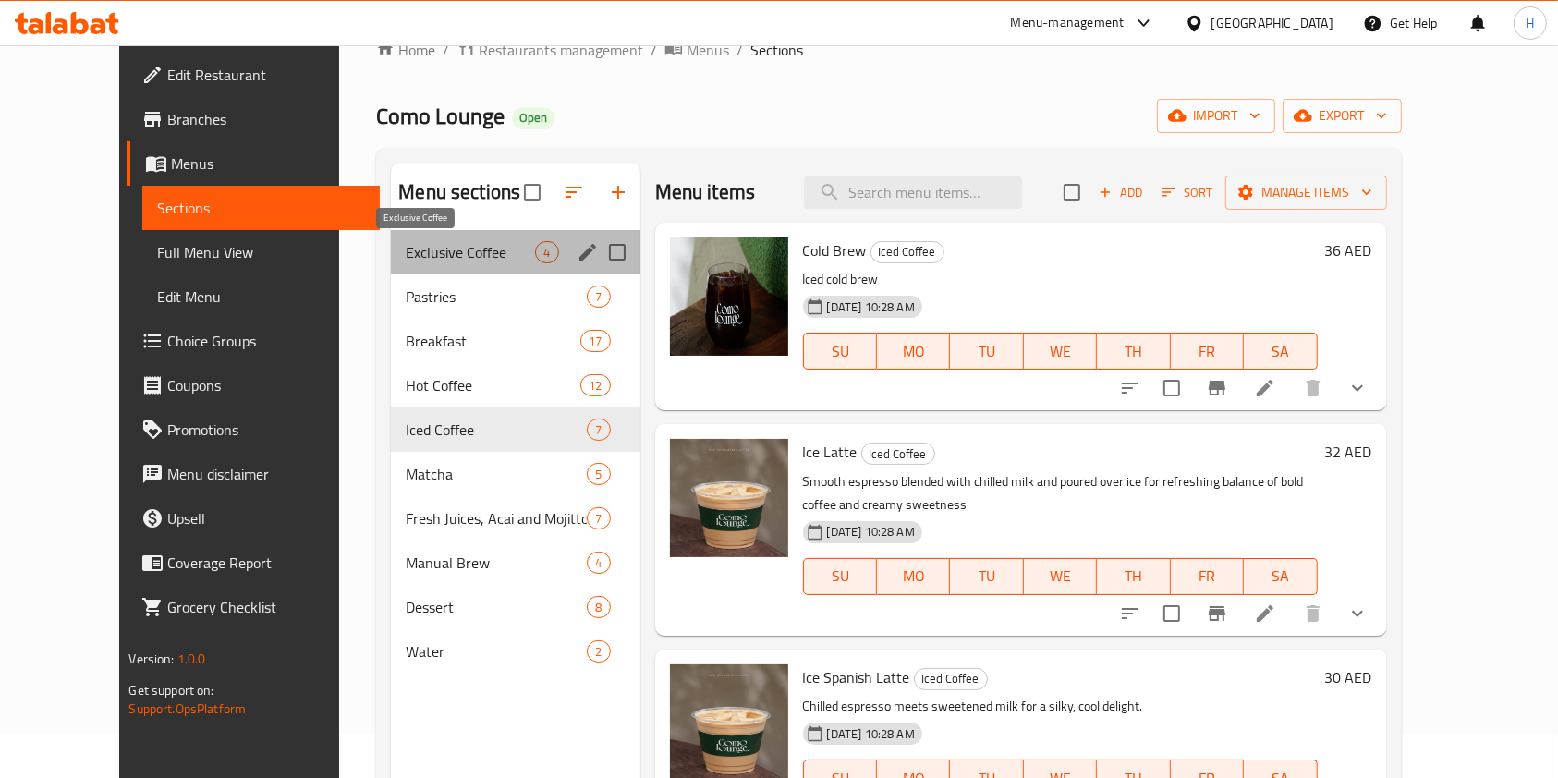
click at [444, 251] on span "Exclusive Coffee" at bounding box center [470, 252] width 129 height 22
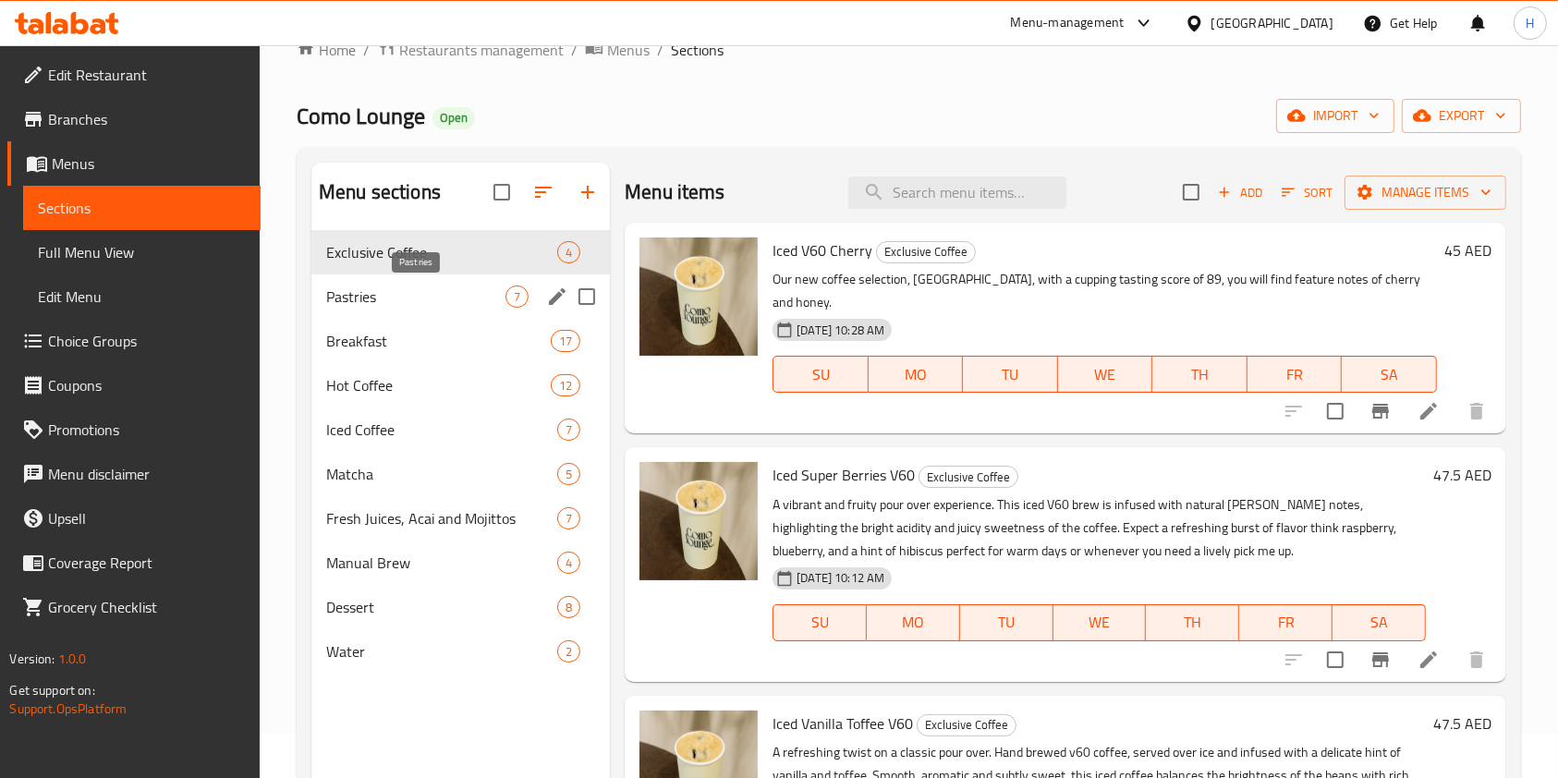
click at [434, 293] on span "Pastries" at bounding box center [415, 297] width 179 height 22
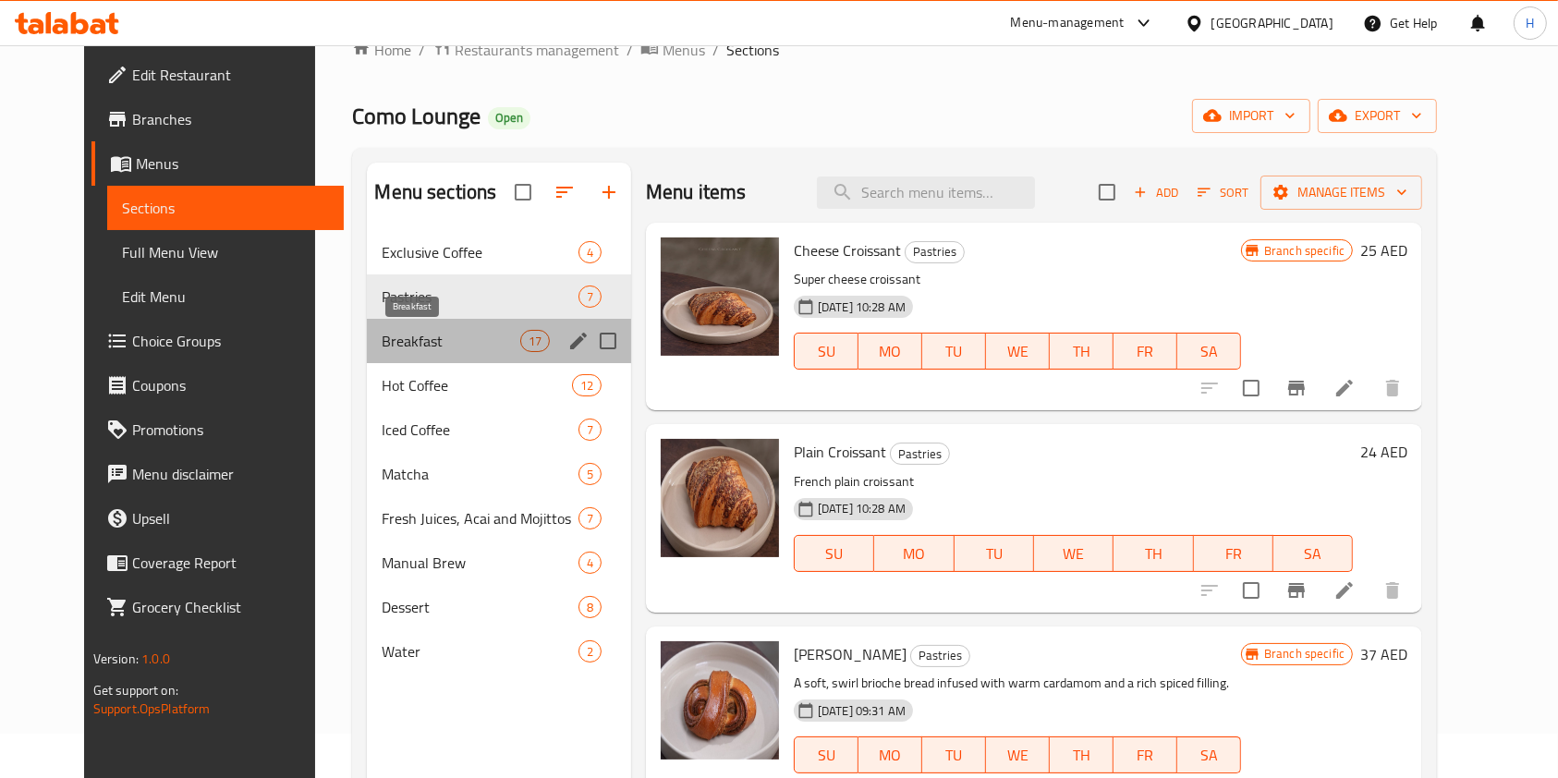
click at [419, 331] on span "Breakfast" at bounding box center [451, 341] width 138 height 22
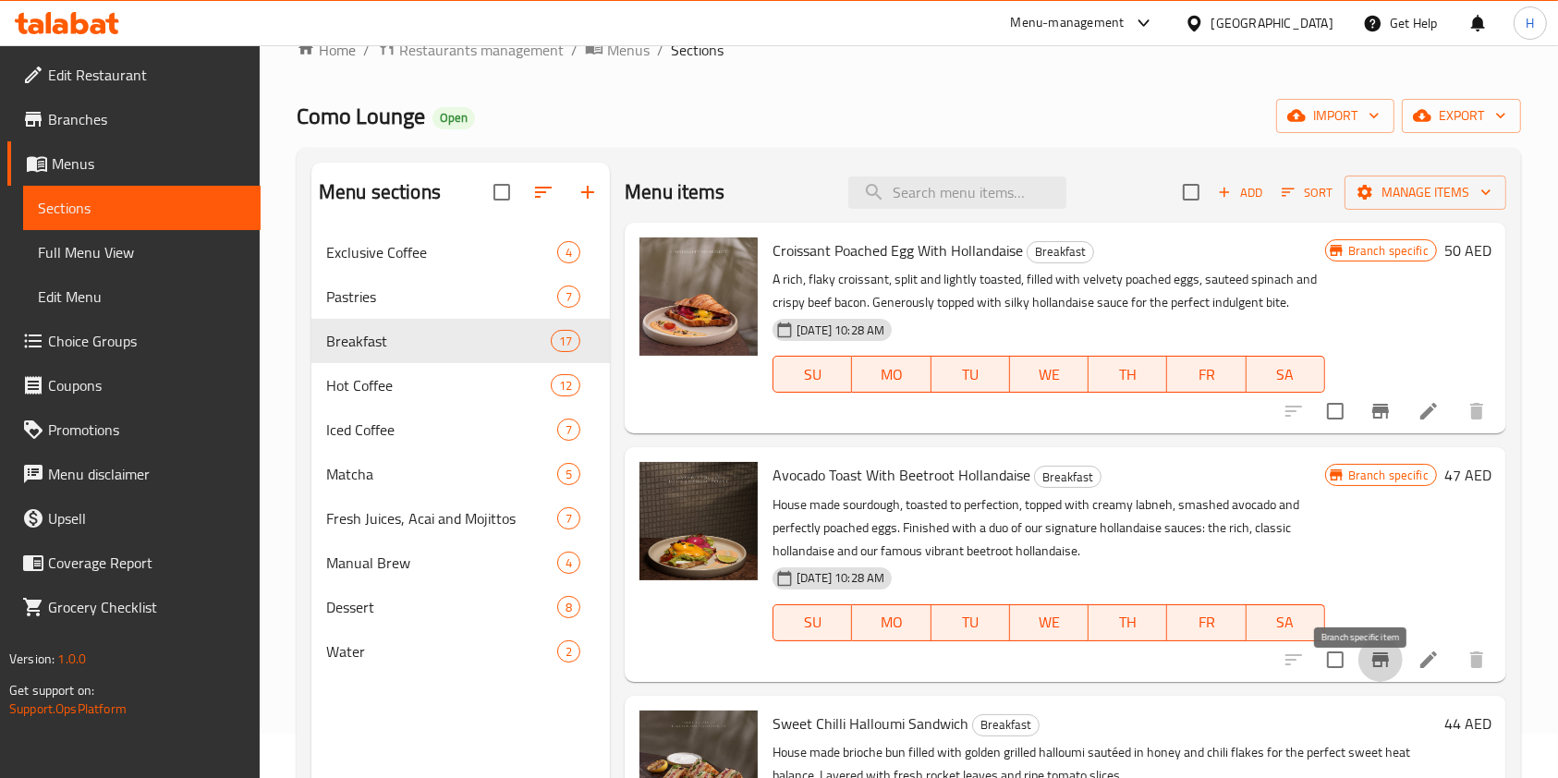
click at [1372, 667] on icon "Branch-specific-item" at bounding box center [1380, 660] width 17 height 15
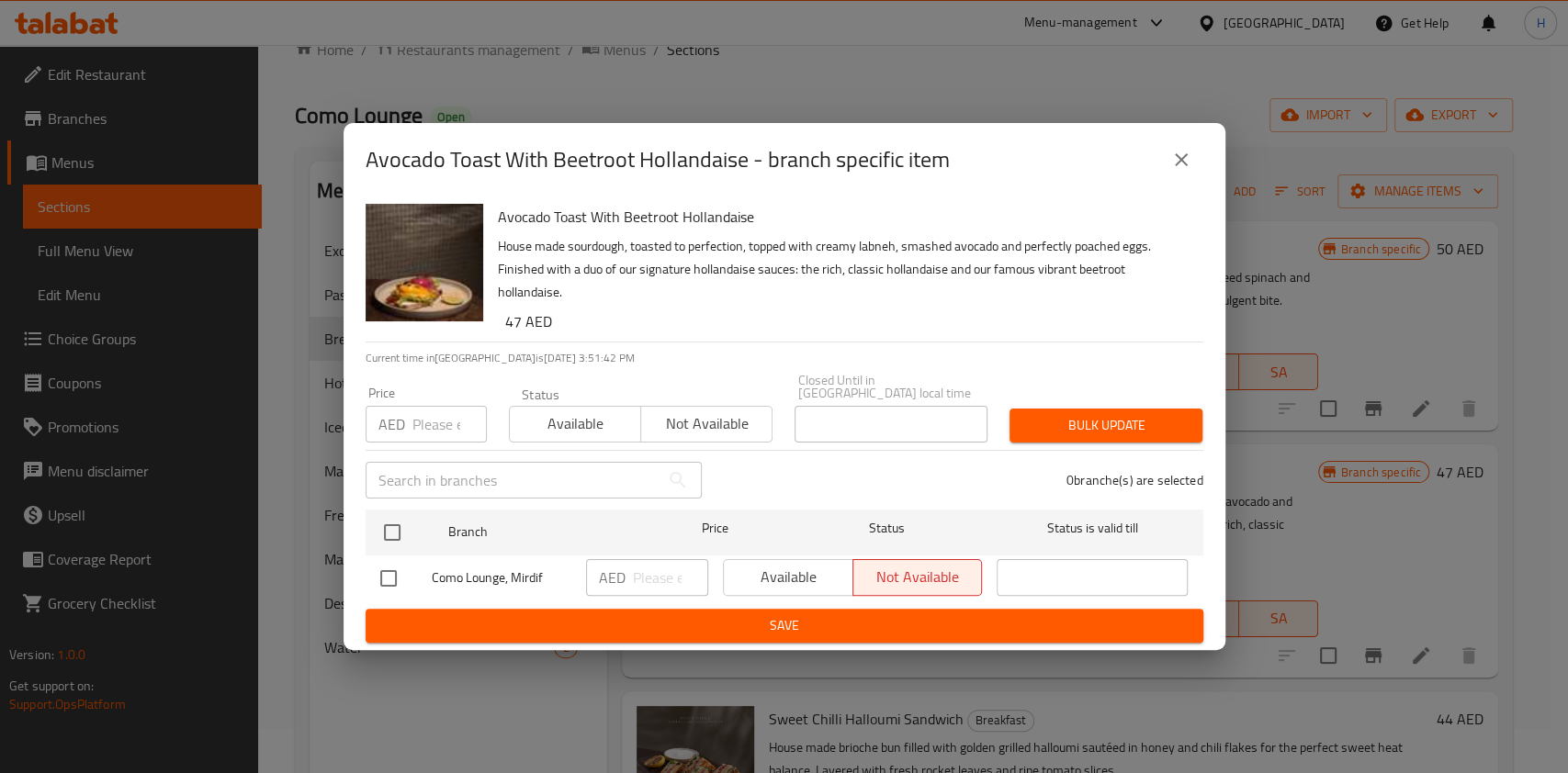
click at [1174, 160] on icon "close" at bounding box center [1180, 160] width 22 height 22
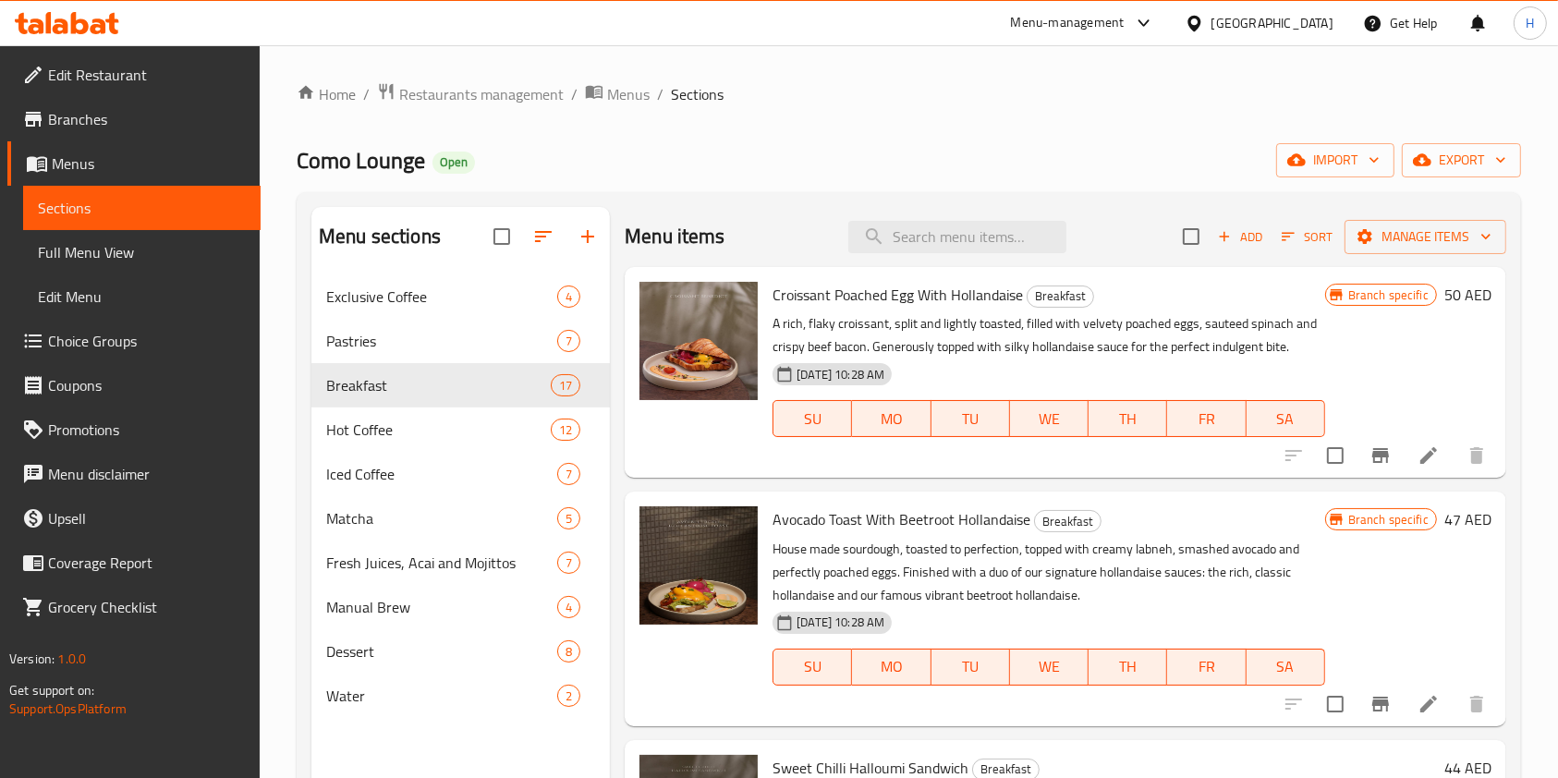
click at [165, 68] on span "Edit Restaurant" at bounding box center [147, 75] width 198 height 22
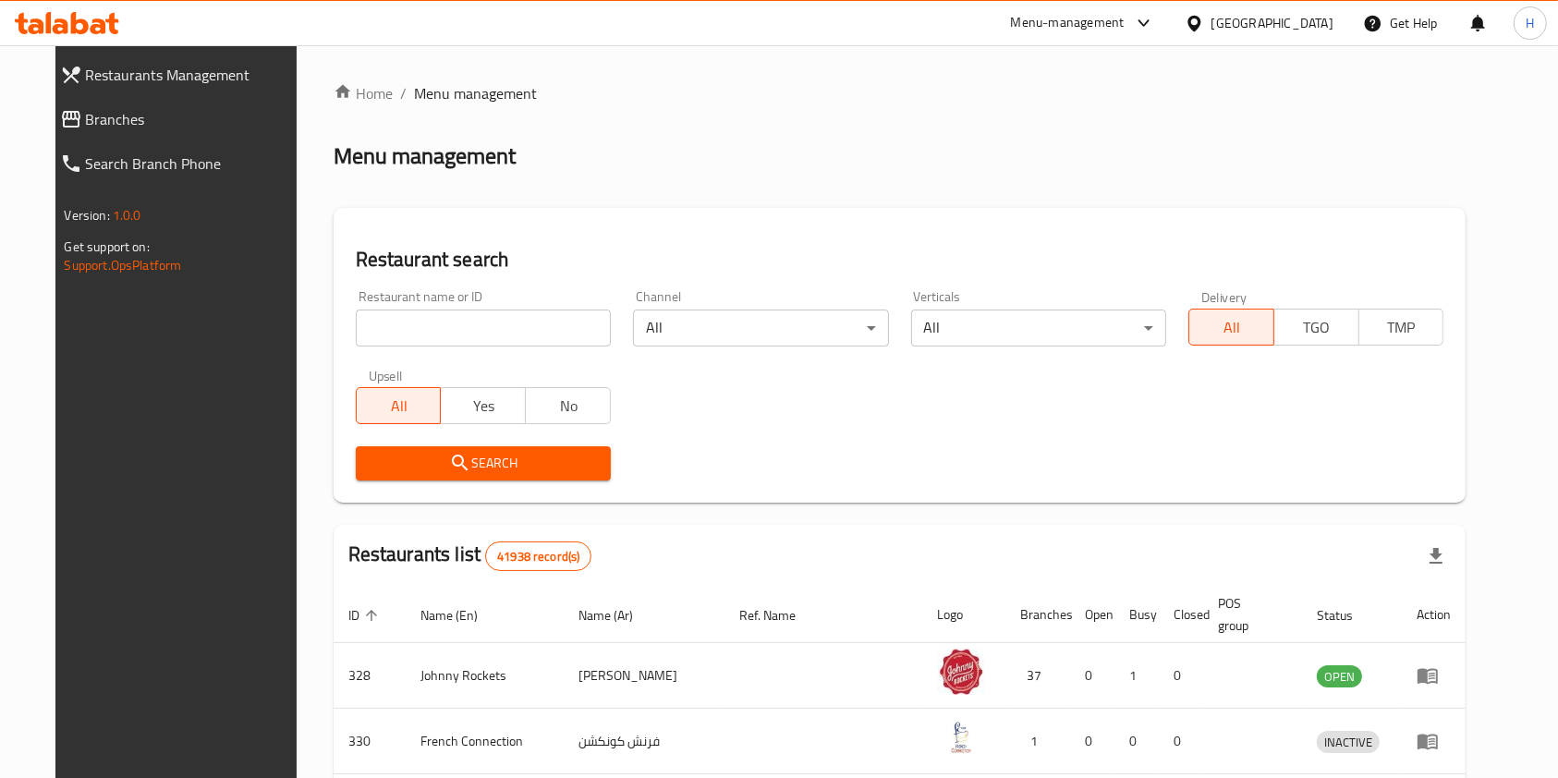
click at [1062, 32] on div "Menu-management" at bounding box center [1068, 23] width 114 height 22
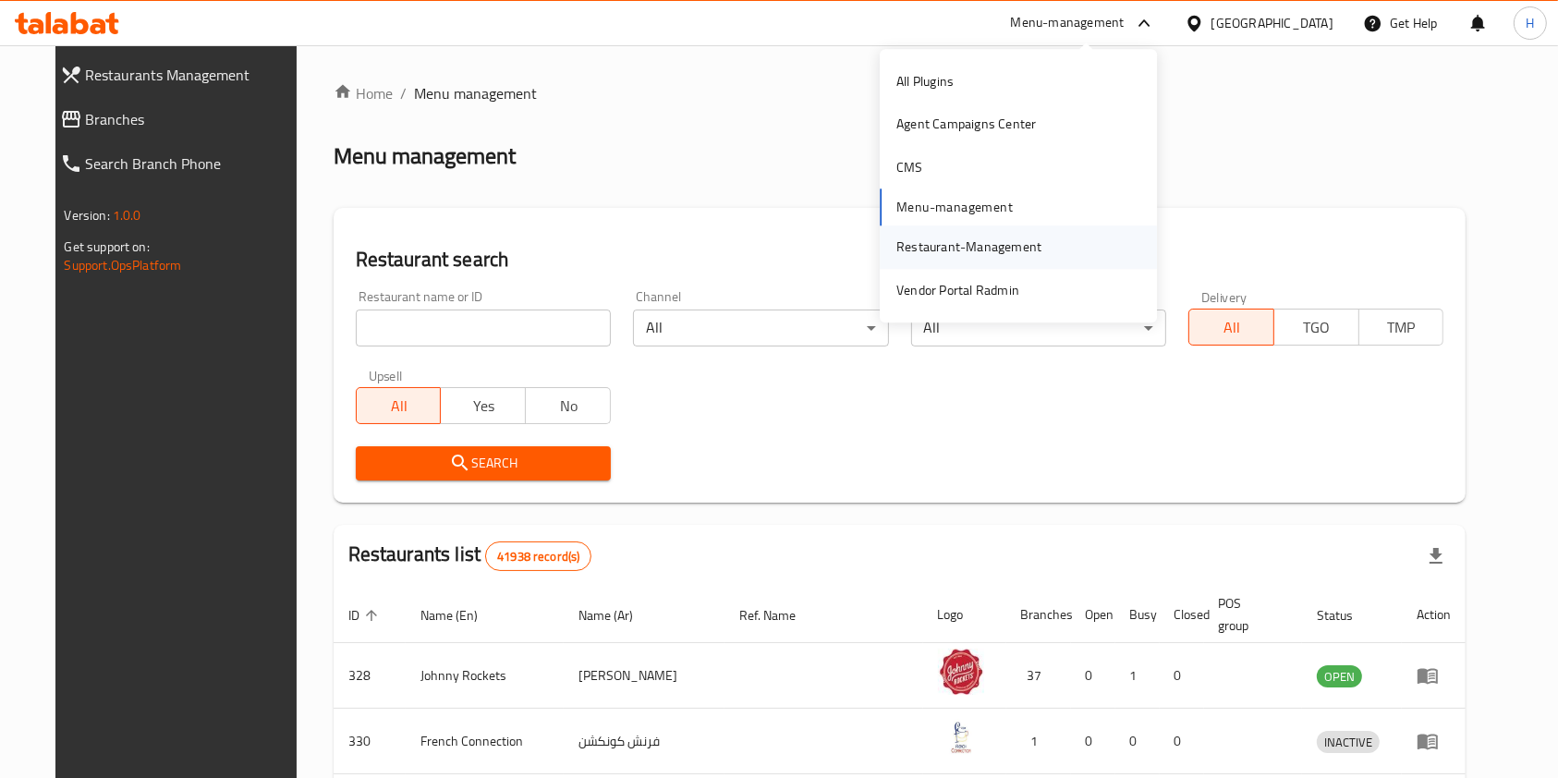
click at [1035, 250] on div "Restaurant-Management" at bounding box center [969, 248] width 145 height 20
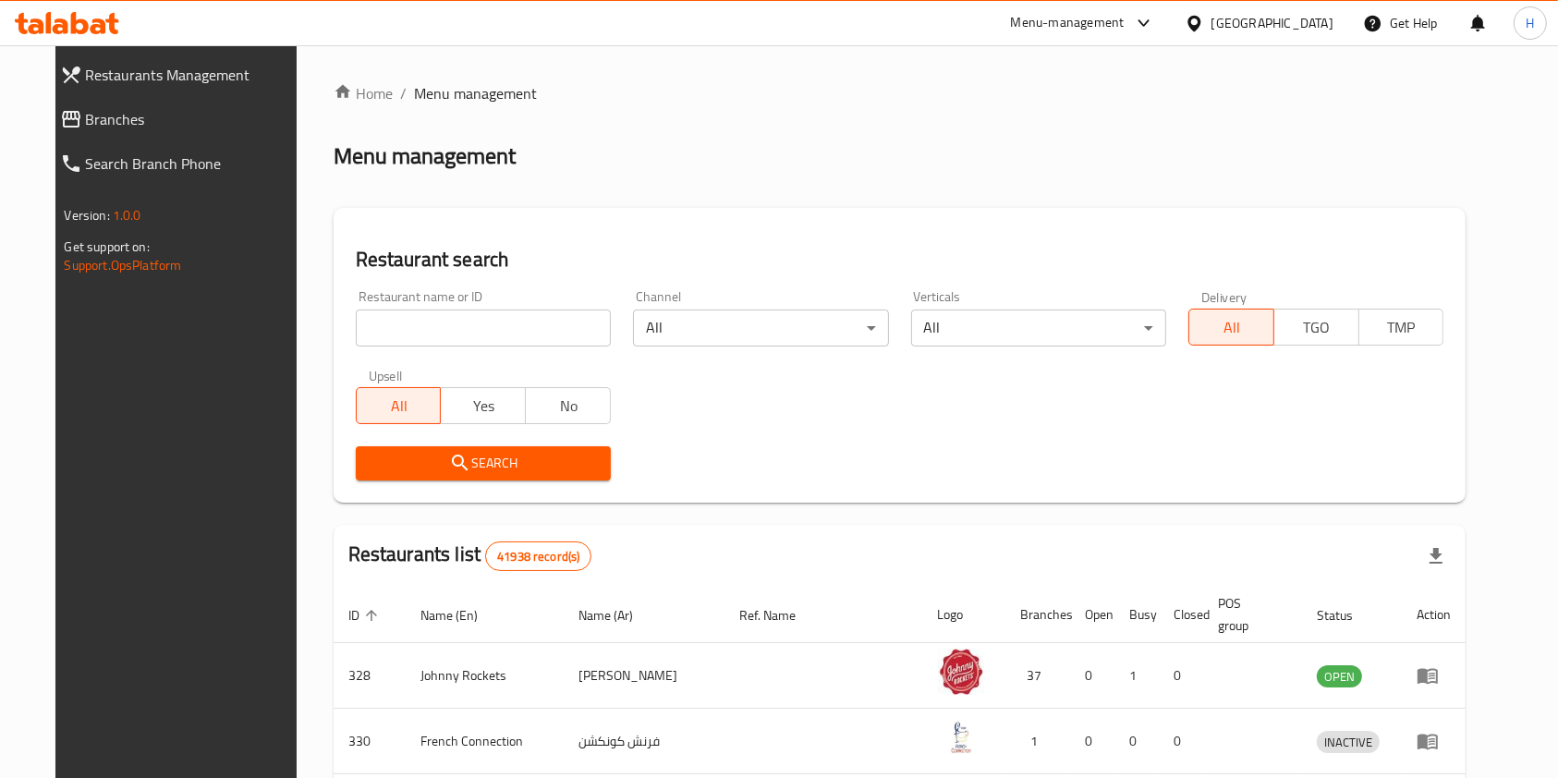
drag, startPoint x: 1073, startPoint y: 24, endPoint x: 1075, endPoint y: 42, distance: 17.7
click at [1073, 27] on div "Menu-management" at bounding box center [1068, 23] width 114 height 22
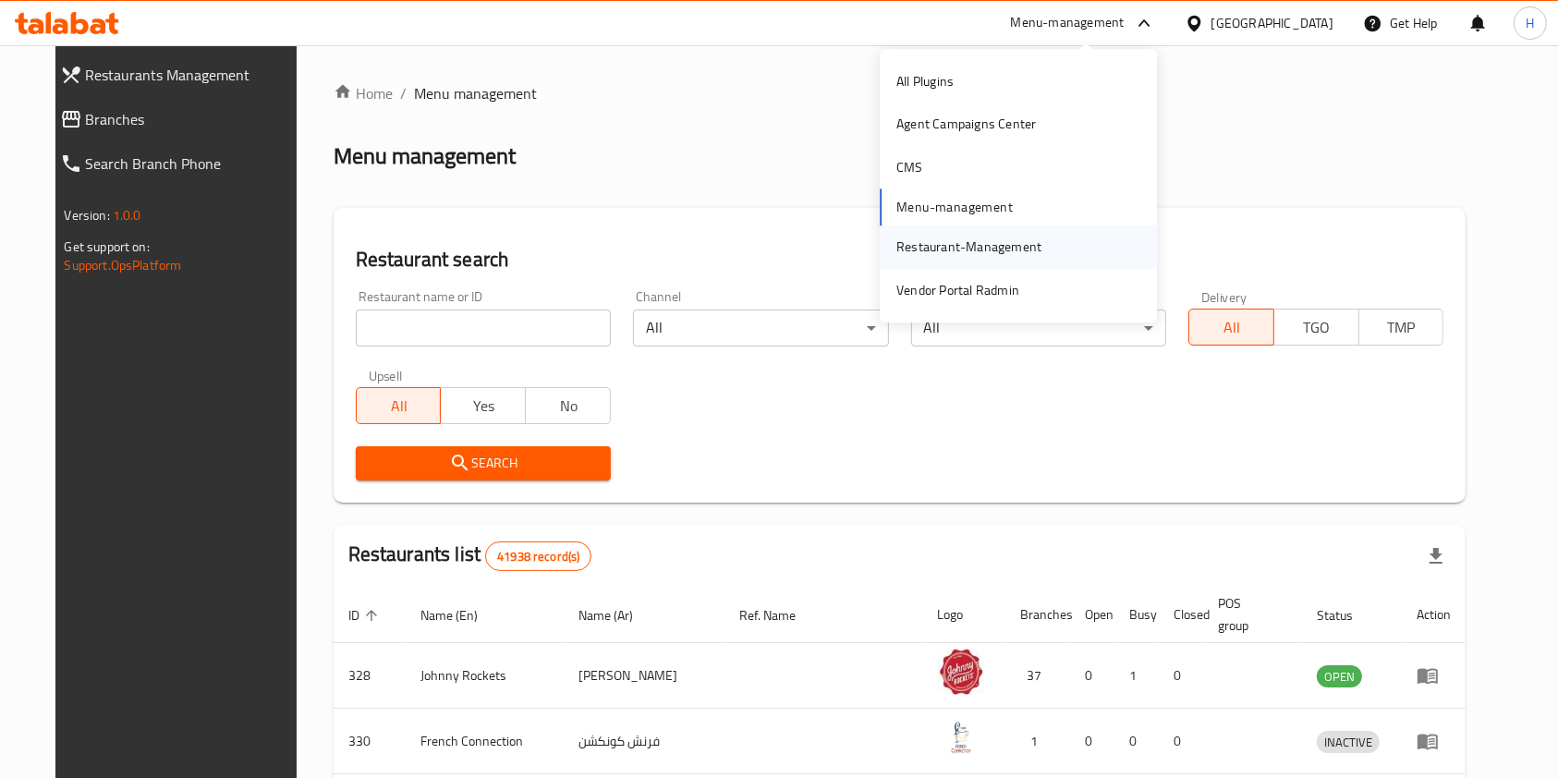
click at [1047, 240] on div "Restaurant-Management" at bounding box center [969, 247] width 175 height 43
